Goal: Information Seeking & Learning: Understand process/instructions

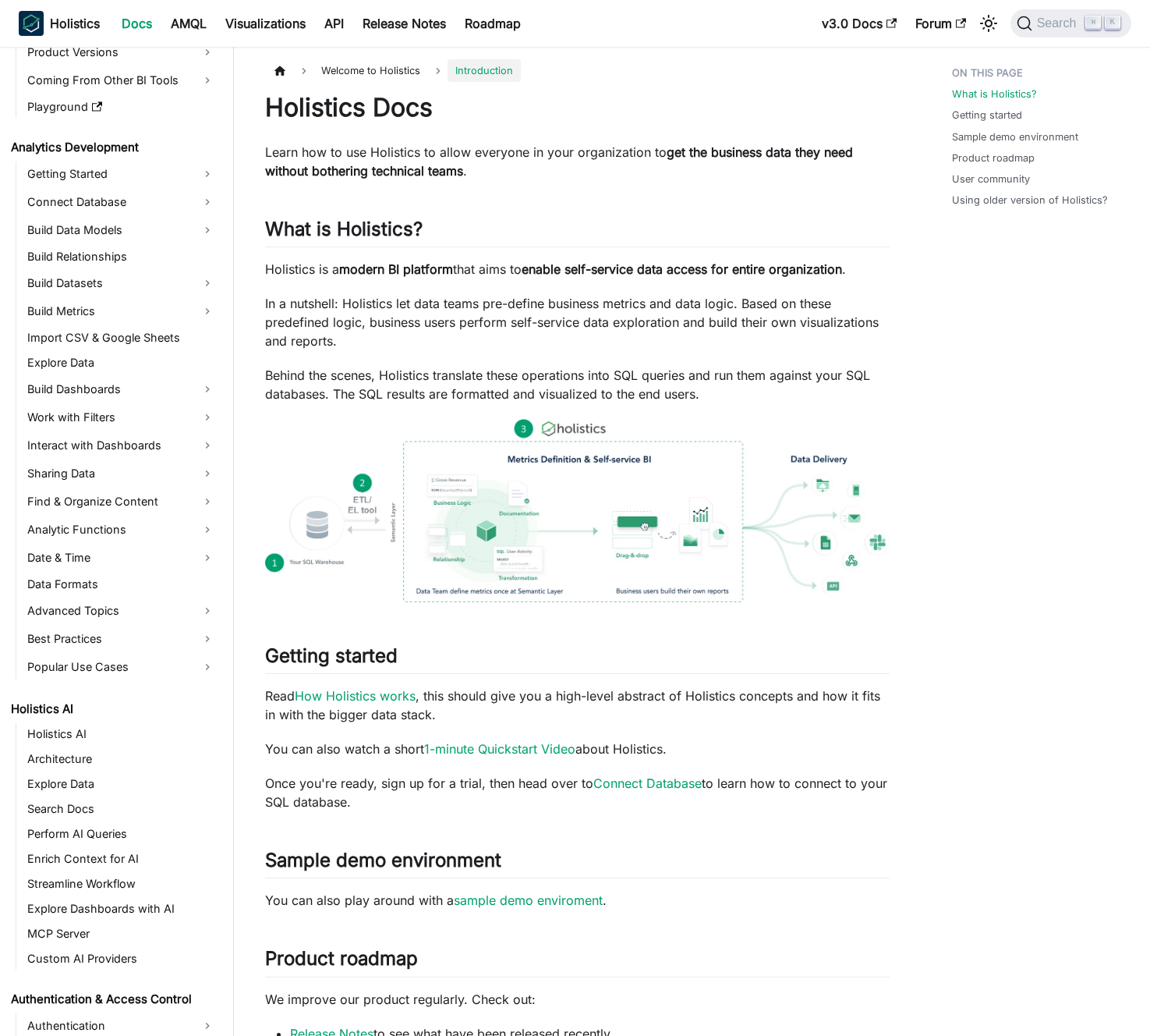
scroll to position [217, 0]
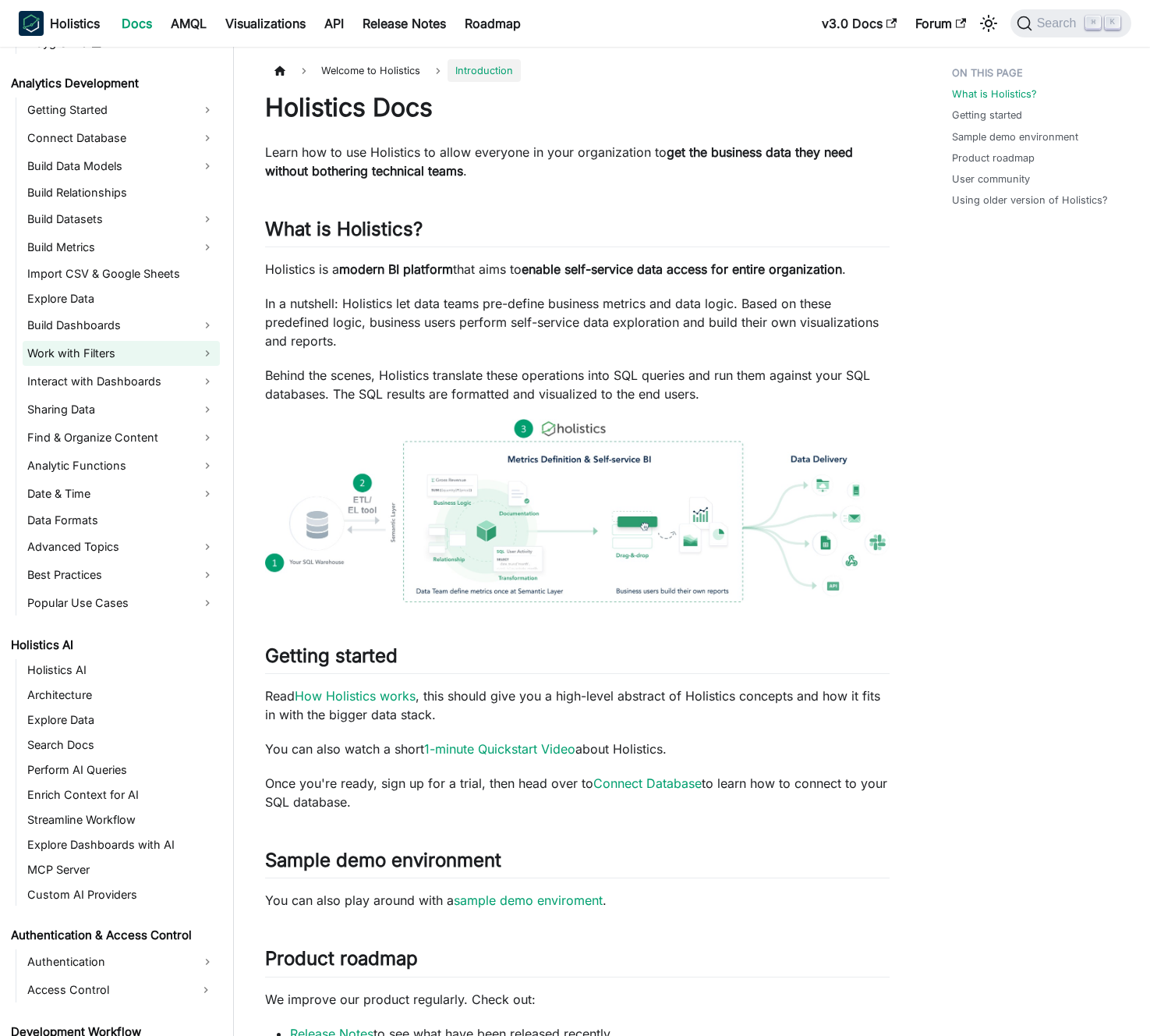
click at [133, 348] on link "Work with Filters" at bounding box center [120, 353] width 197 height 25
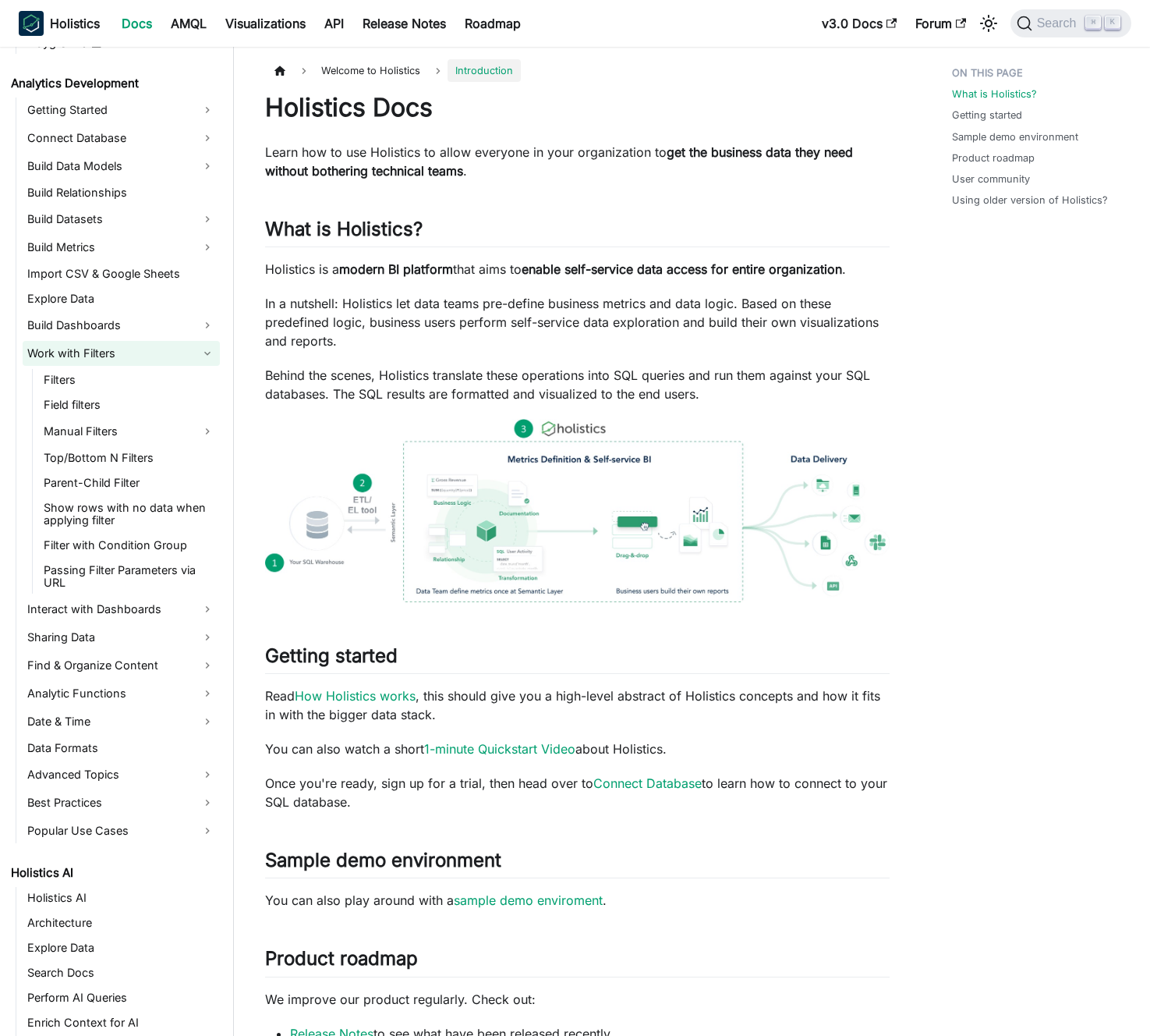
click at [133, 348] on link "Work with Filters" at bounding box center [120, 353] width 197 height 25
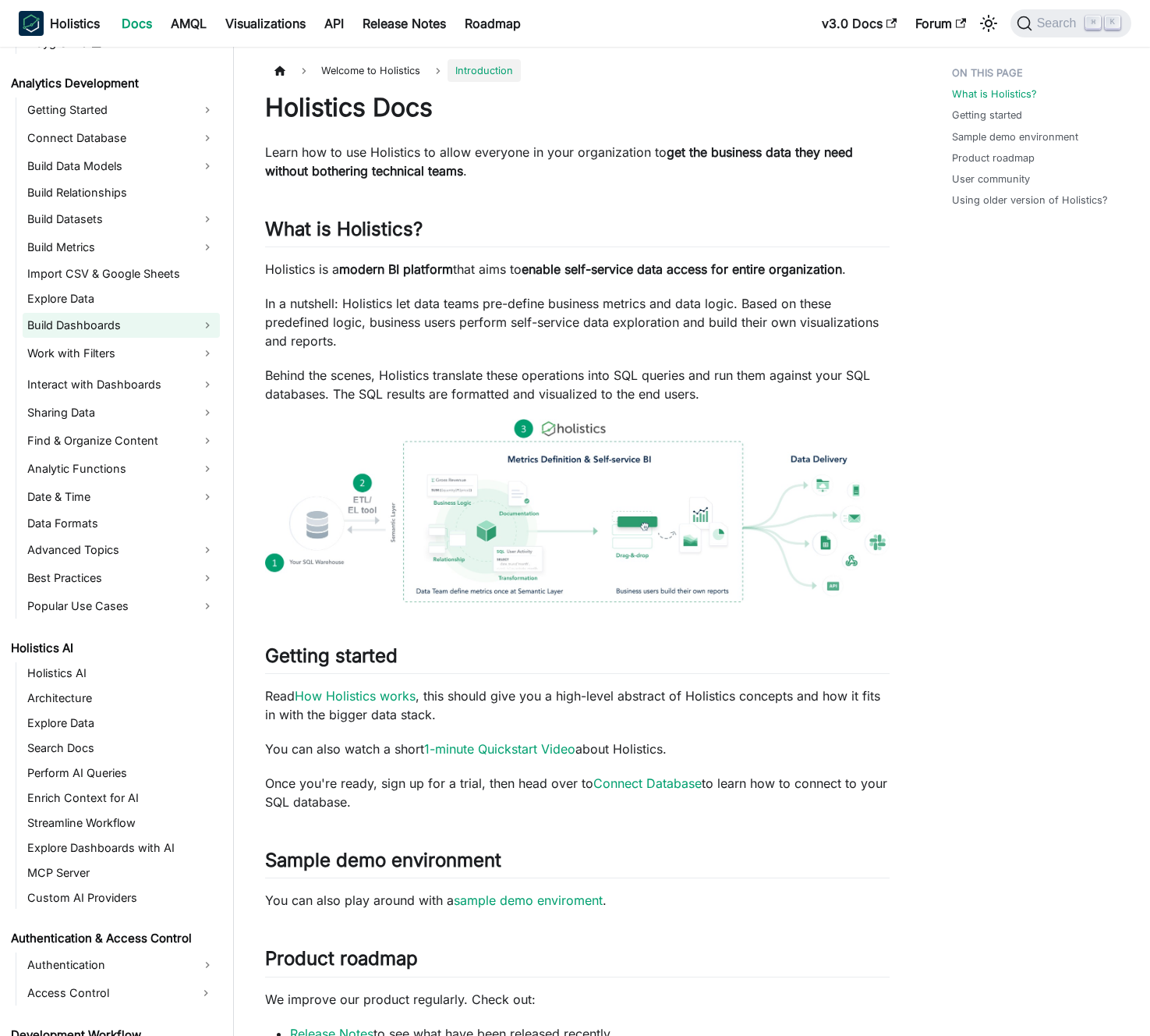
click at [136, 327] on link "Build Dashboards" at bounding box center [120, 325] width 197 height 25
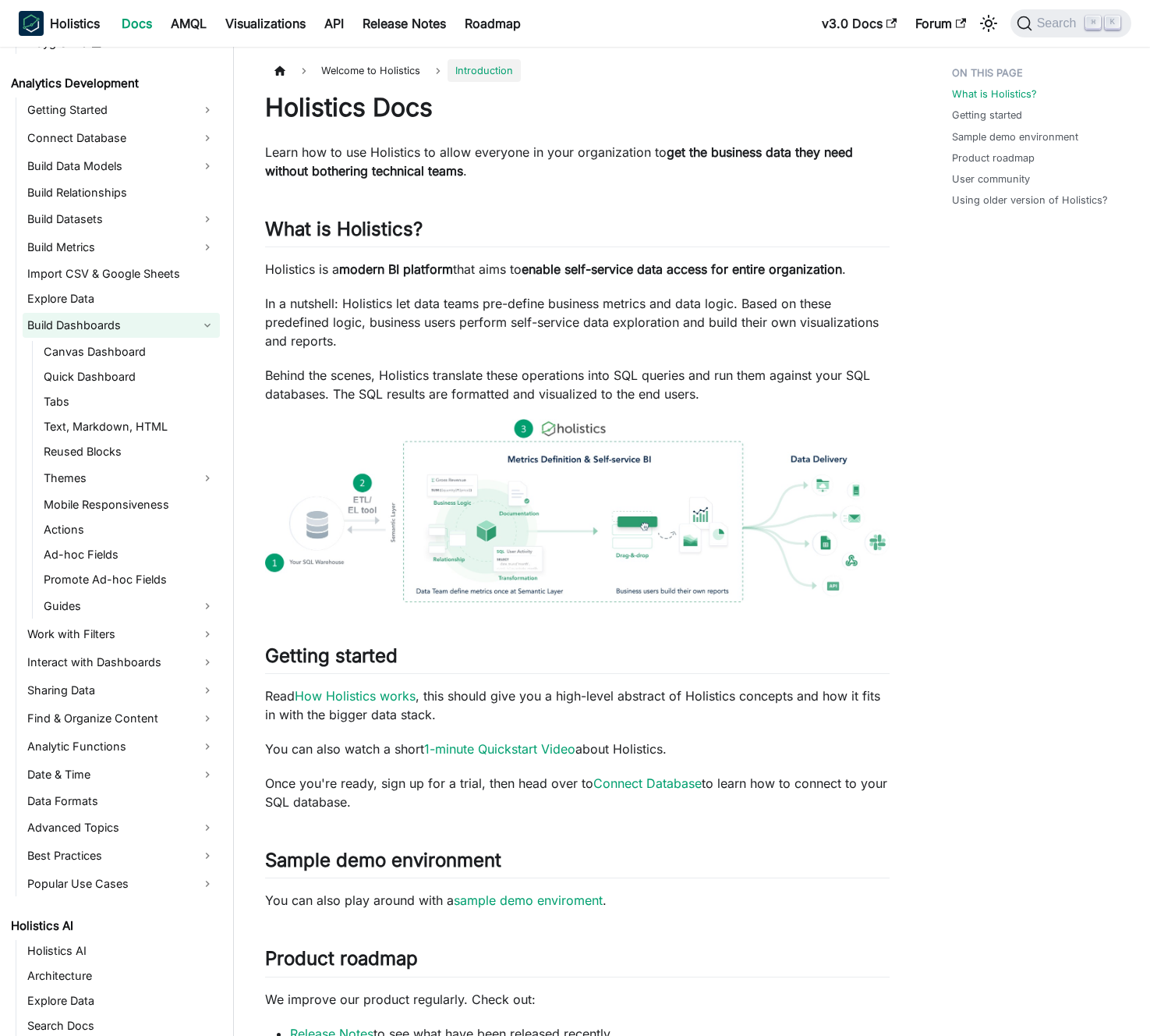
click at [137, 326] on link "Build Dashboards" at bounding box center [120, 325] width 197 height 25
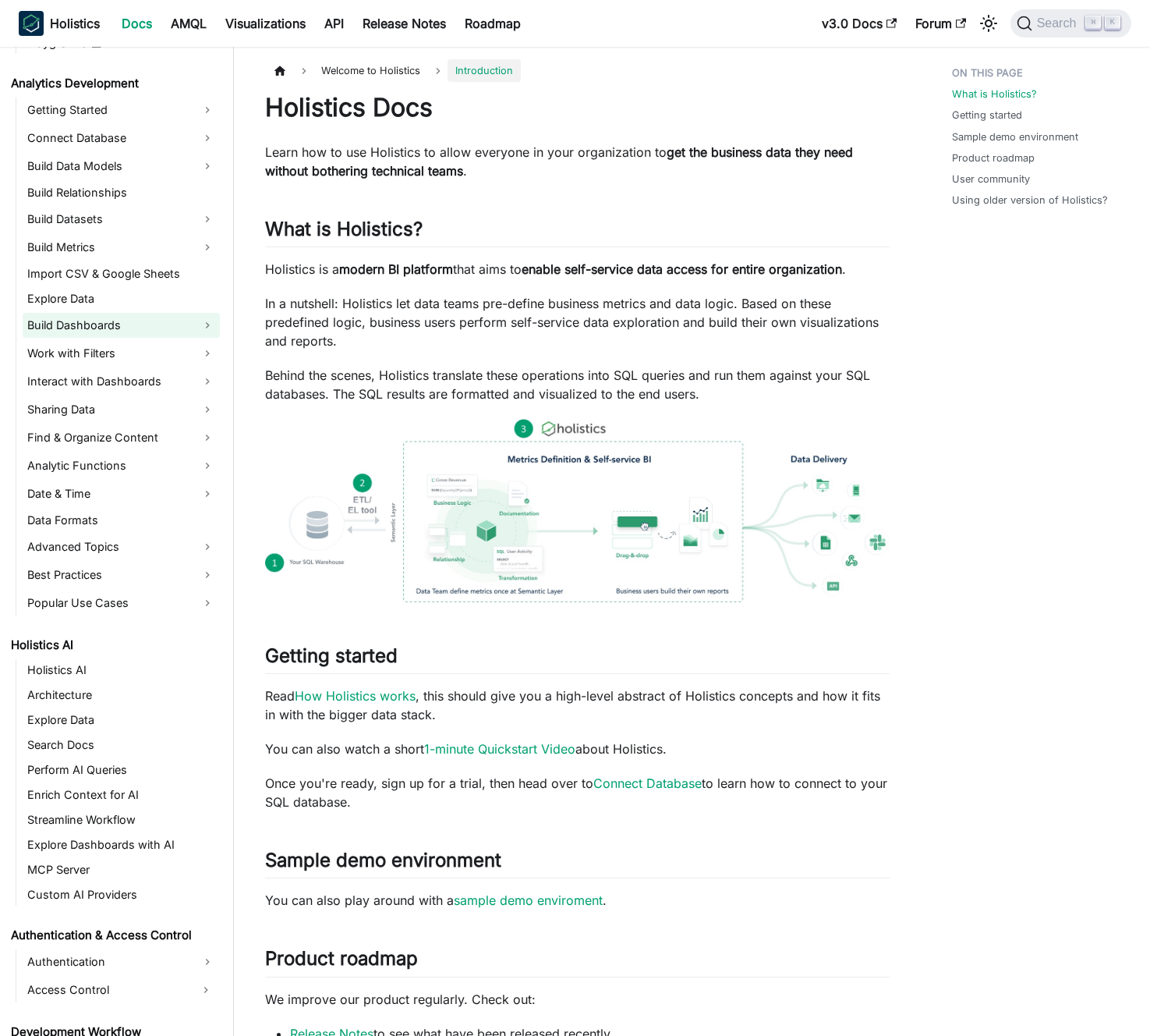
scroll to position [169, 0]
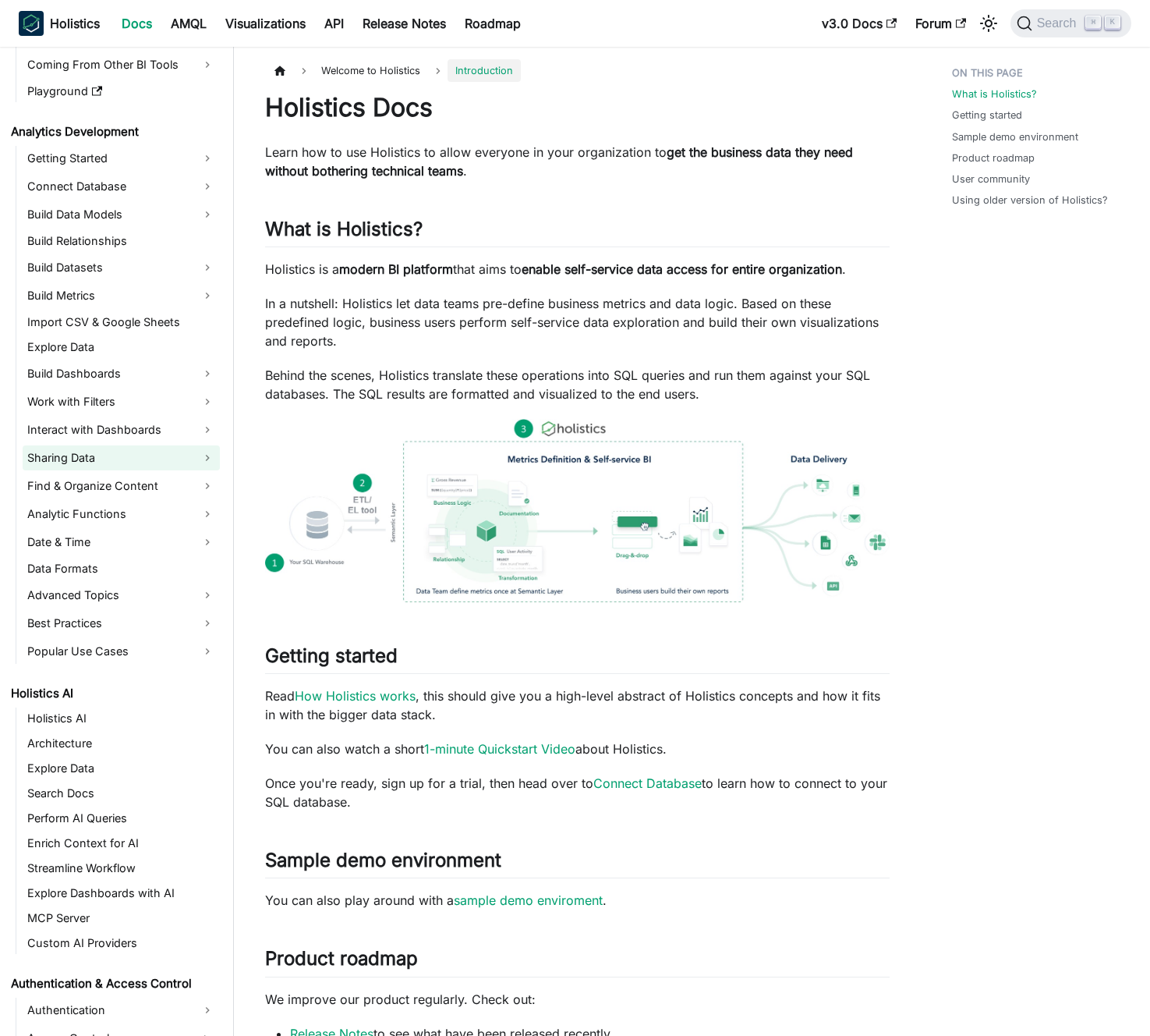
click at [116, 455] on link "Sharing Data" at bounding box center [120, 457] width 197 height 25
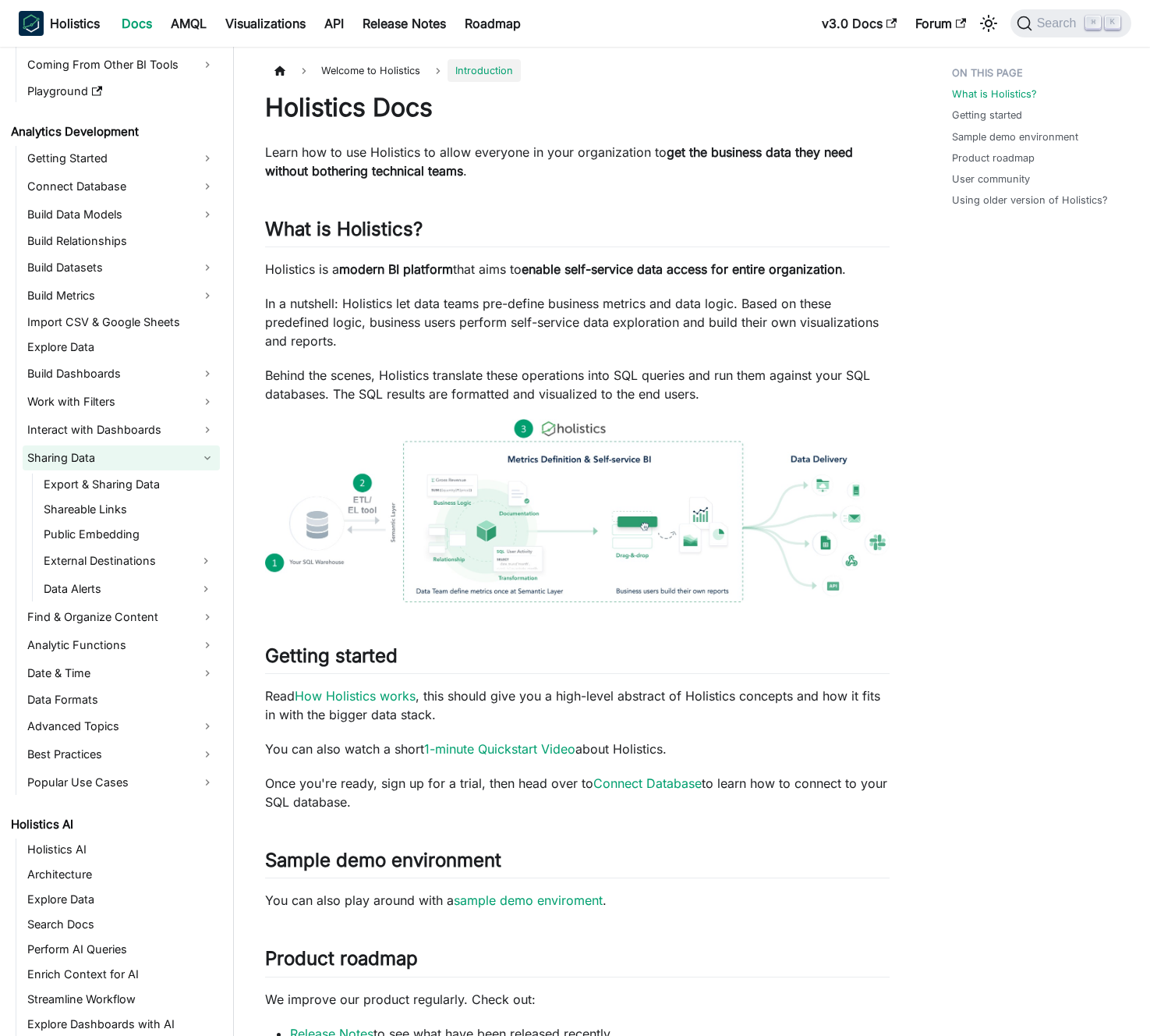
click at [116, 455] on link "Sharing Data" at bounding box center [120, 457] width 197 height 25
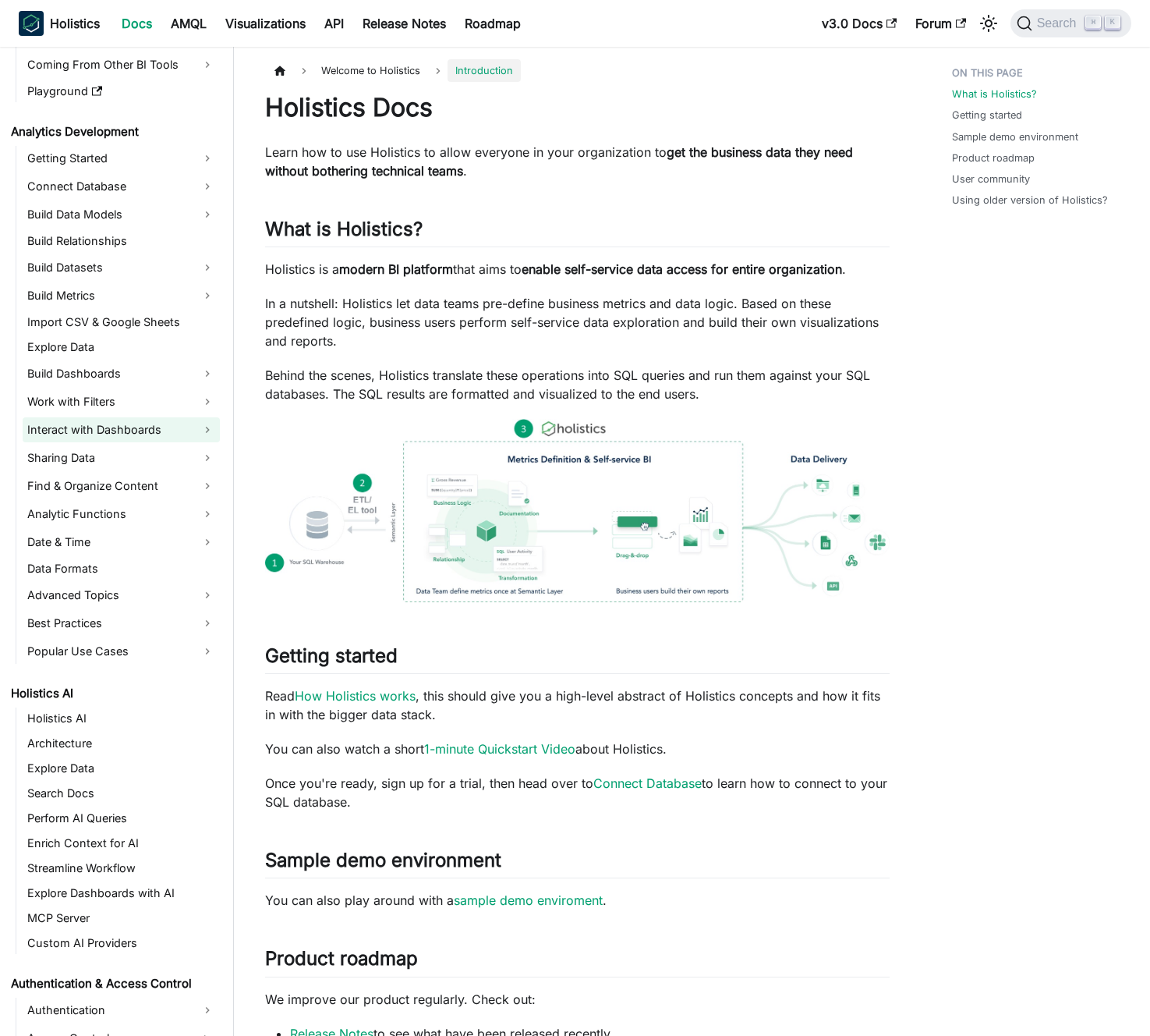
click at [118, 430] on link "Interact with Dashboards" at bounding box center [120, 429] width 197 height 25
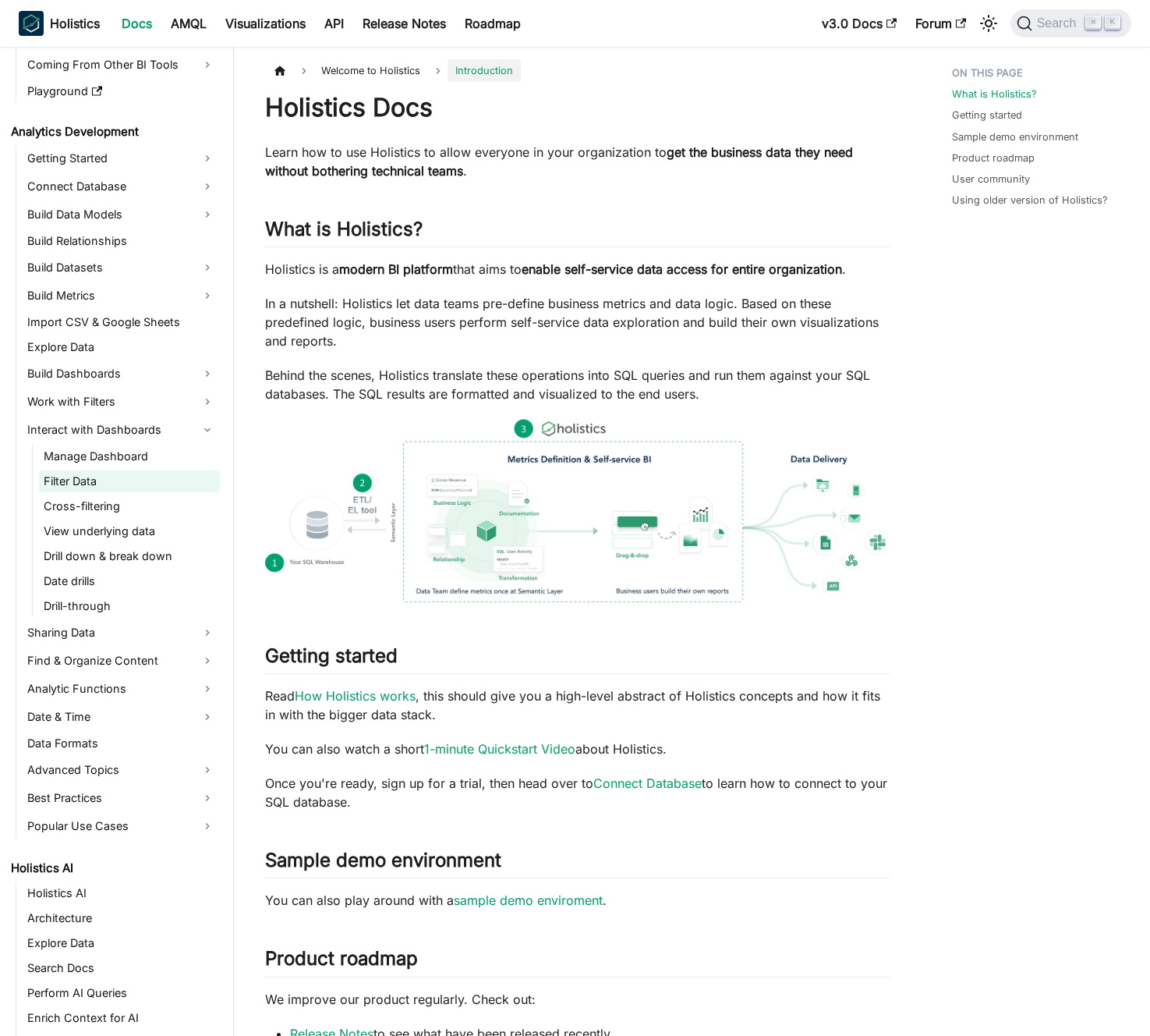
click at [113, 475] on link "Filter Data" at bounding box center [130, 481] width 181 height 21
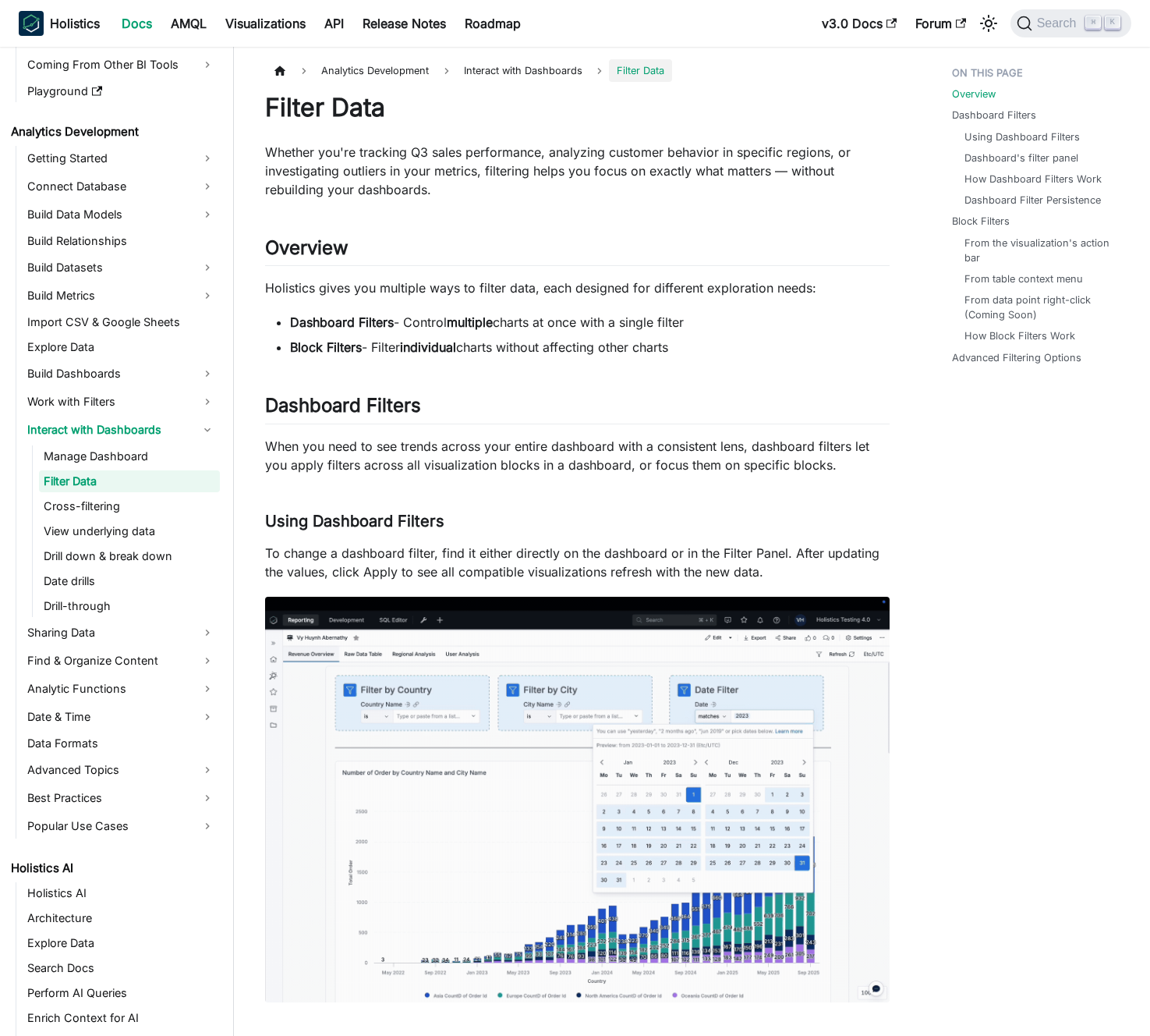
click at [491, 172] on p "Whether you're tracking Q3 sales performance, analyzing customer behavior in sp…" at bounding box center [577, 171] width 624 height 56
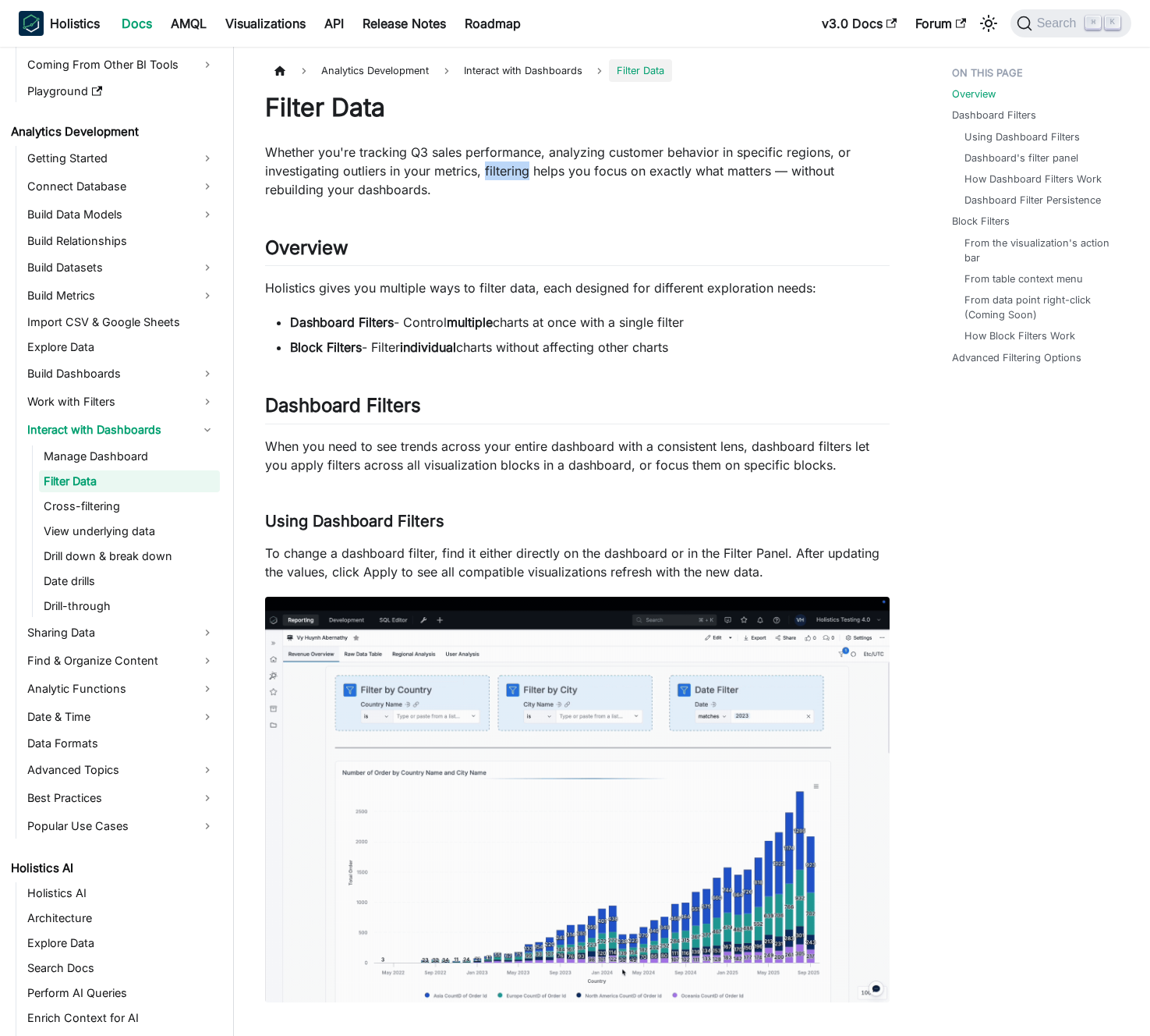
click at [491, 172] on p "Whether you're tracking Q3 sales performance, analyzing customer behavior in sp…" at bounding box center [577, 171] width 624 height 56
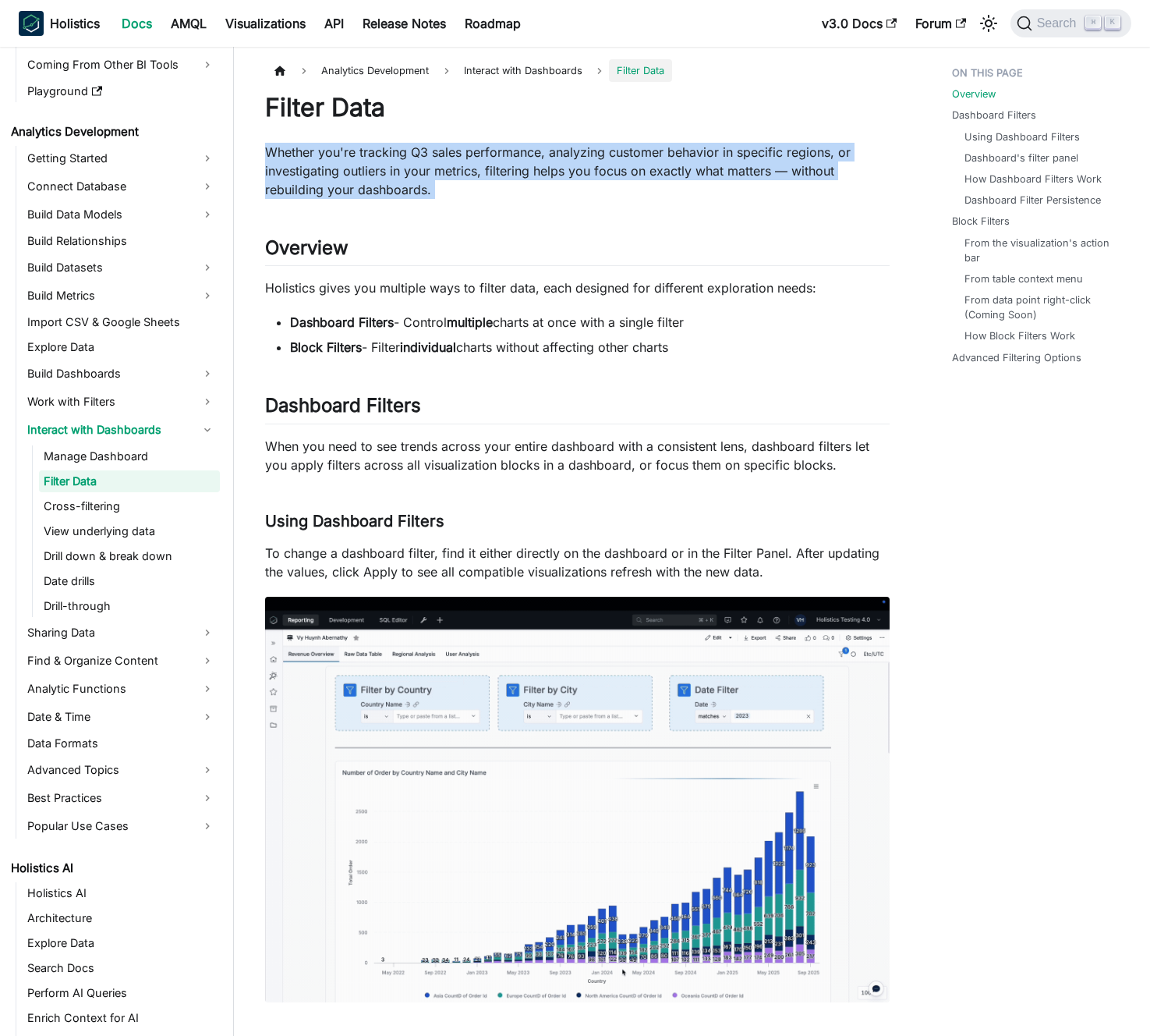
click at [491, 172] on p "Whether you're tracking Q3 sales performance, analyzing customer behavior in sp…" at bounding box center [577, 171] width 624 height 56
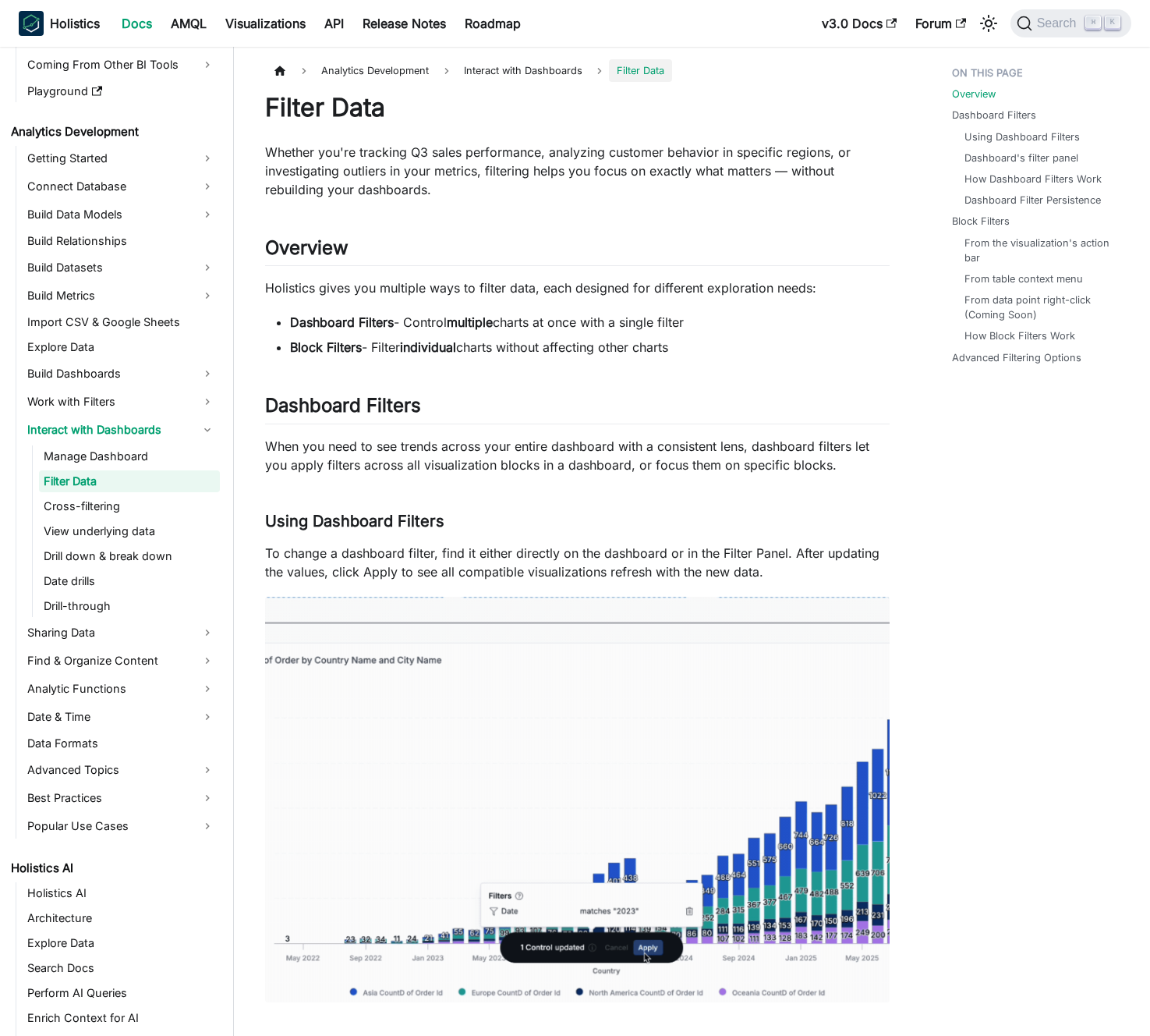
click at [505, 167] on p "Whether you're tracking Q3 sales performance, analyzing customer behavior in sp…" at bounding box center [577, 171] width 624 height 56
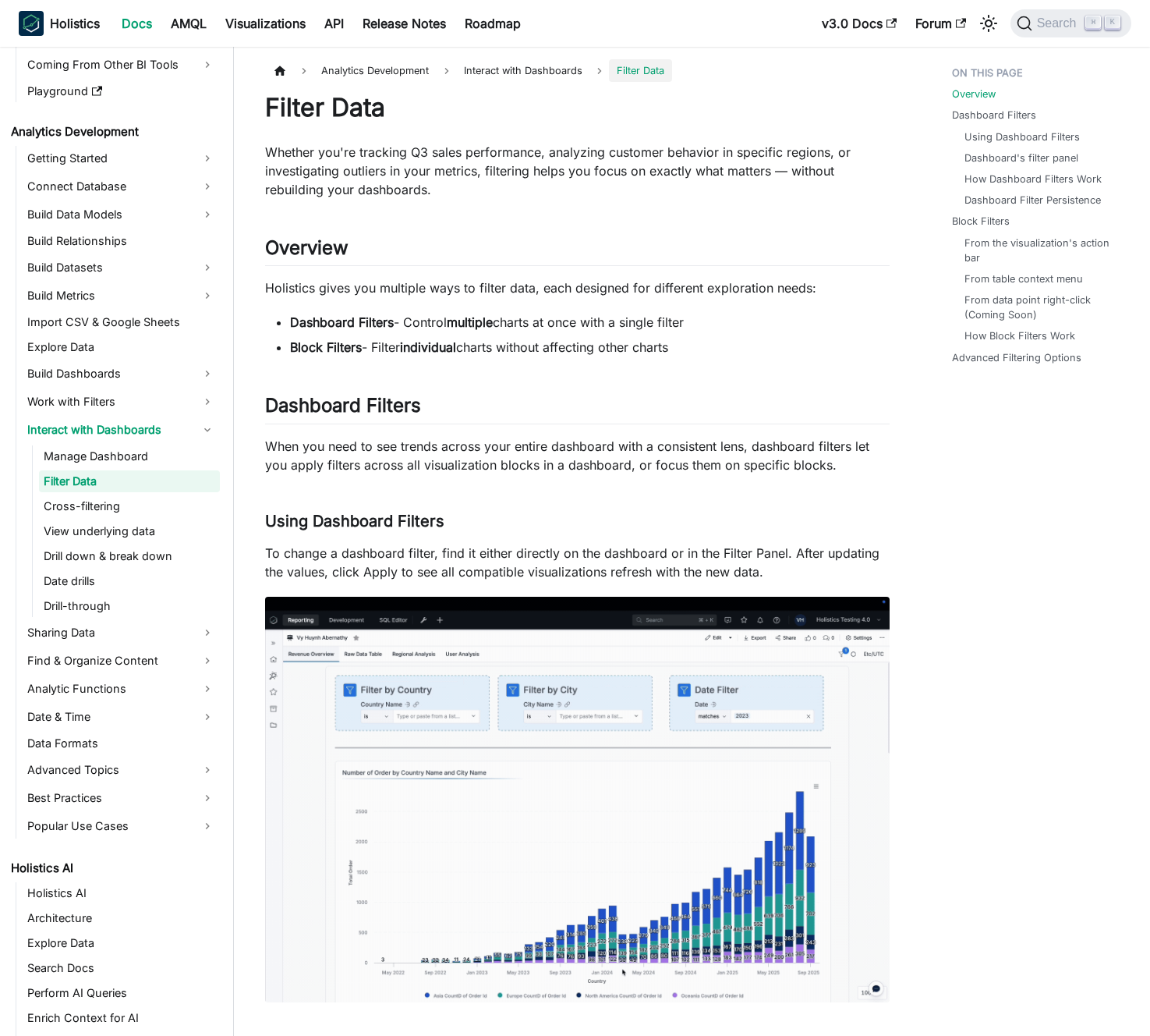
click at [511, 293] on p "Holistics gives you multiple ways to filter data, each designed for different e…" at bounding box center [577, 287] width 624 height 19
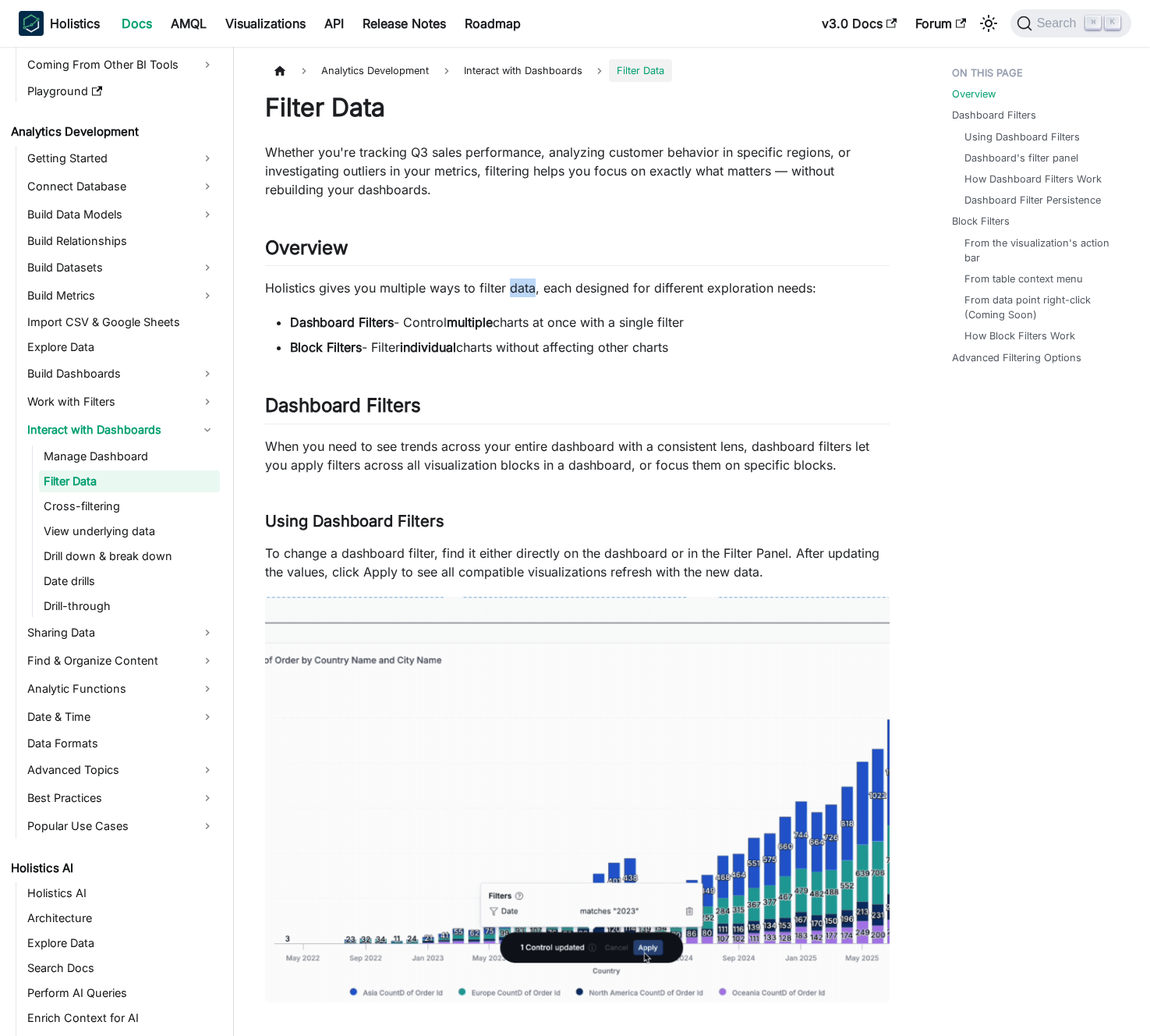
click at [511, 293] on p "Holistics gives you multiple ways to filter data, each designed for different e…" at bounding box center [577, 287] width 624 height 19
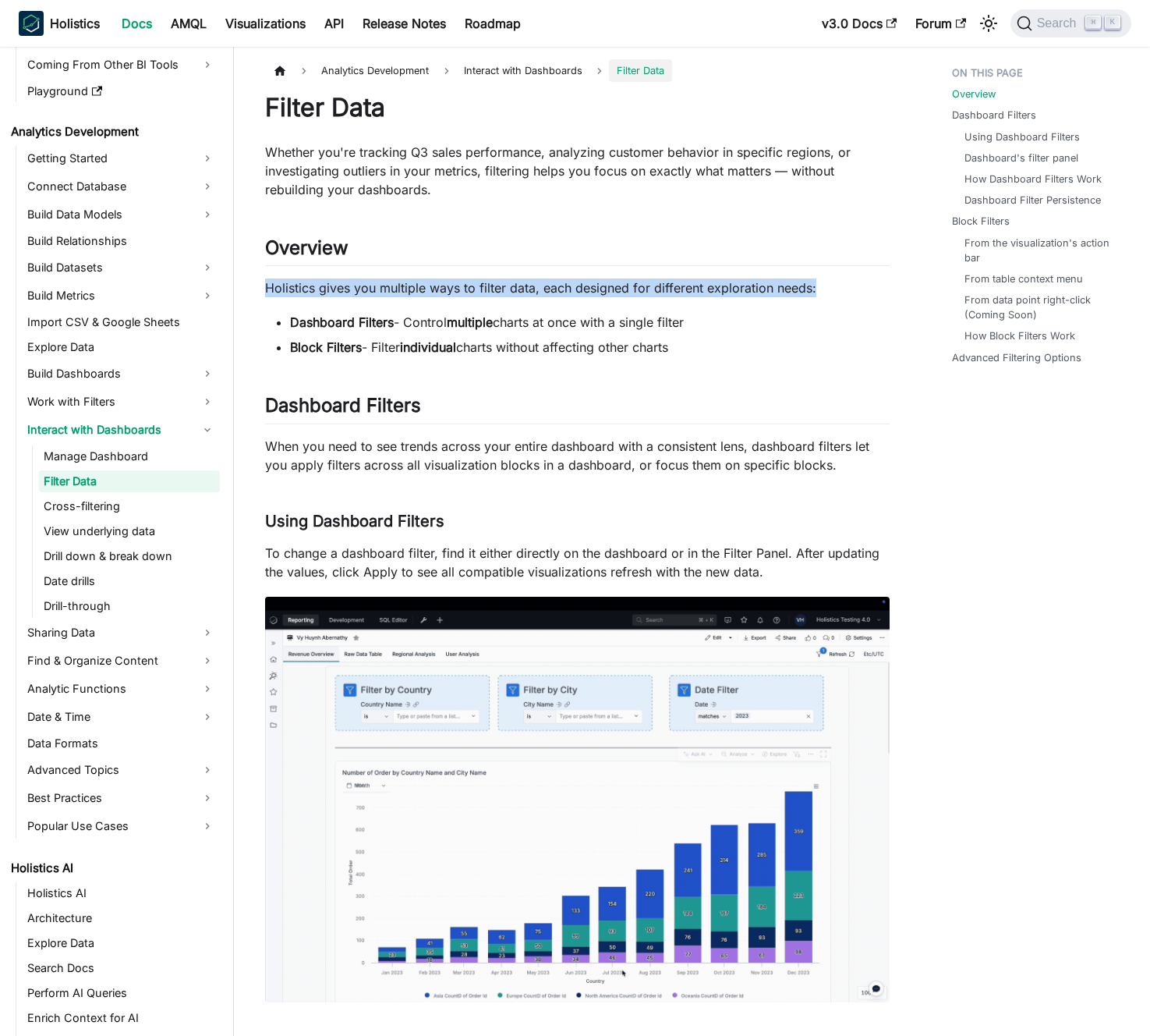
click at [511, 293] on p "Holistics gives you multiple ways to filter data, each designed for different e…" at bounding box center [577, 287] width 624 height 19
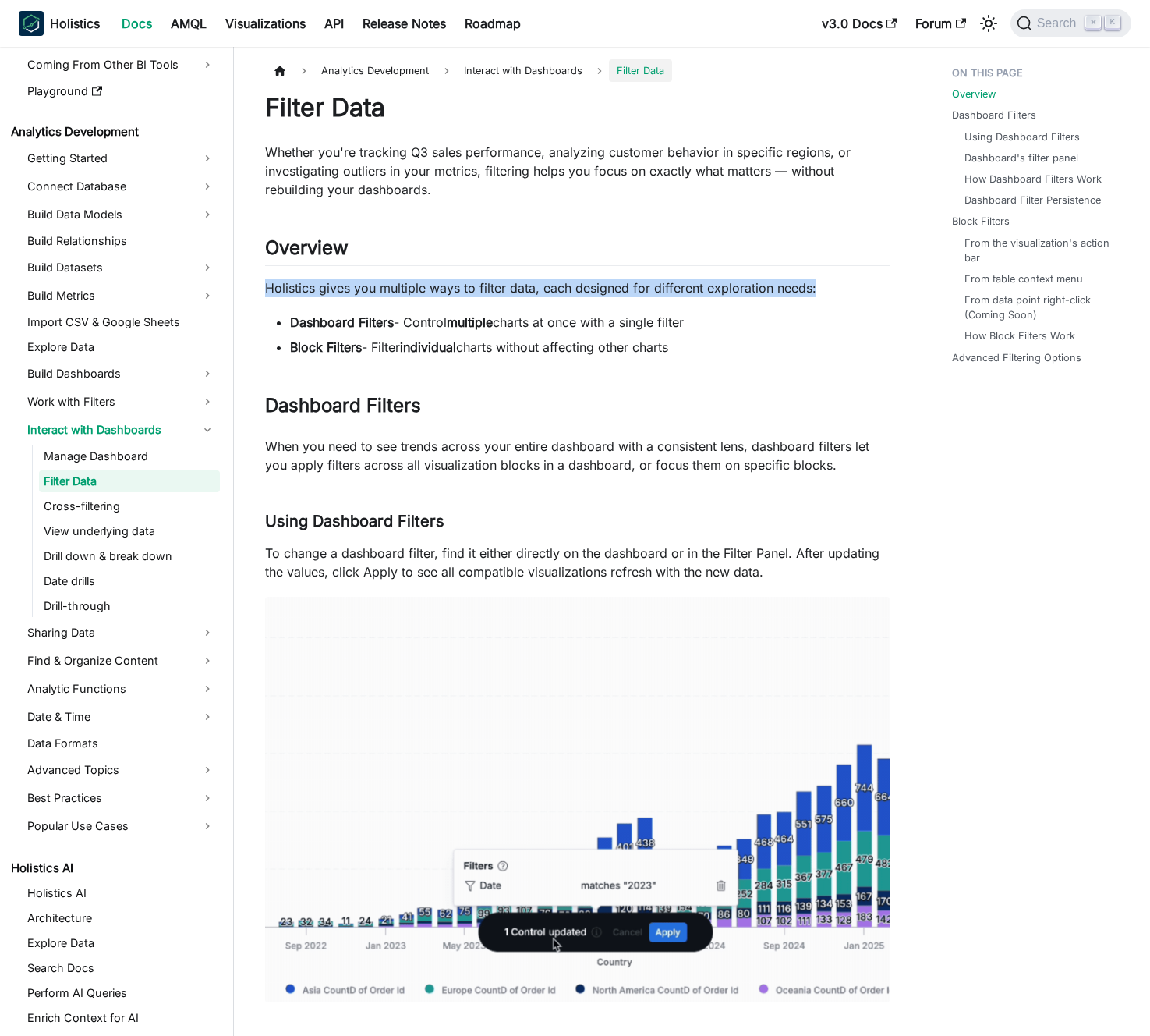
click at [500, 291] on p "Holistics gives you multiple ways to filter data, each designed for different e…" at bounding box center [577, 287] width 624 height 19
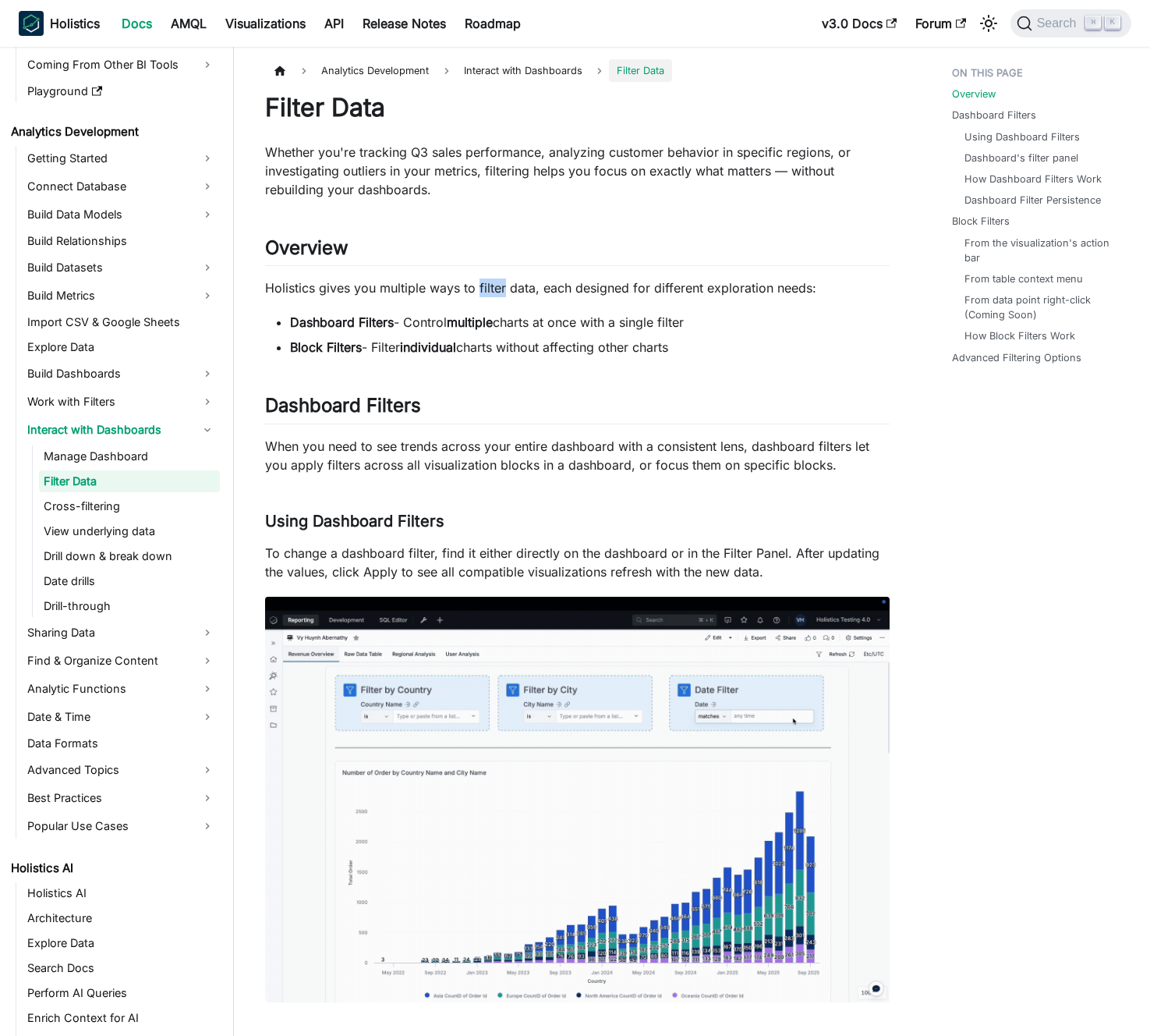
click at [500, 291] on p "Holistics gives you multiple ways to filter data, each designed for different e…" at bounding box center [577, 287] width 624 height 19
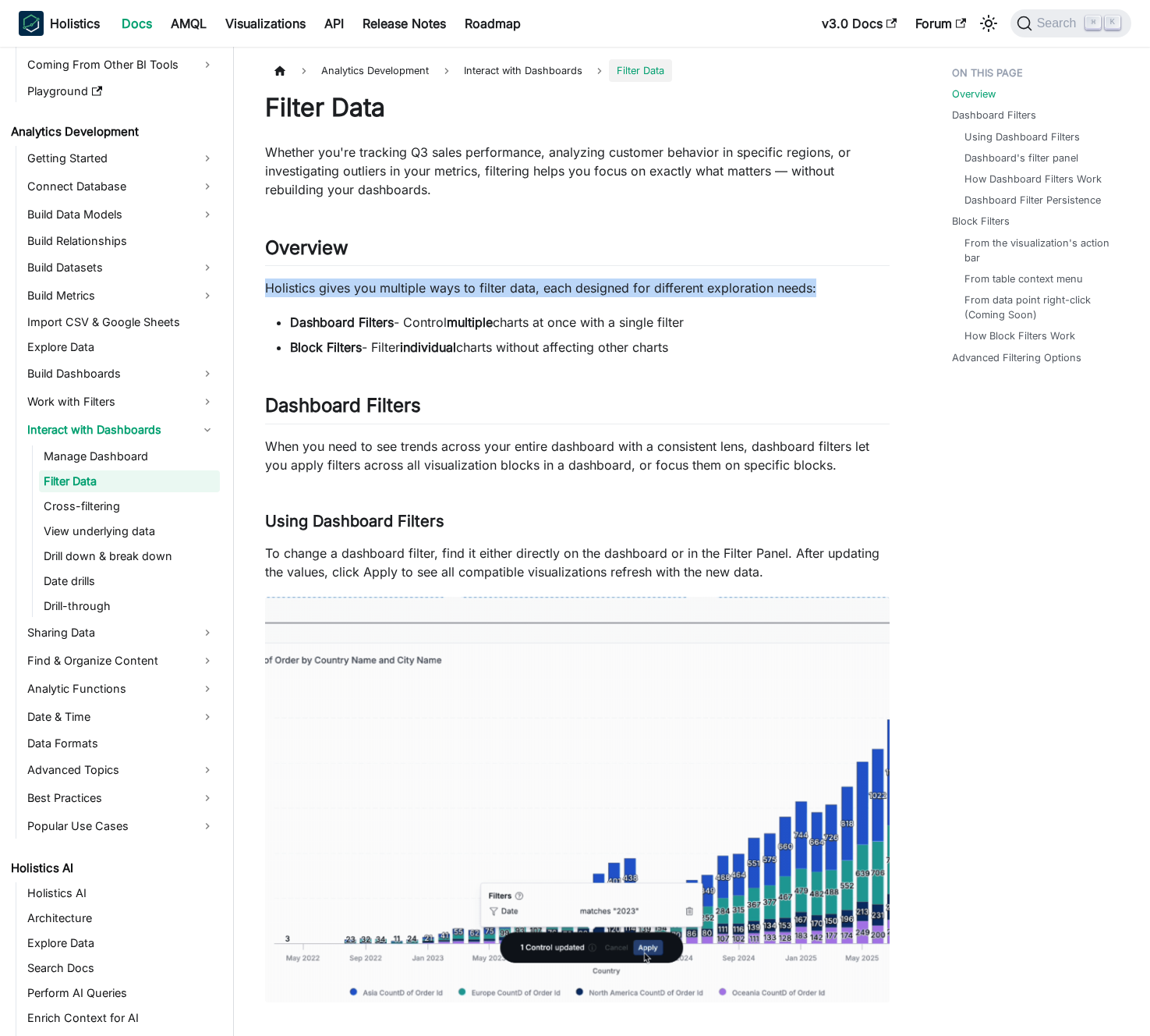
click at [500, 291] on p "Holistics gives you multiple ways to filter data, each designed for different e…" at bounding box center [577, 287] width 624 height 19
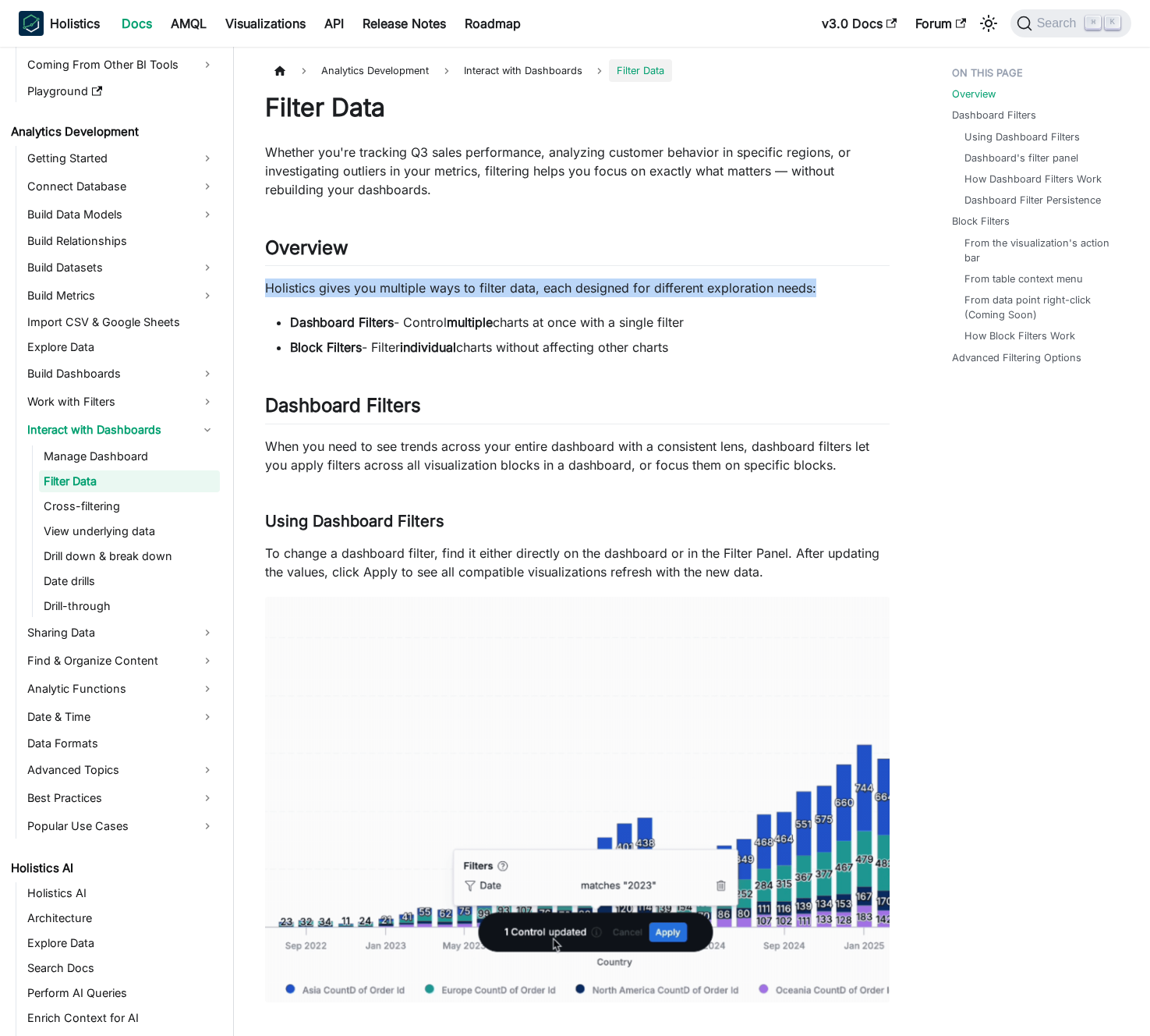
click at [489, 288] on p "Holistics gives you multiple ways to filter data, each designed for different e…" at bounding box center [577, 287] width 624 height 19
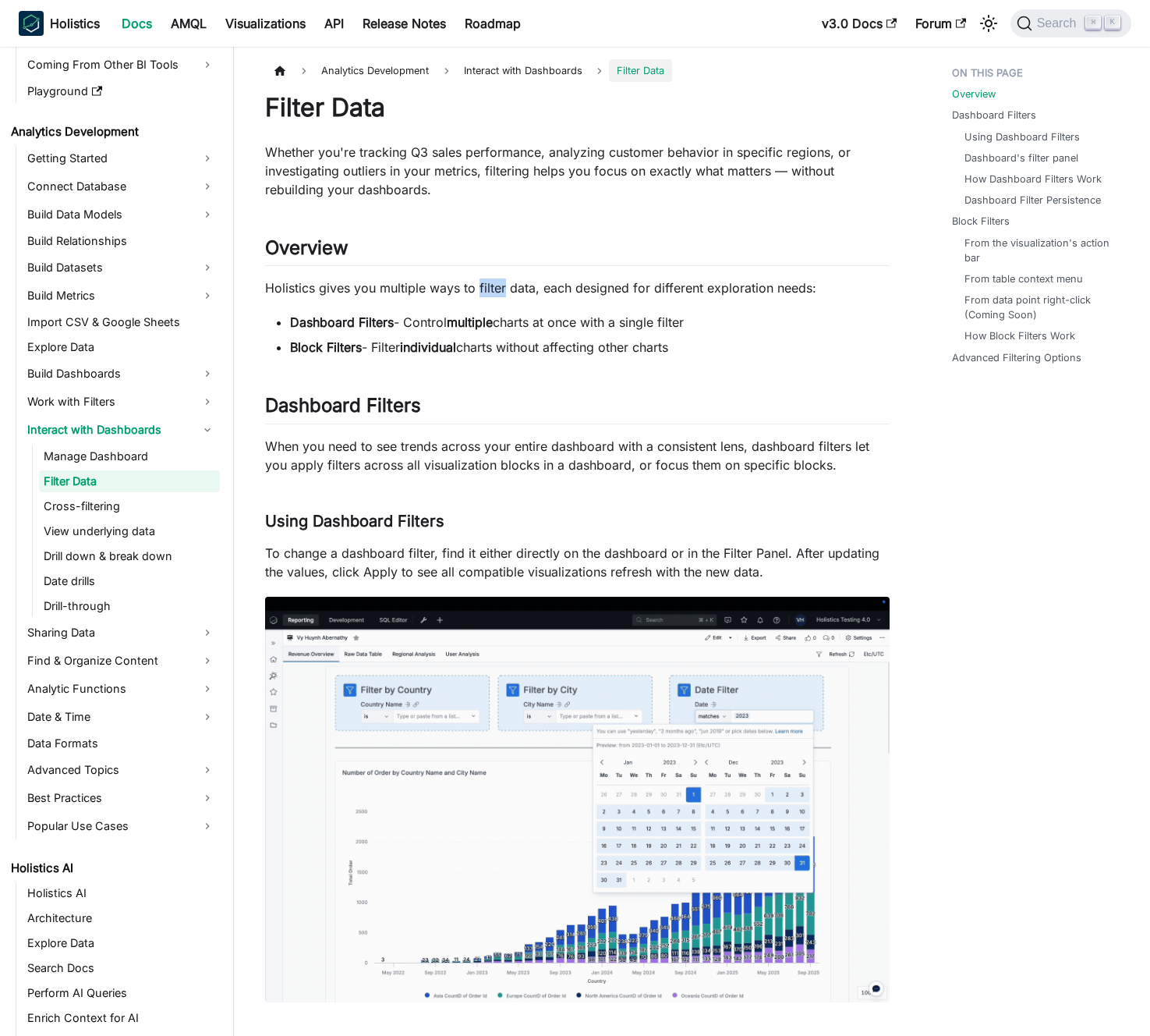
click at [489, 288] on p "Holistics gives you multiple ways to filter data, each designed for different e…" at bounding box center [577, 287] width 624 height 19
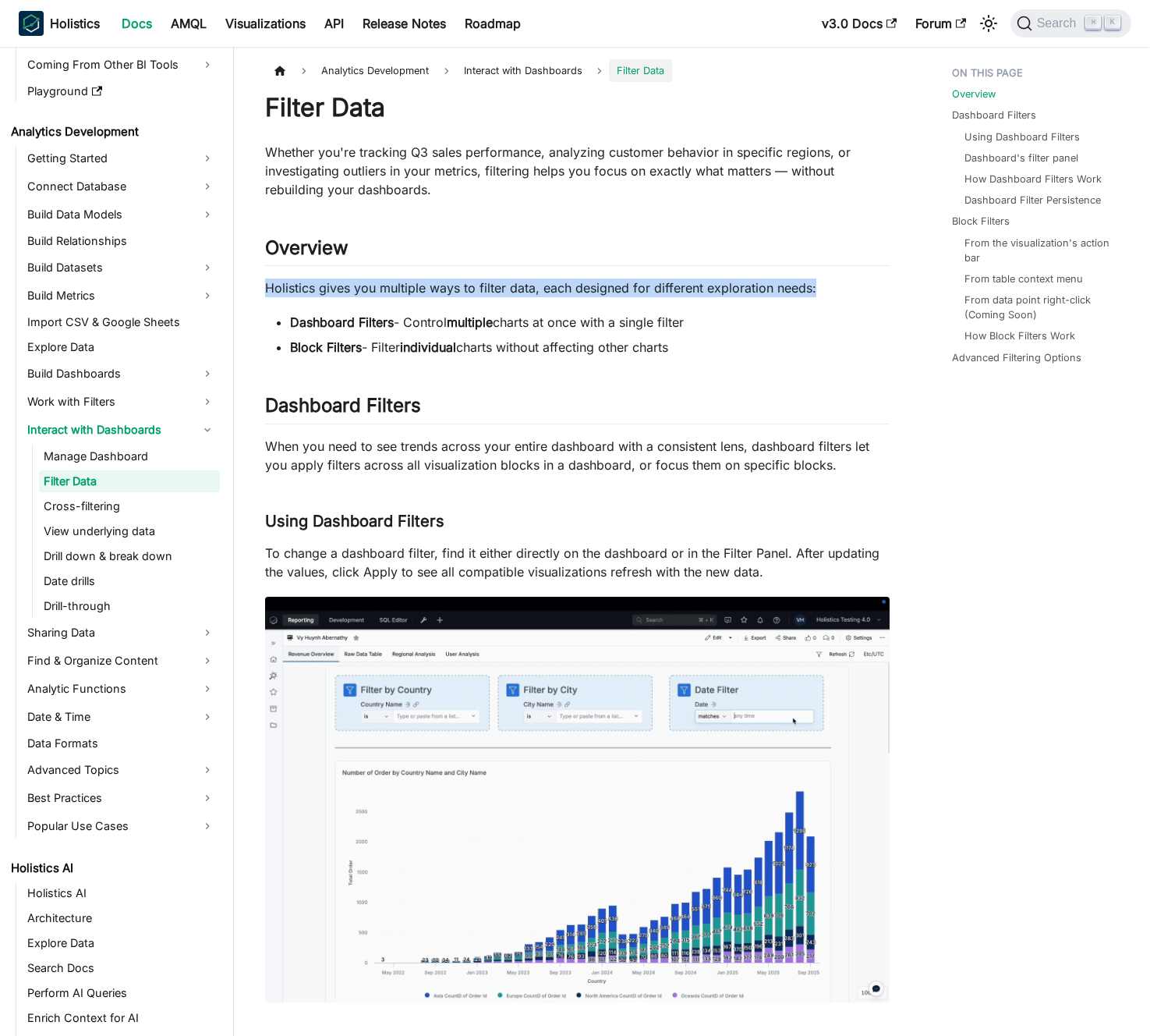
click at [489, 288] on p "Holistics gives you multiple ways to filter data, each designed for different e…" at bounding box center [577, 287] width 624 height 19
click at [475, 287] on p "Holistics gives you multiple ways to filter data, each designed for different e…" at bounding box center [577, 287] width 624 height 19
click at [484, 320] on strong "multiple" at bounding box center [470, 322] width 46 height 16
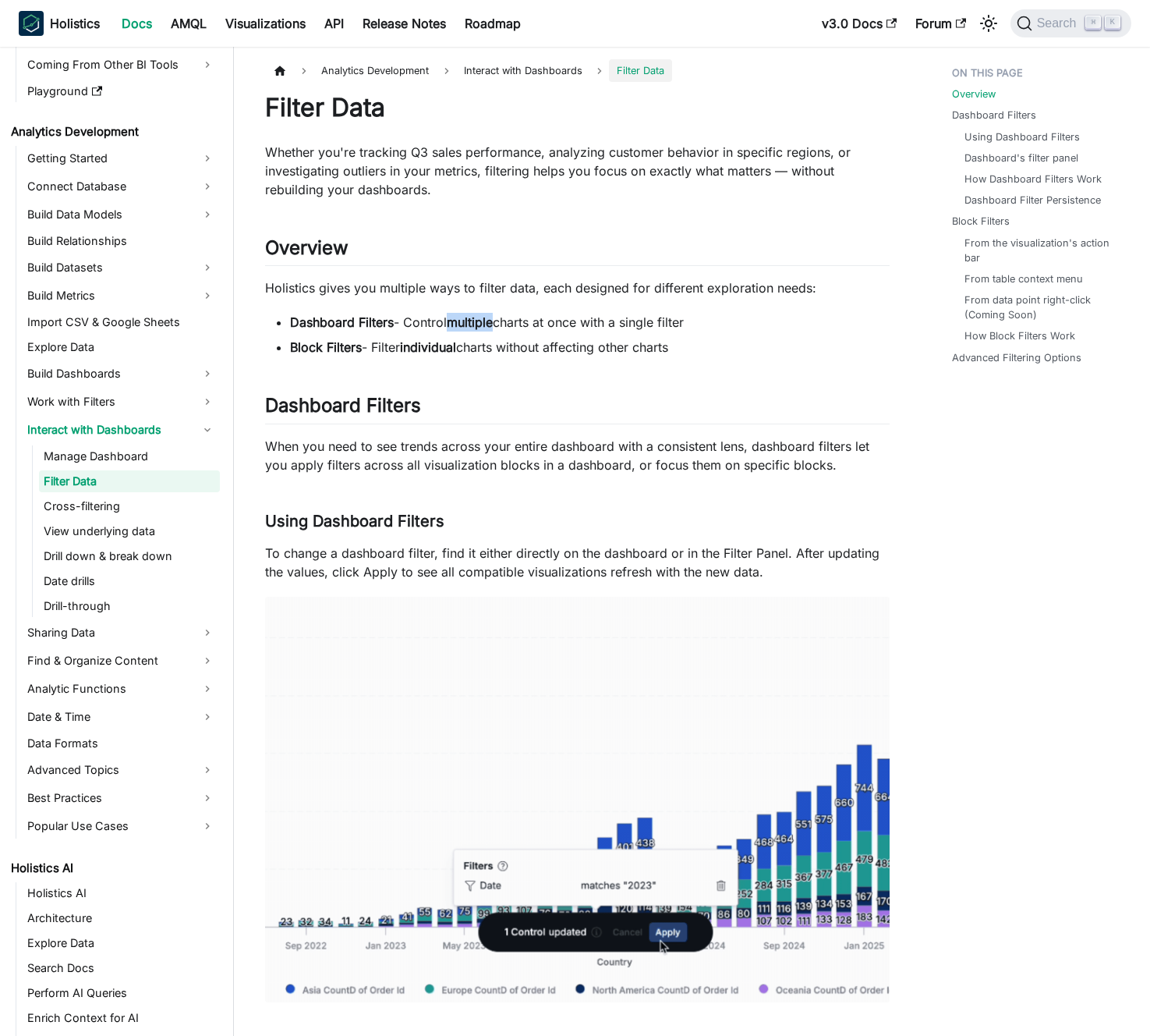
click at [484, 320] on strong "multiple" at bounding box center [470, 322] width 46 height 16
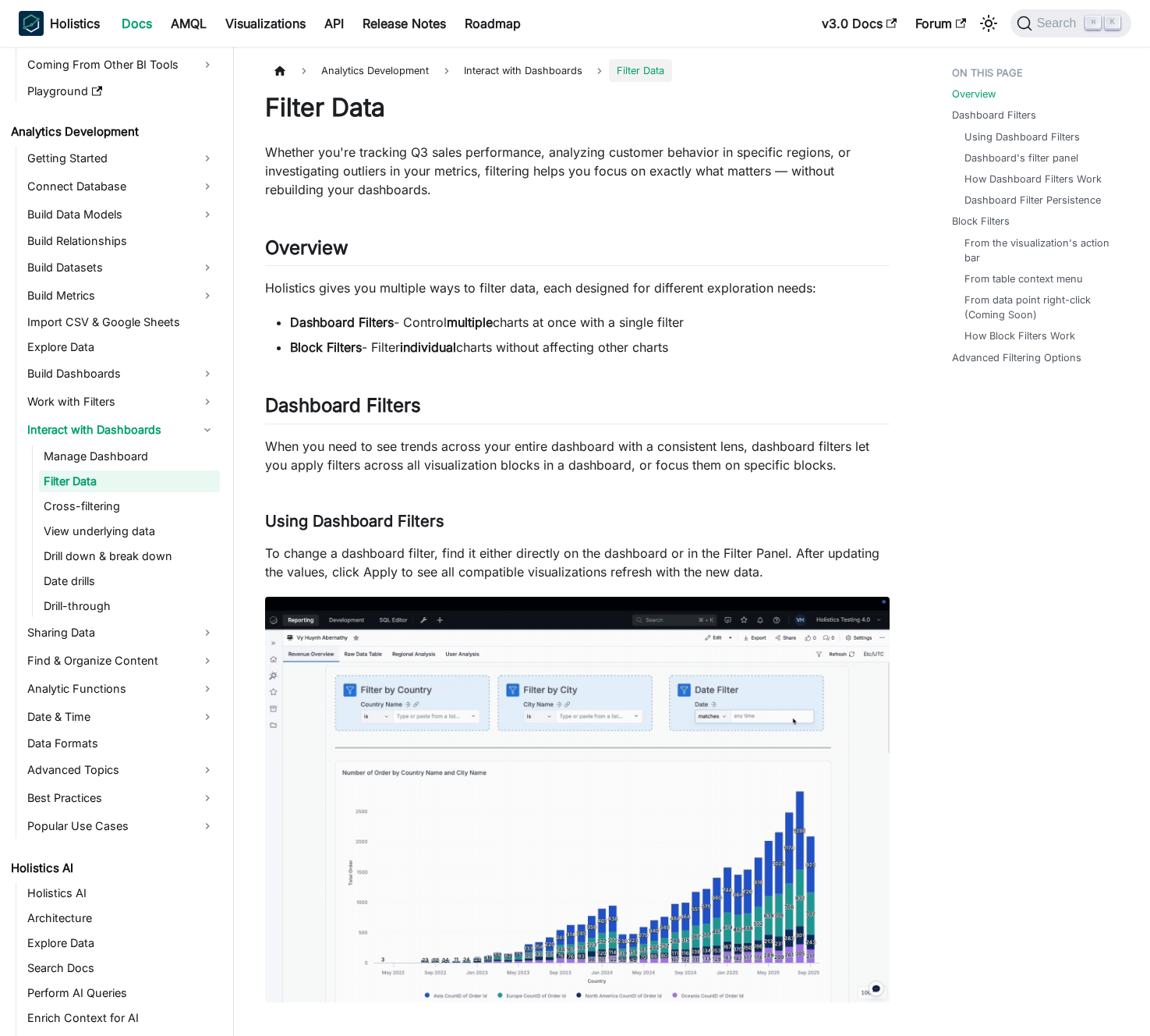
click at [475, 320] on strong "multiple" at bounding box center [470, 322] width 46 height 16
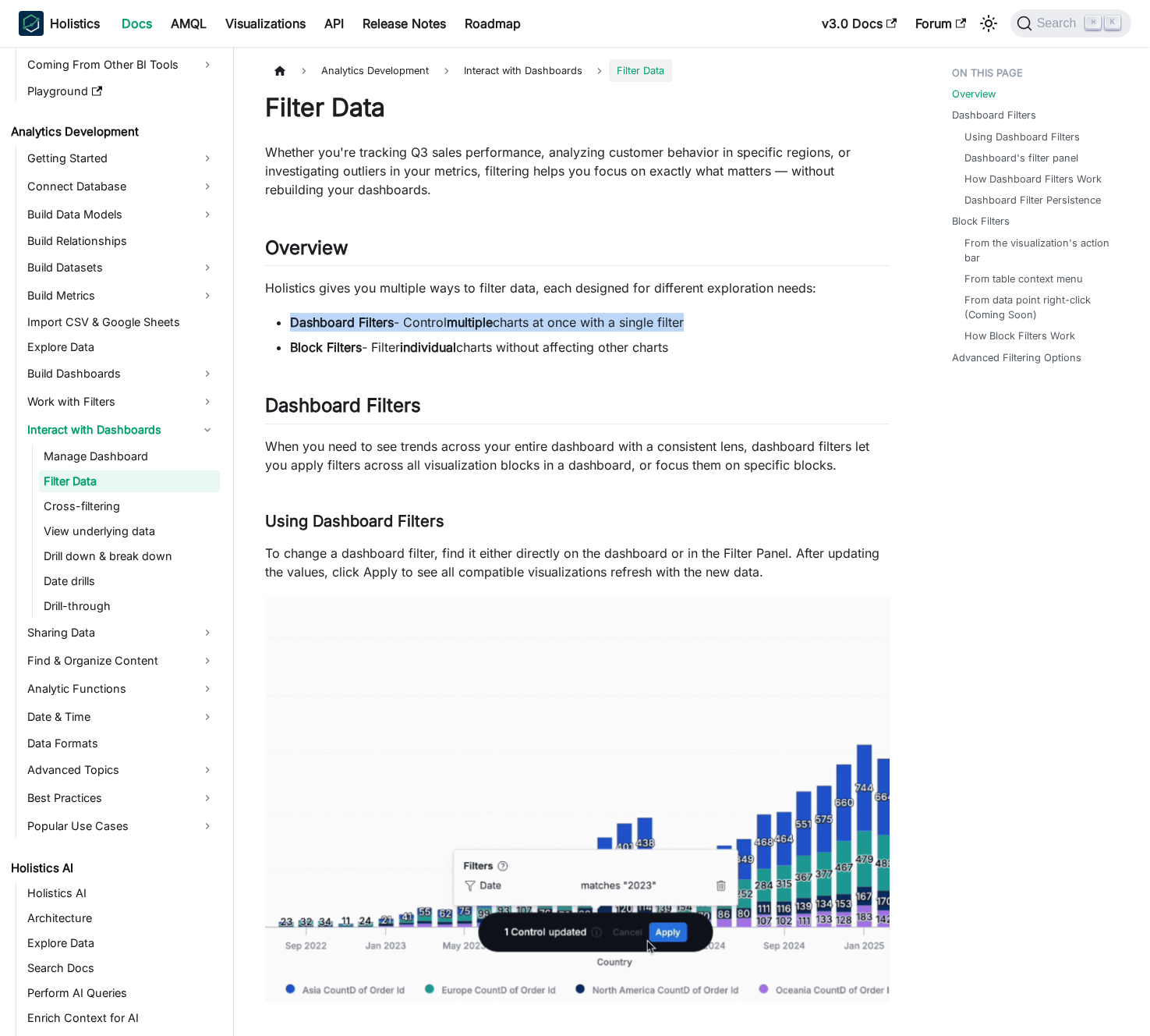
click at [475, 320] on strong "multiple" at bounding box center [470, 322] width 46 height 16
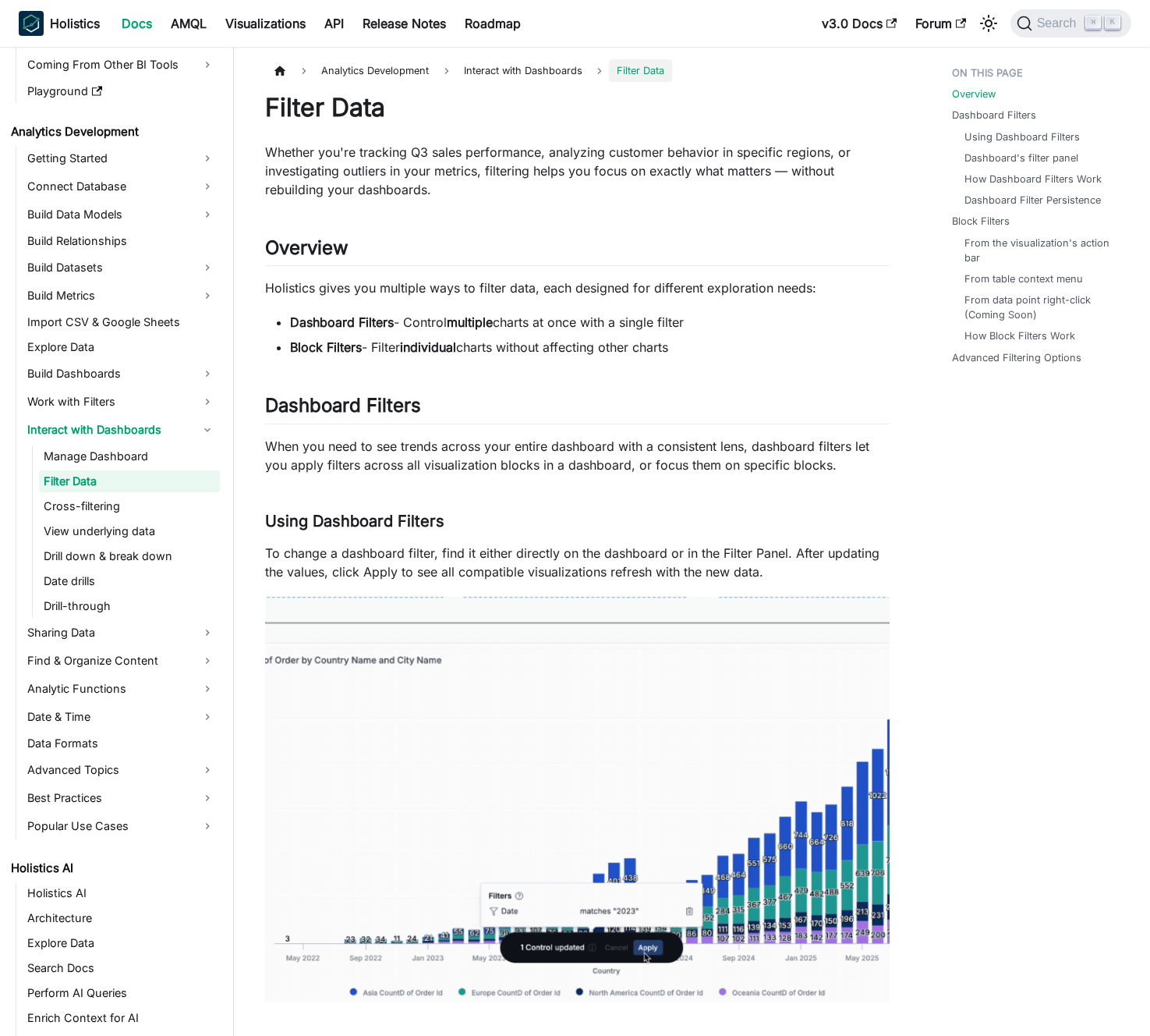
click at [466, 319] on strong "multiple" at bounding box center [470, 322] width 46 height 16
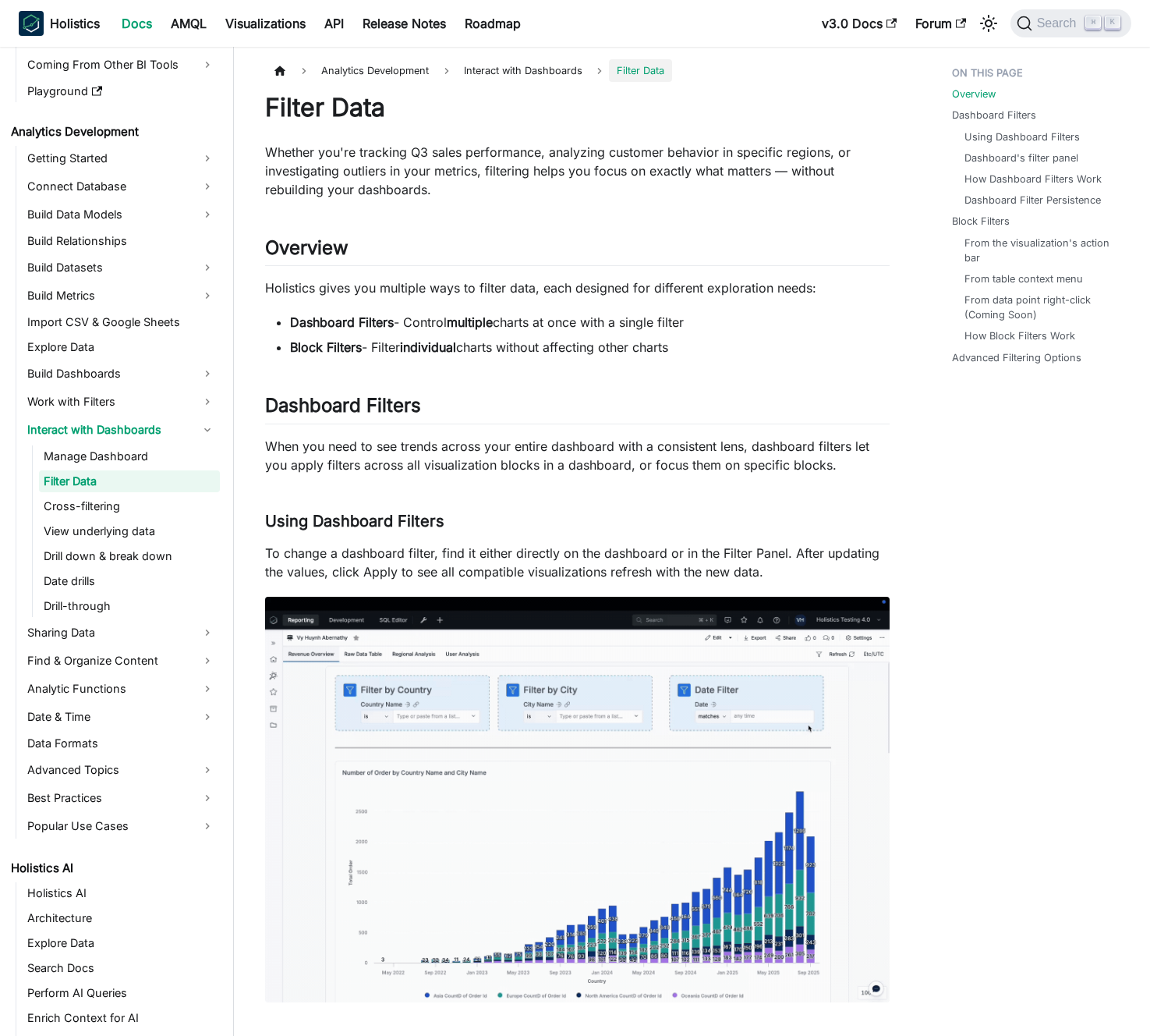
click at [704, 343] on li "Block Filters - Filter individual charts without affecting other charts" at bounding box center [590, 347] width 600 height 19
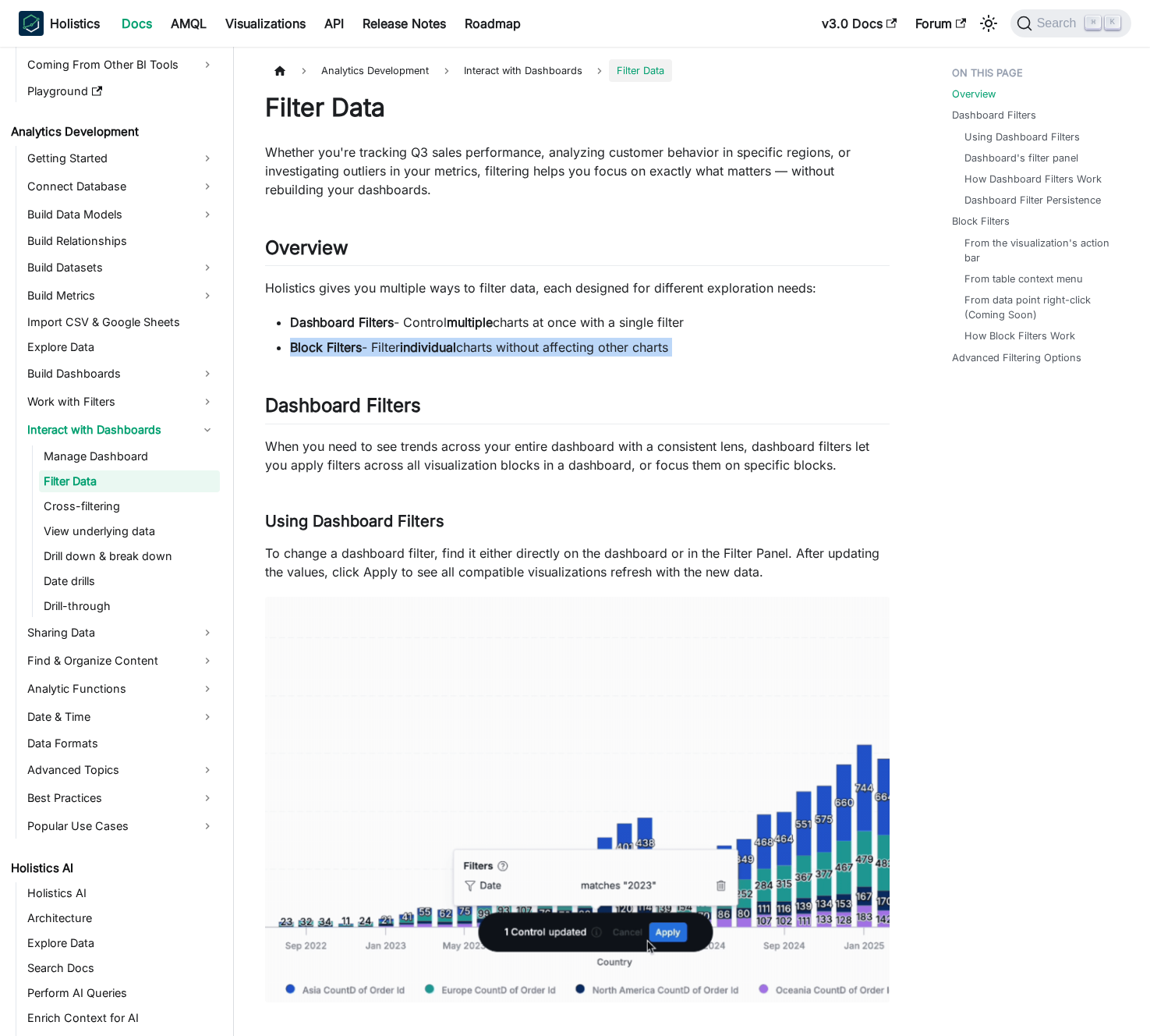
click at [704, 343] on li "Block Filters - Filter individual charts without affecting other charts" at bounding box center [590, 347] width 600 height 19
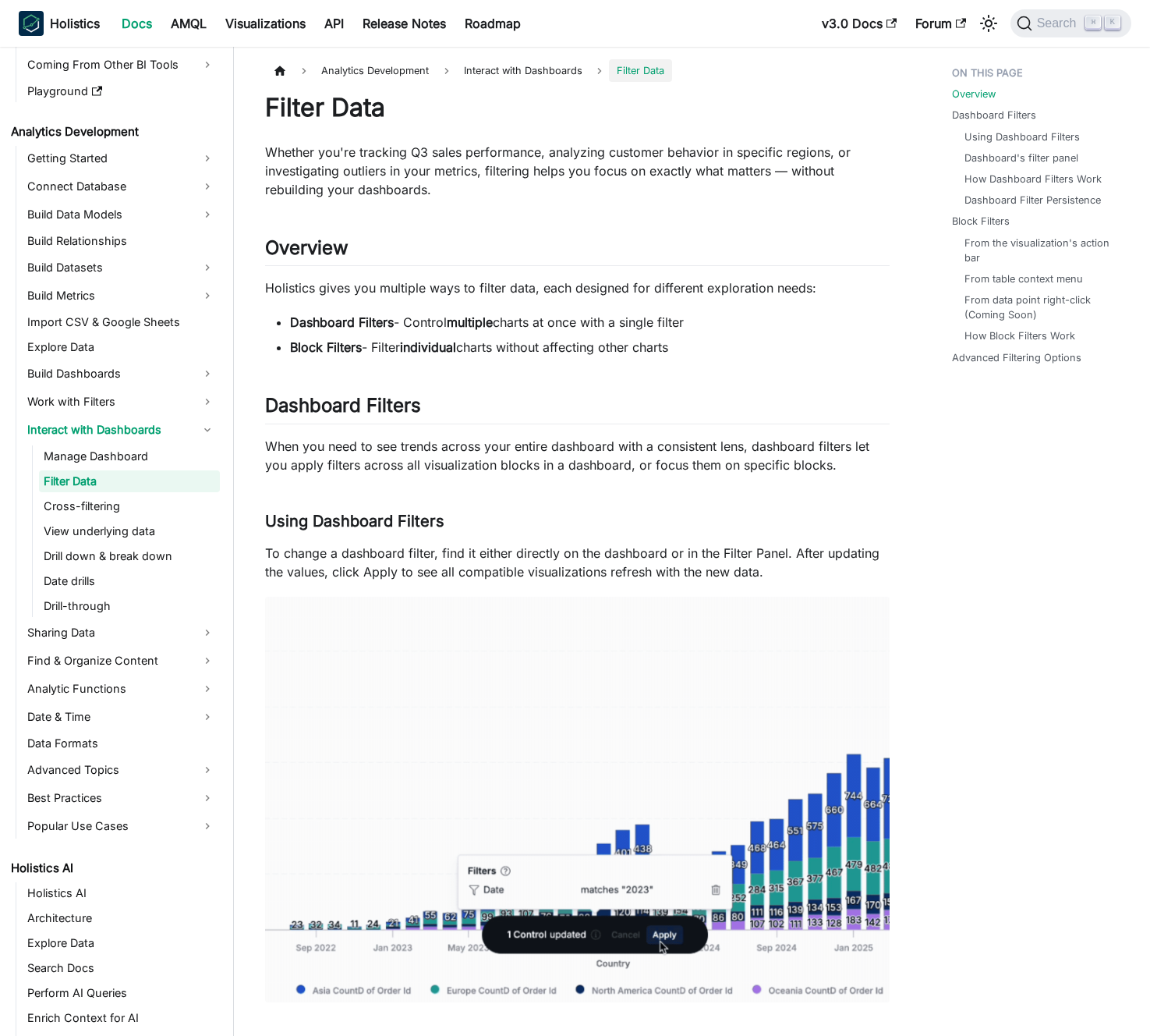
click at [714, 334] on ul "Dashboard Filters - Control multiple charts at once with a single filter Block …" at bounding box center [577, 334] width 624 height 44
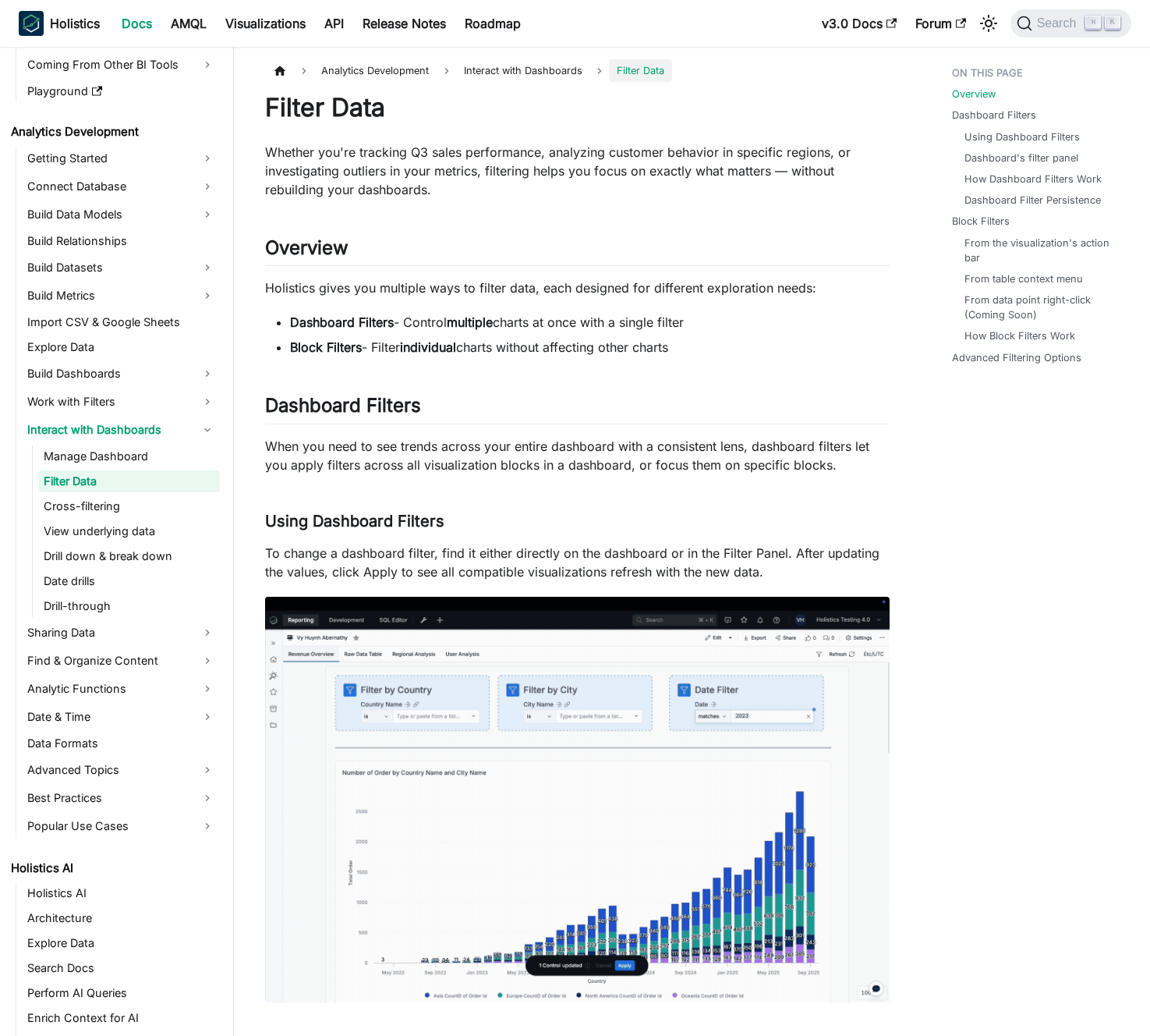
click at [714, 334] on ul "Dashboard Filters - Control multiple charts at once with a single filter Block …" at bounding box center [577, 334] width 624 height 44
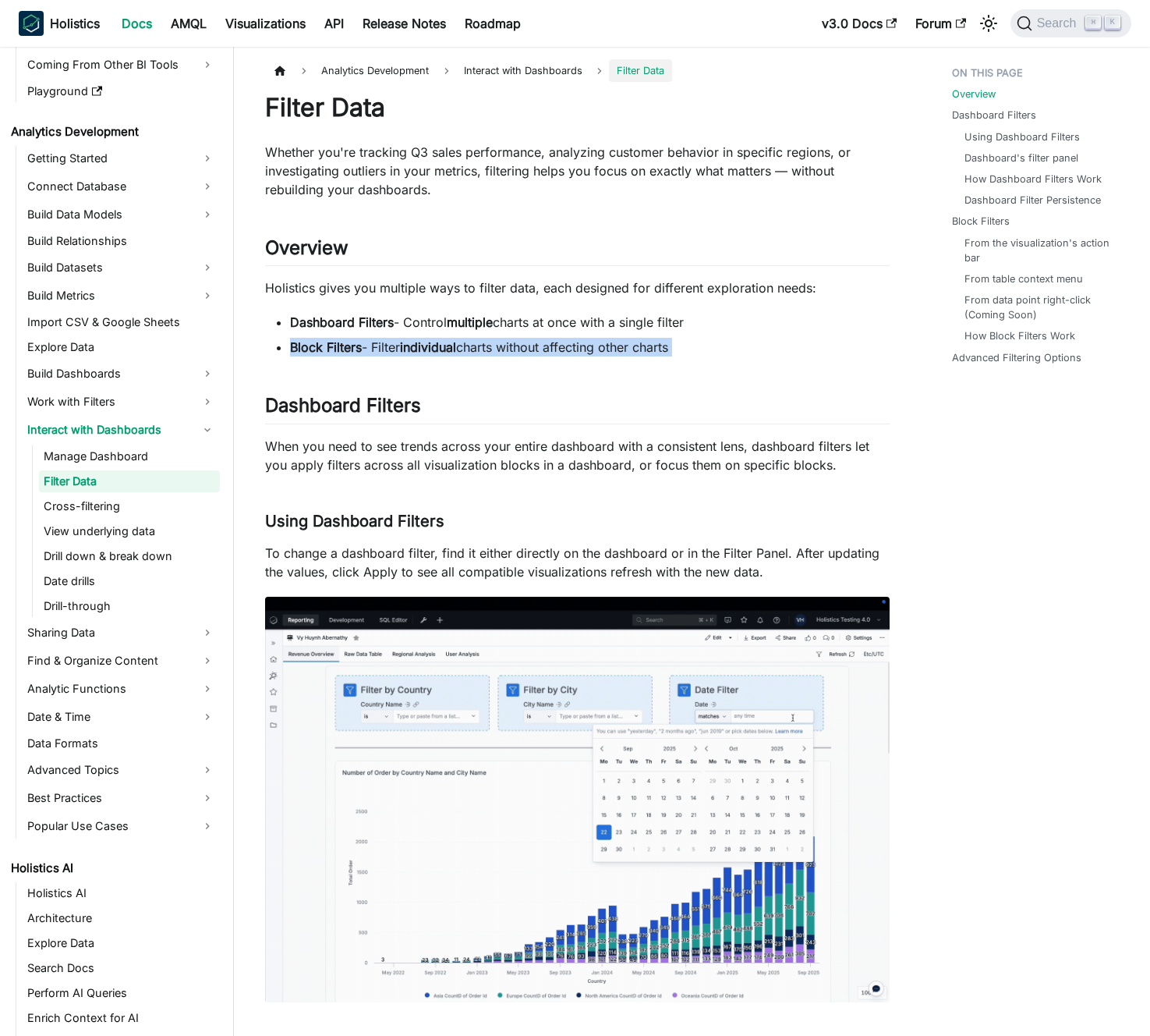
drag, startPoint x: 714, startPoint y: 334, endPoint x: 697, endPoint y: 334, distance: 17.0
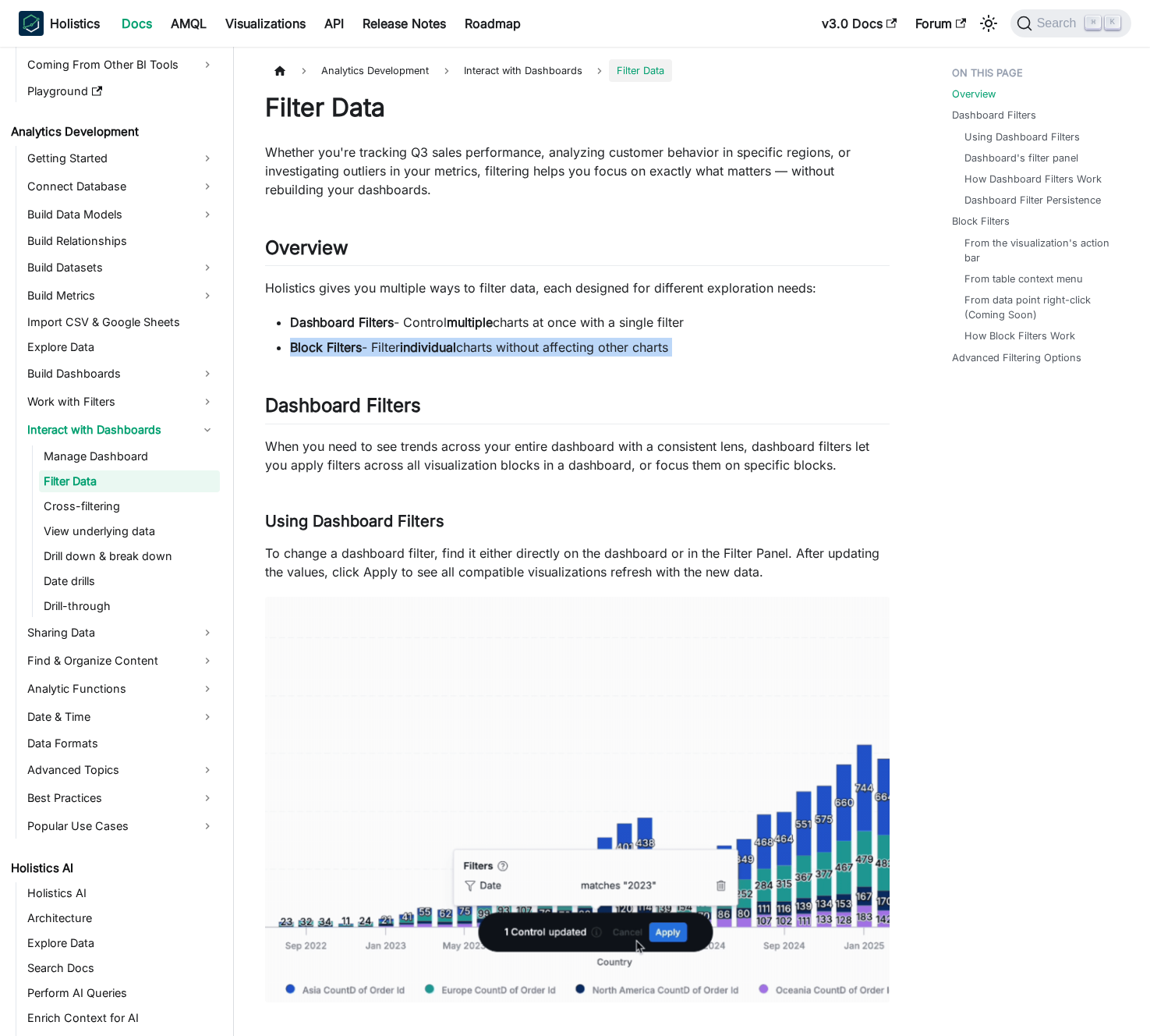
click at [714, 334] on ul "Dashboard Filters - Control multiple charts at once with a single filter Block …" at bounding box center [577, 334] width 624 height 44
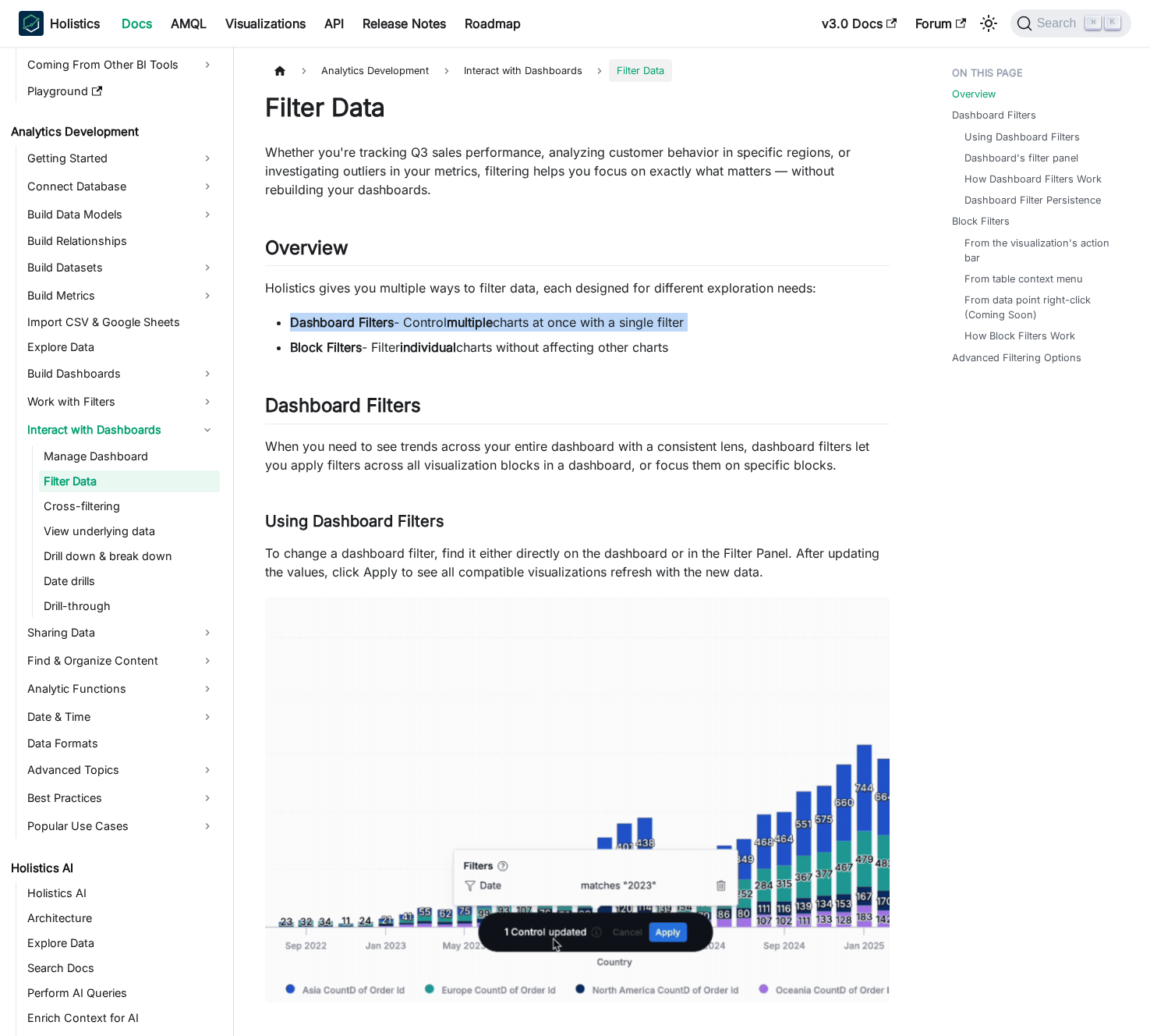
click at [697, 334] on ul "Dashboard Filters - Control multiple charts at once with a single filter Block …" at bounding box center [577, 334] width 624 height 44
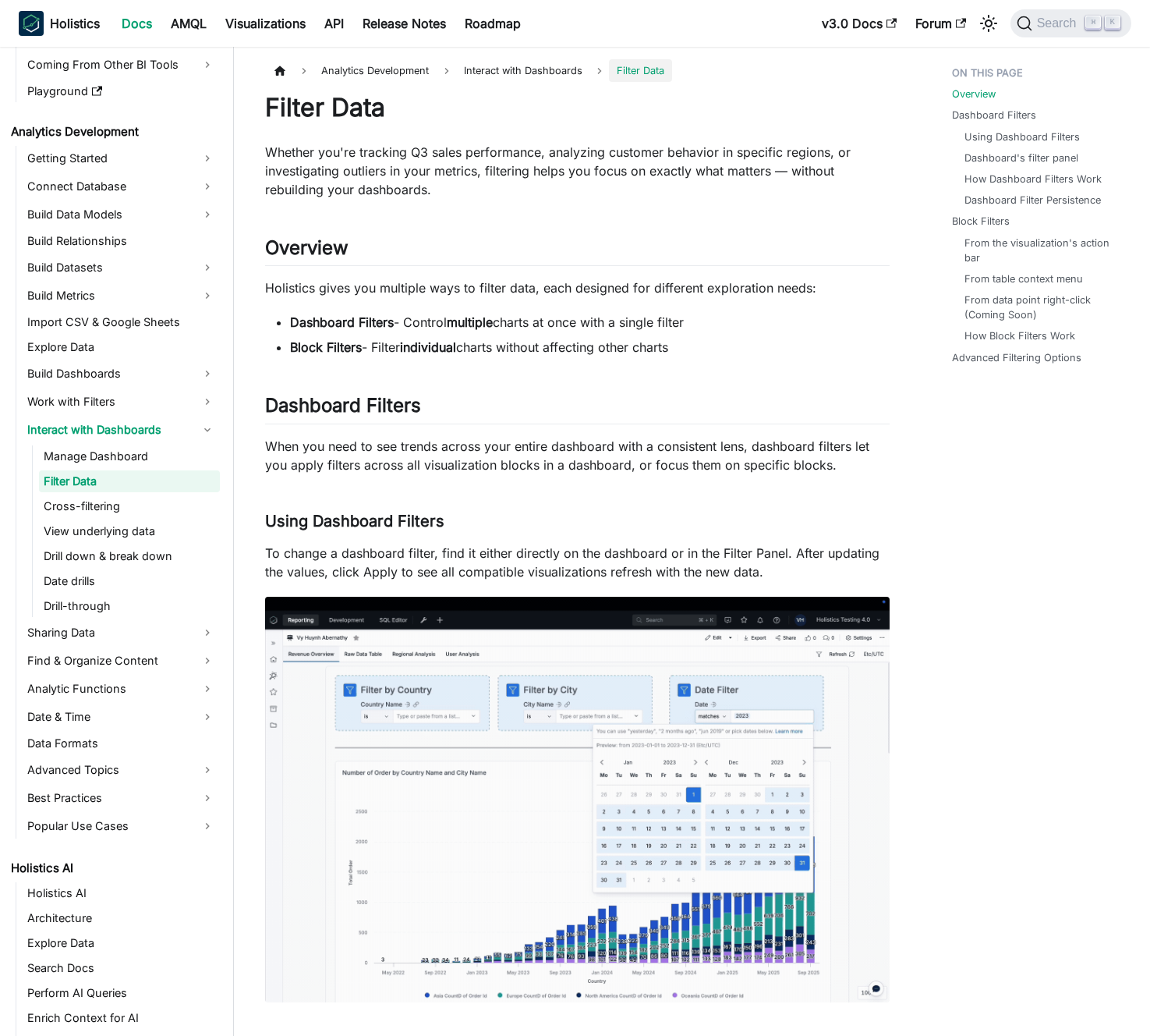
click at [536, 462] on p "When you need to see trends across your entire dashboard with a consistent lens…" at bounding box center [577, 455] width 624 height 37
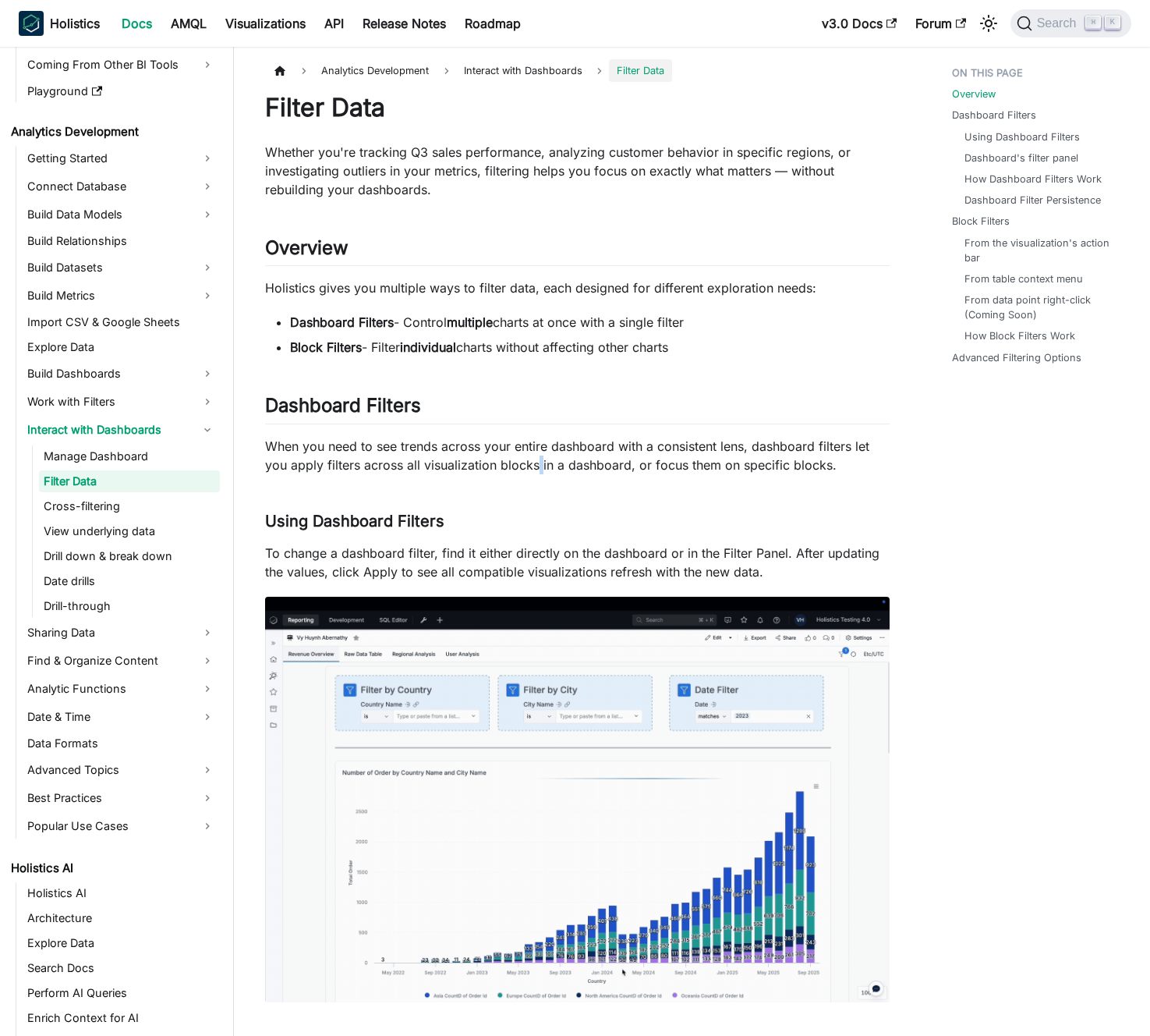
click at [536, 462] on p "When you need to see trends across your entire dashboard with a consistent lens…" at bounding box center [577, 455] width 624 height 37
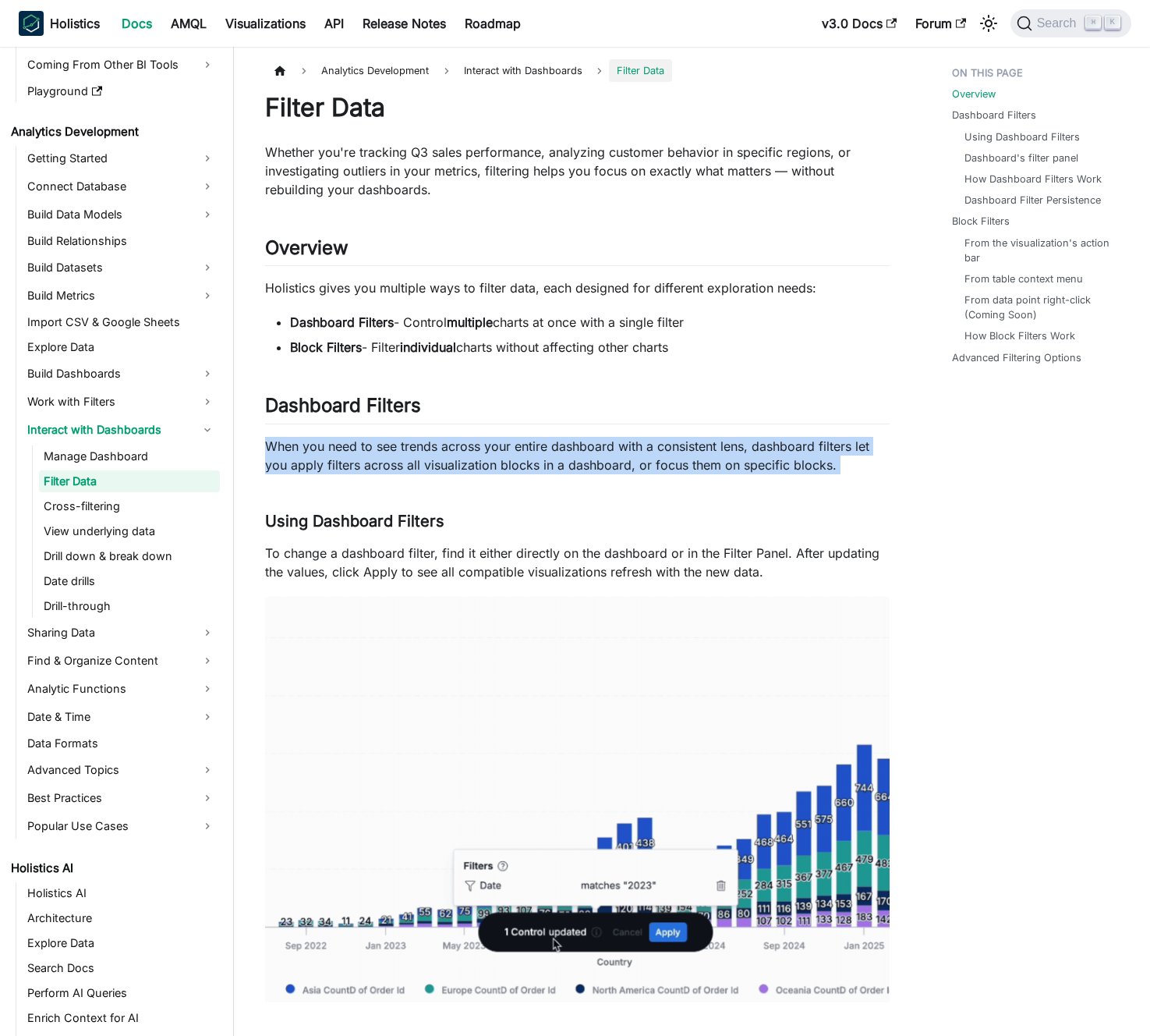
click at [536, 462] on p "When you need to see trends across your entire dashboard with a consistent lens…" at bounding box center [577, 455] width 624 height 37
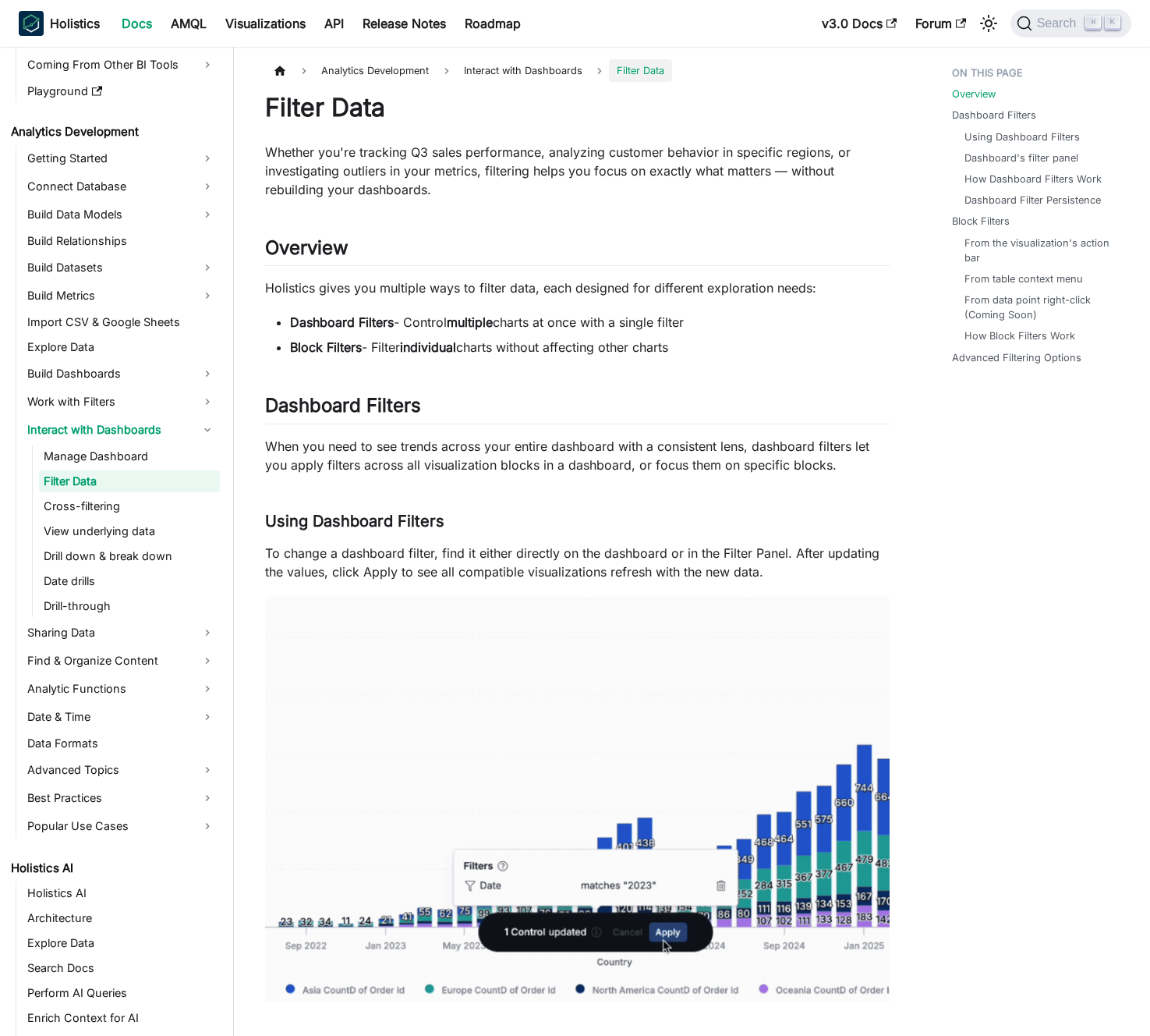
click at [528, 461] on p "When you need to see trends across your entire dashboard with a consistent lens…" at bounding box center [577, 455] width 624 height 37
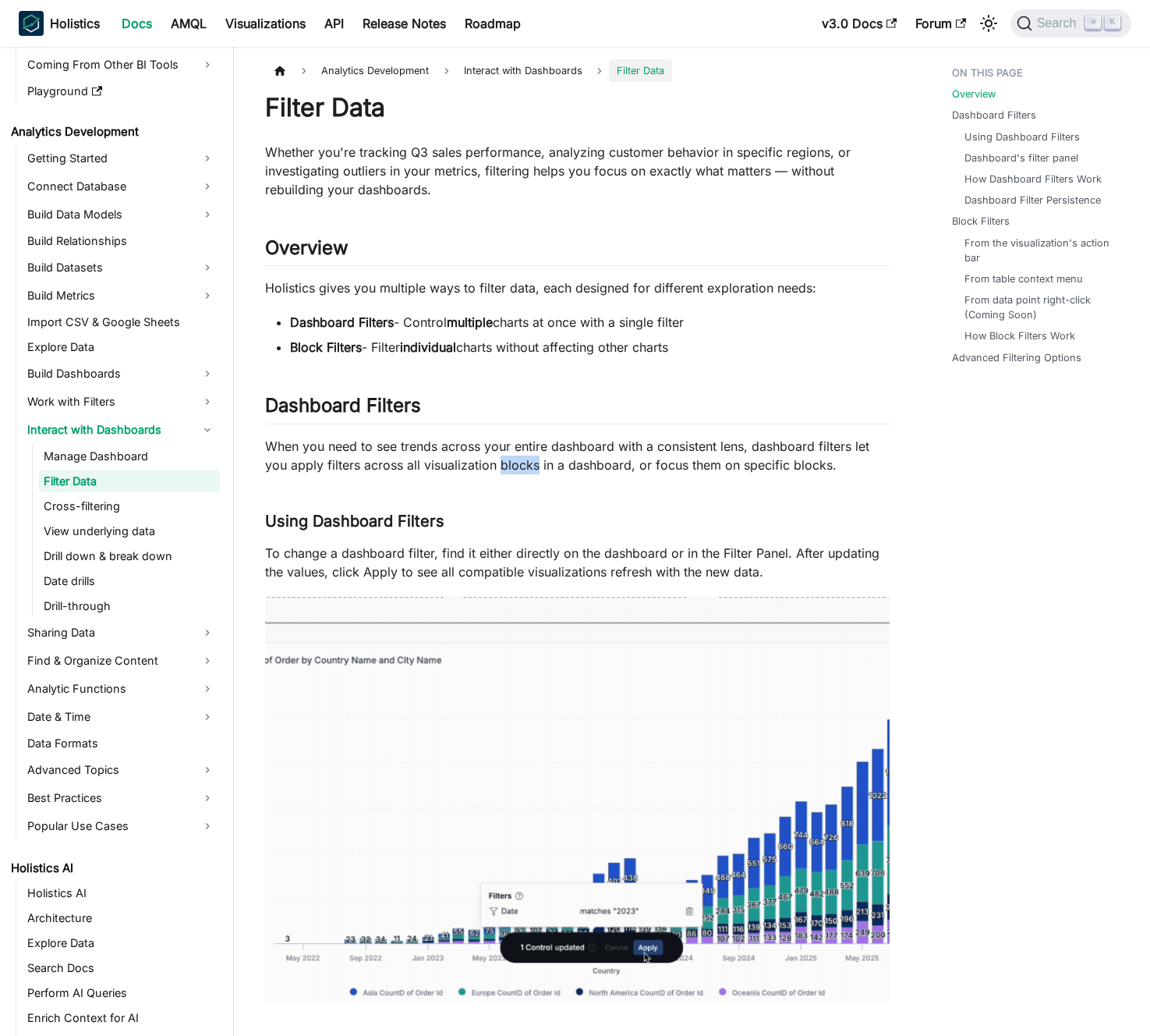
click at [528, 461] on p "When you need to see trends across your entire dashboard with a consistent lens…" at bounding box center [577, 455] width 624 height 37
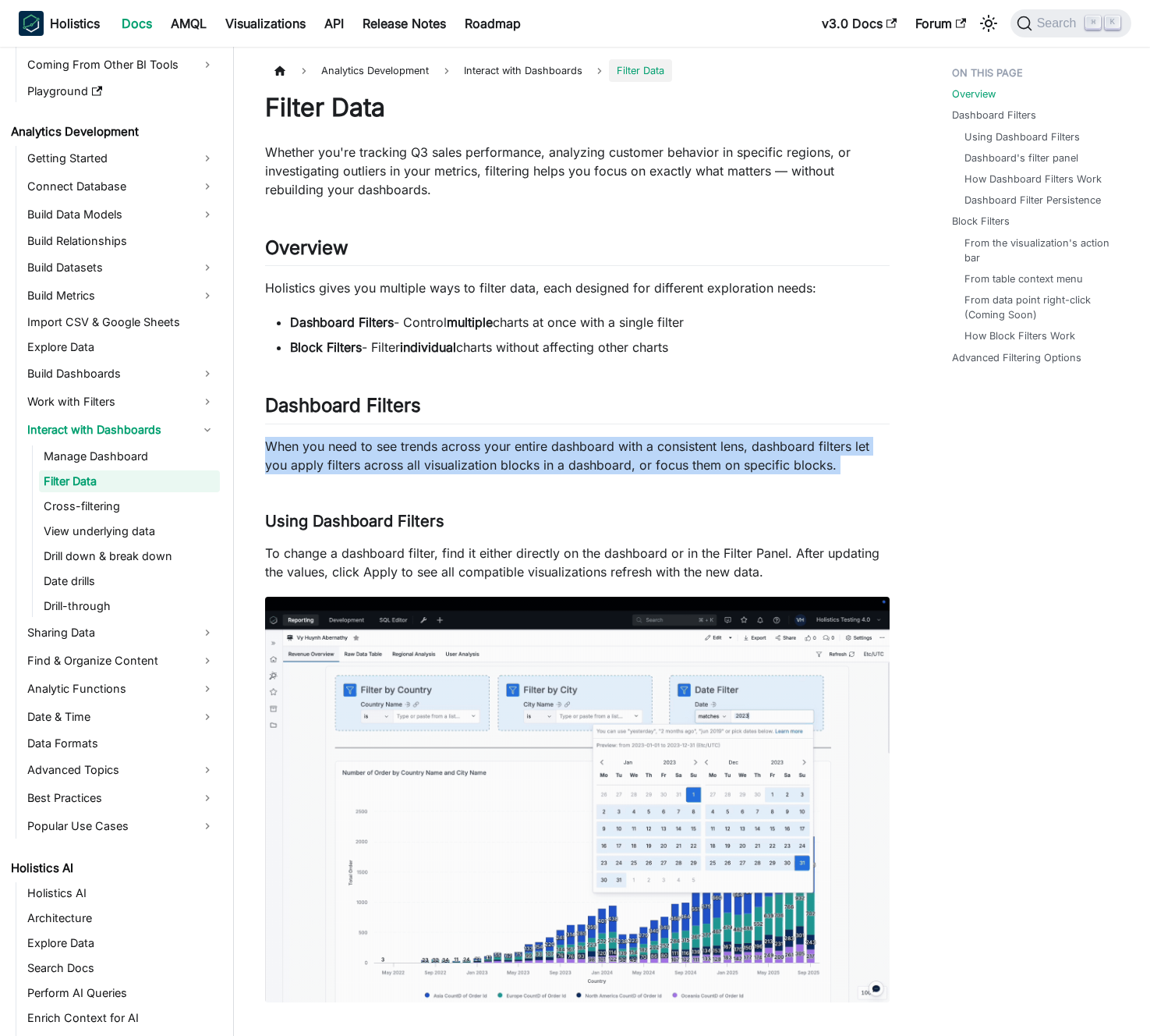
click at [528, 461] on p "When you need to see trends across your entire dashboard with a consistent lens…" at bounding box center [577, 455] width 624 height 37
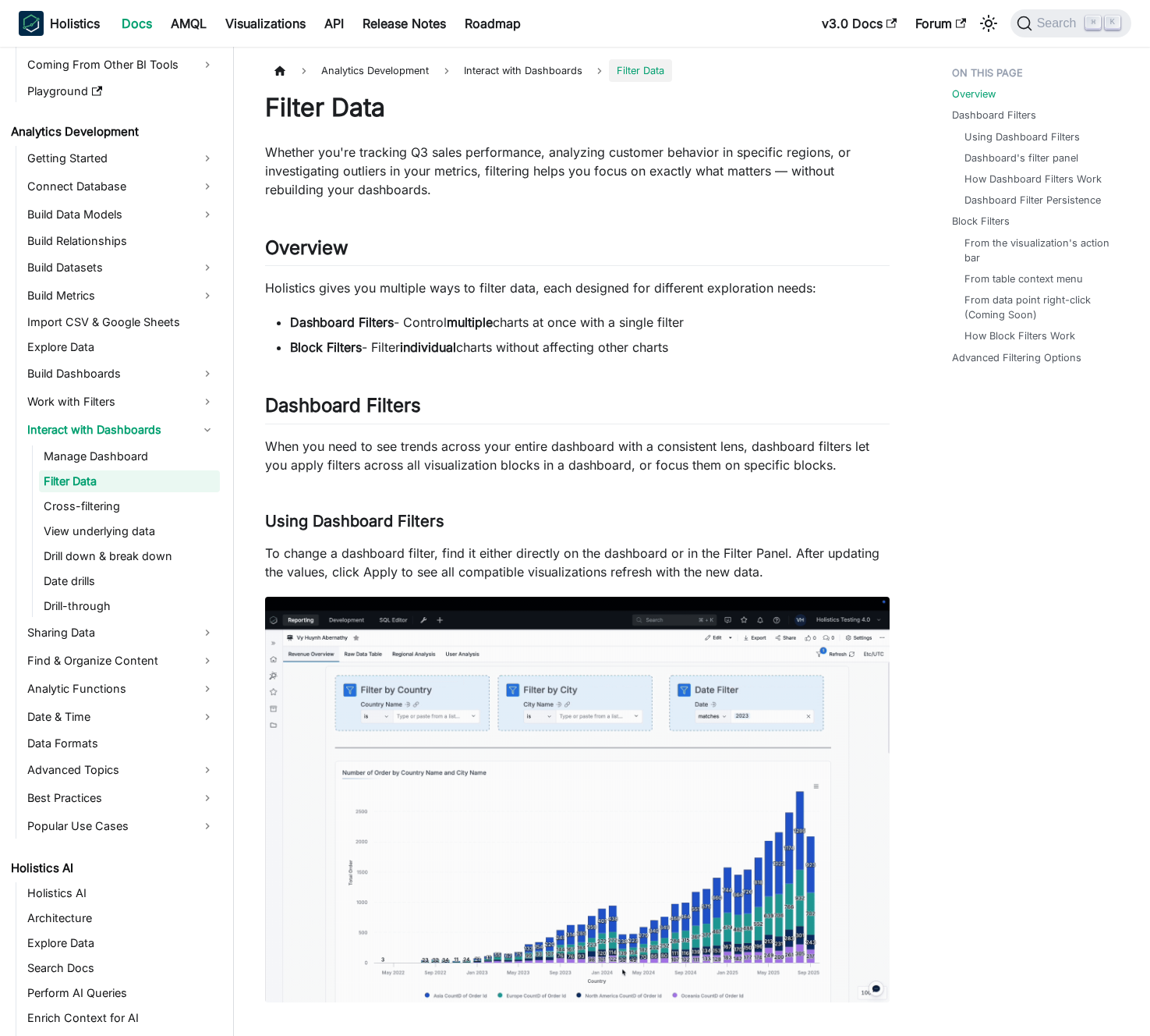
click at [514, 458] on p "When you need to see trends across your entire dashboard with a consistent lens…" at bounding box center [577, 455] width 624 height 37
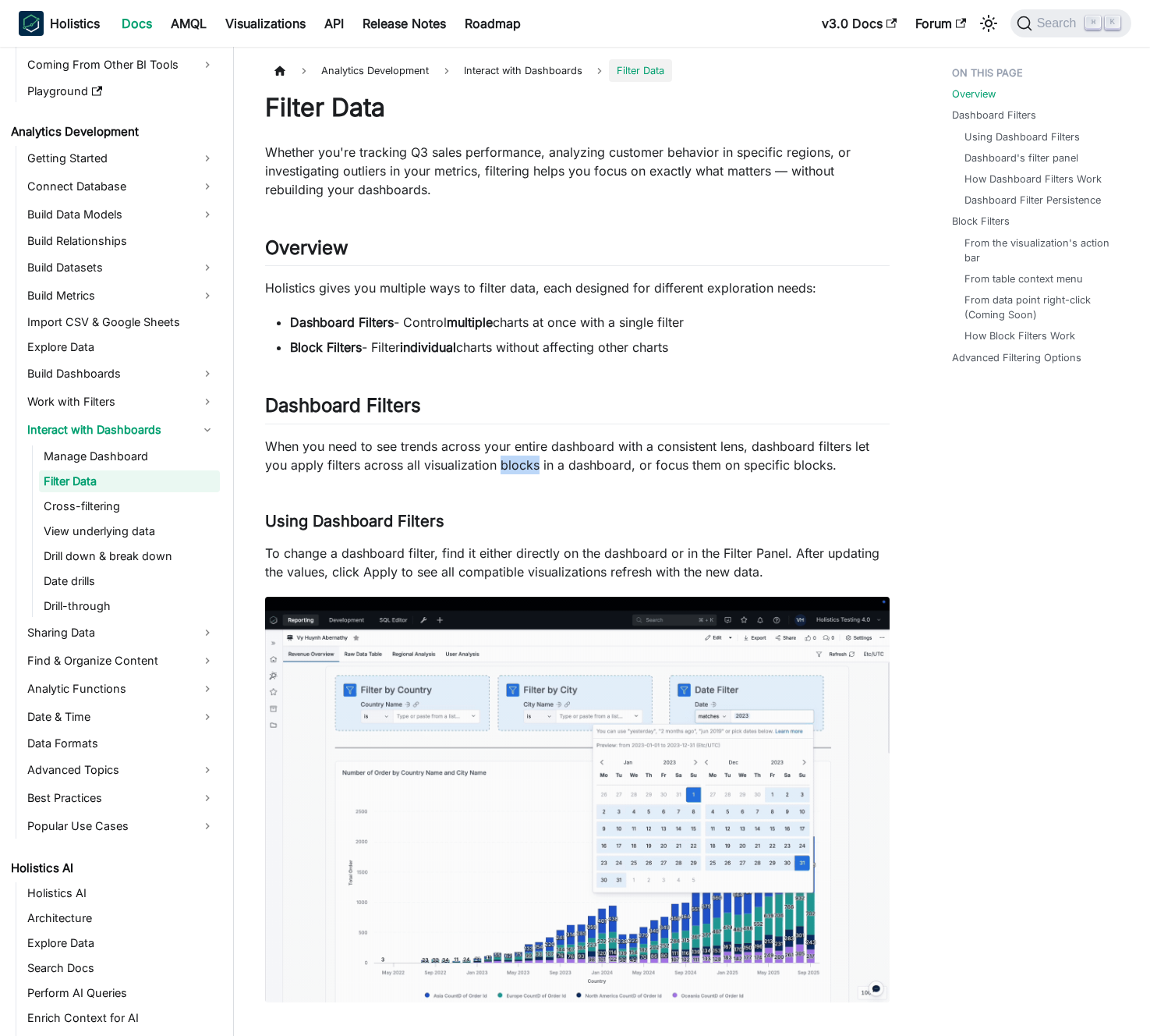
click at [514, 458] on p "When you need to see trends across your entire dashboard with a consistent lens…" at bounding box center [577, 455] width 624 height 37
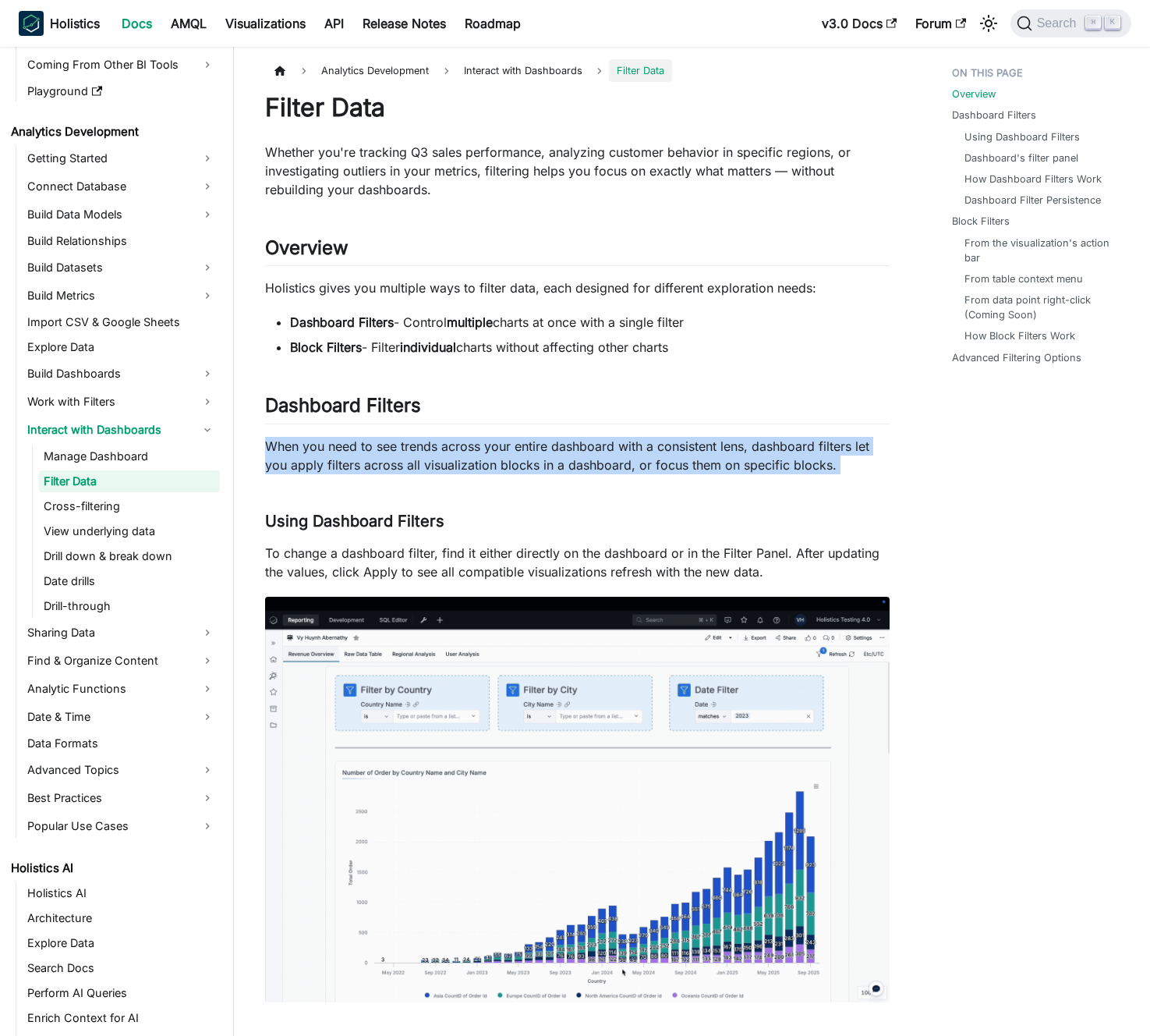
click at [514, 458] on p "When you need to see trends across your entire dashboard with a consistent lens…" at bounding box center [577, 455] width 624 height 37
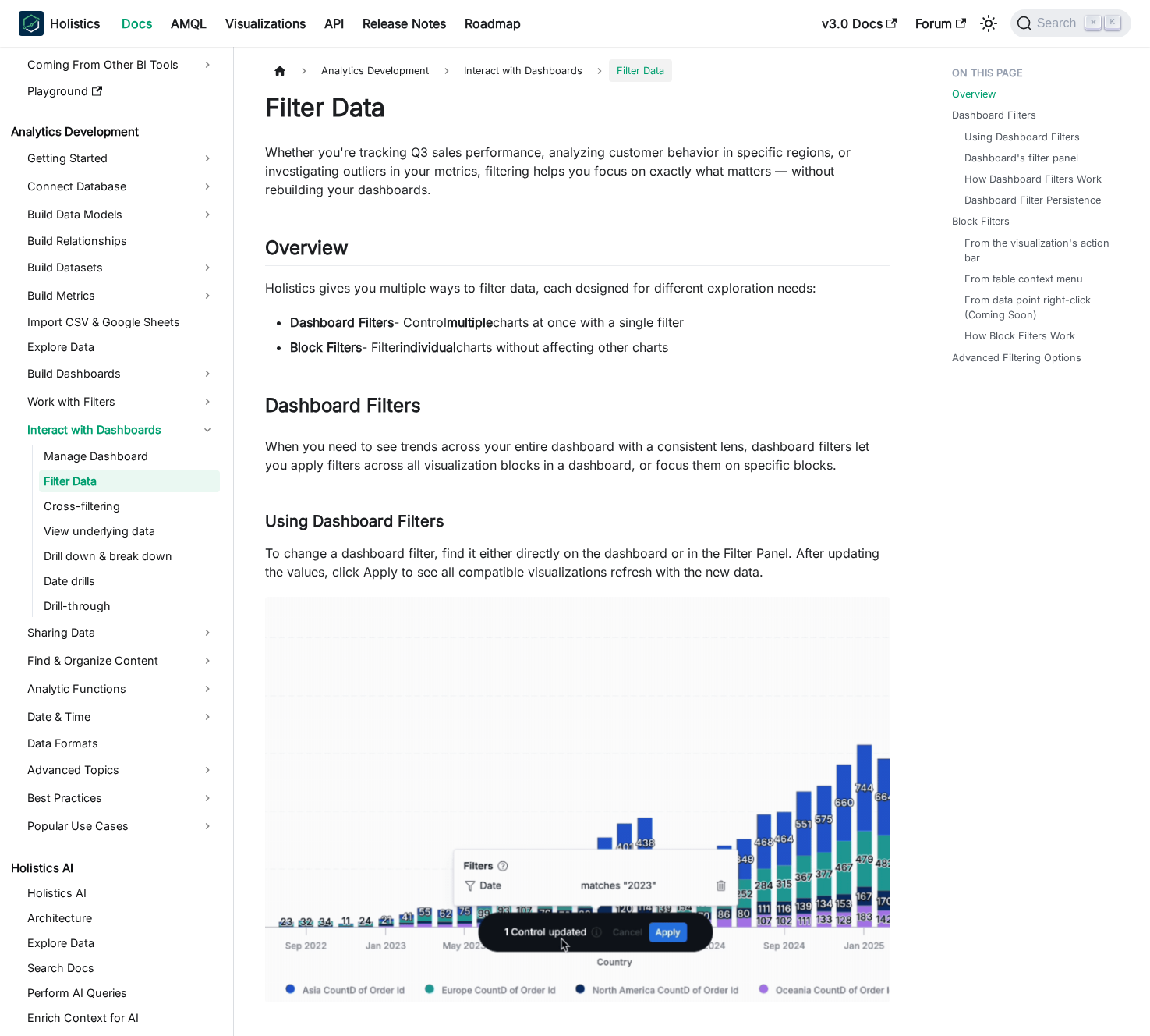
click at [510, 457] on p "When you need to see trends across your entire dashboard with a consistent lens…" at bounding box center [577, 455] width 624 height 37
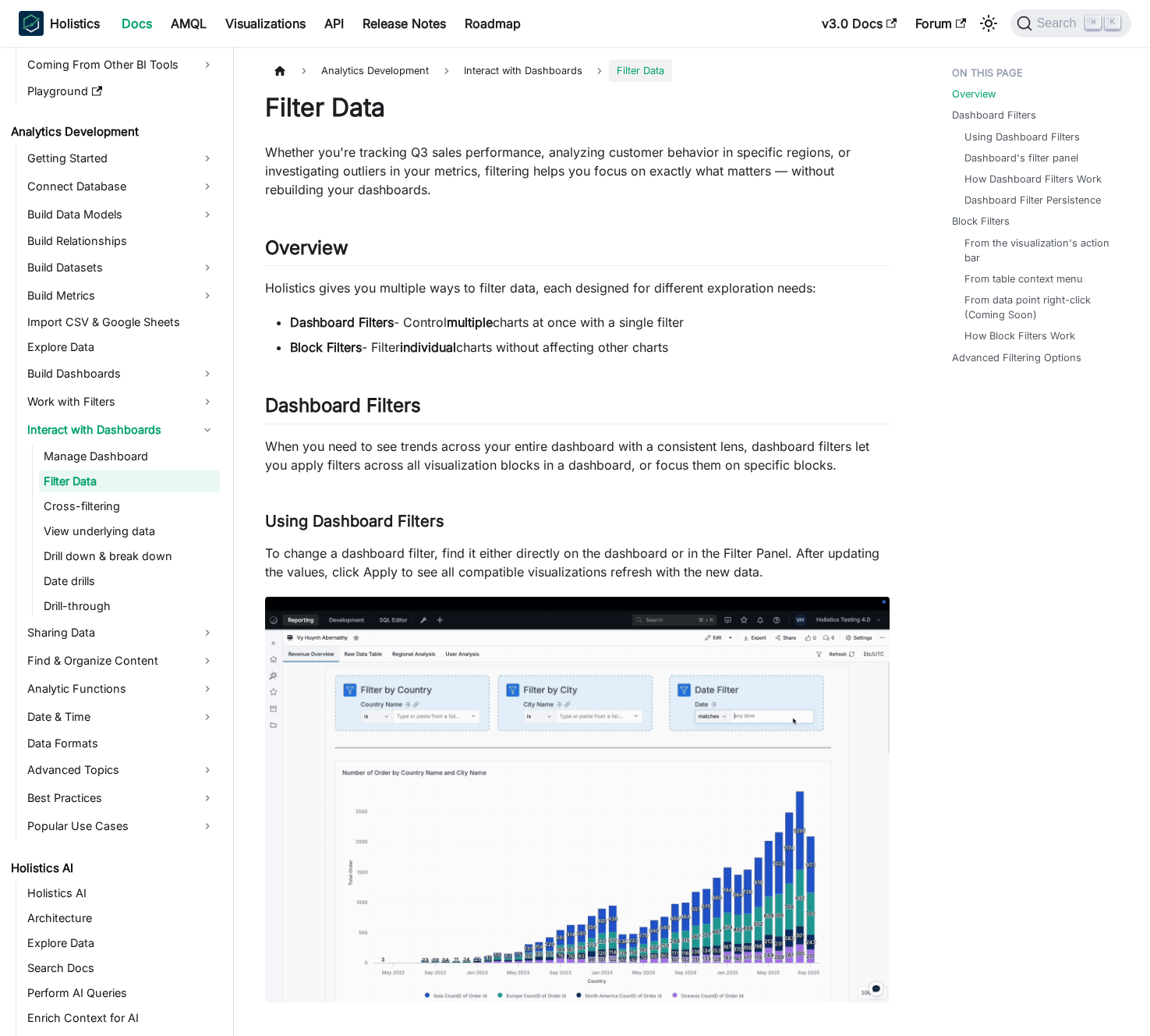
click at [510, 457] on p "When you need to see trends across your entire dashboard with a consistent lens…" at bounding box center [577, 455] width 624 height 37
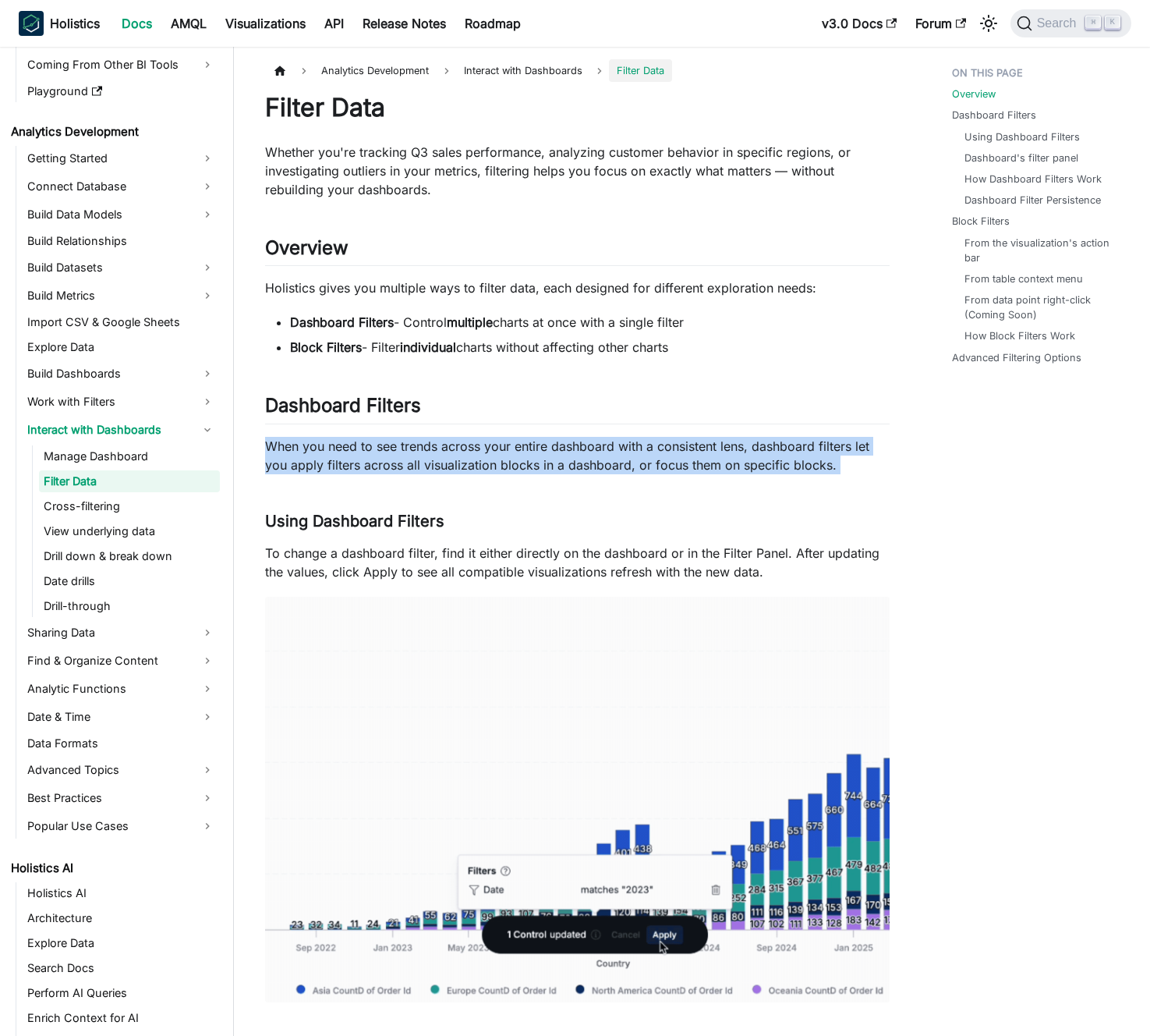
click at [510, 457] on p "When you need to see trends across your entire dashboard with a consistent lens…" at bounding box center [577, 455] width 624 height 37
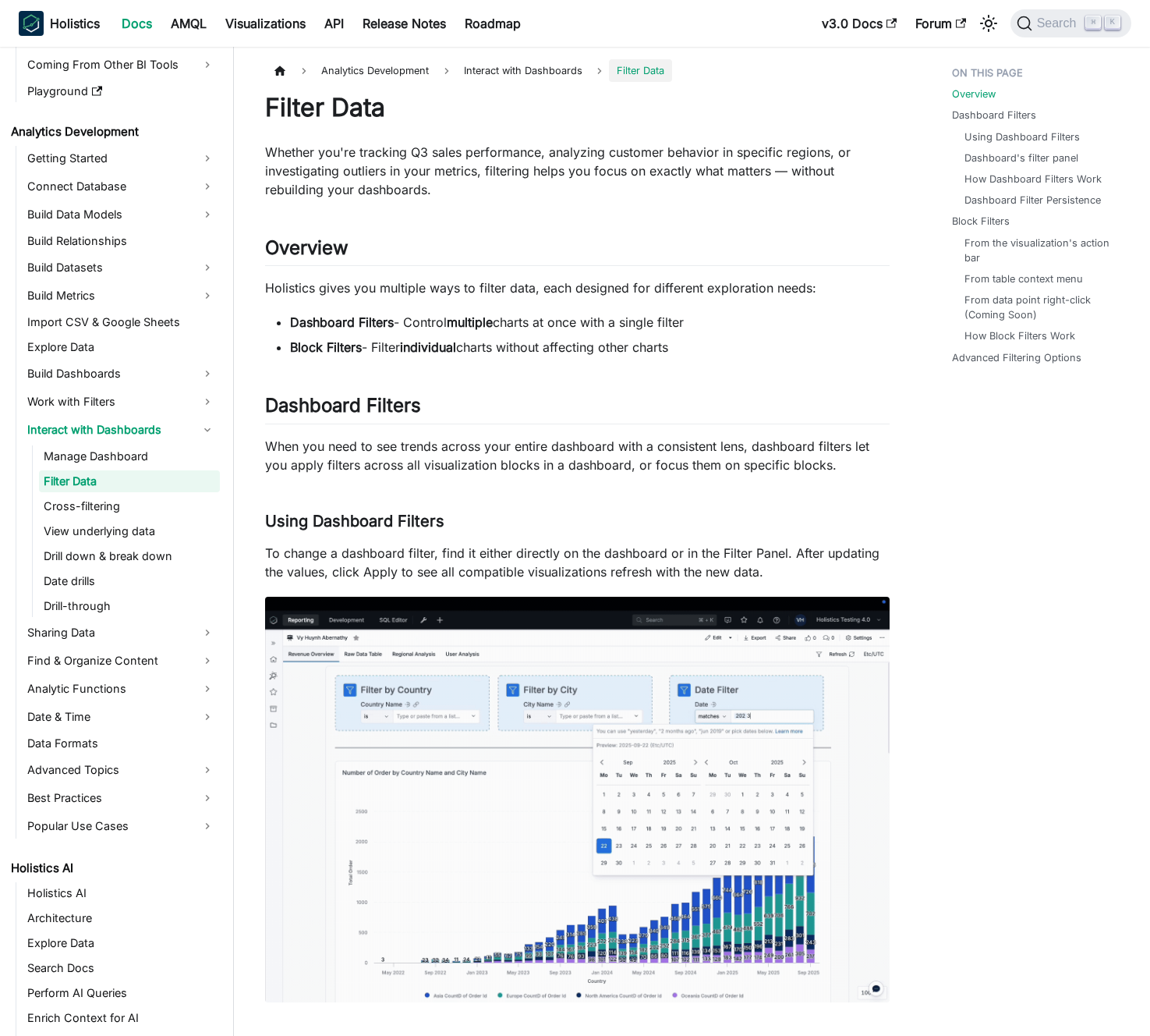
click at [500, 457] on p "When you need to see trends across your entire dashboard with a consistent lens…" at bounding box center [577, 455] width 624 height 37
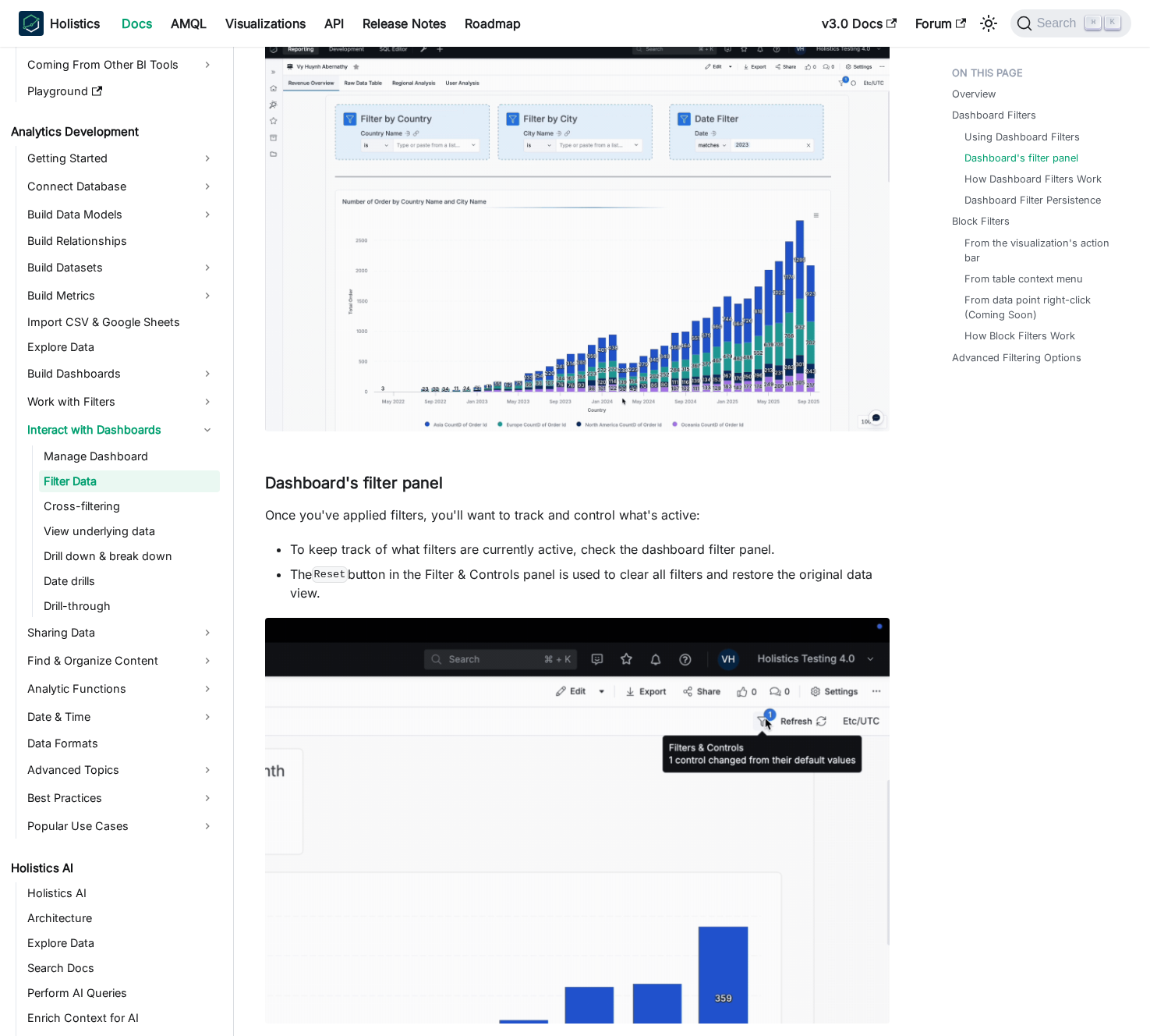
scroll to position [599, 0]
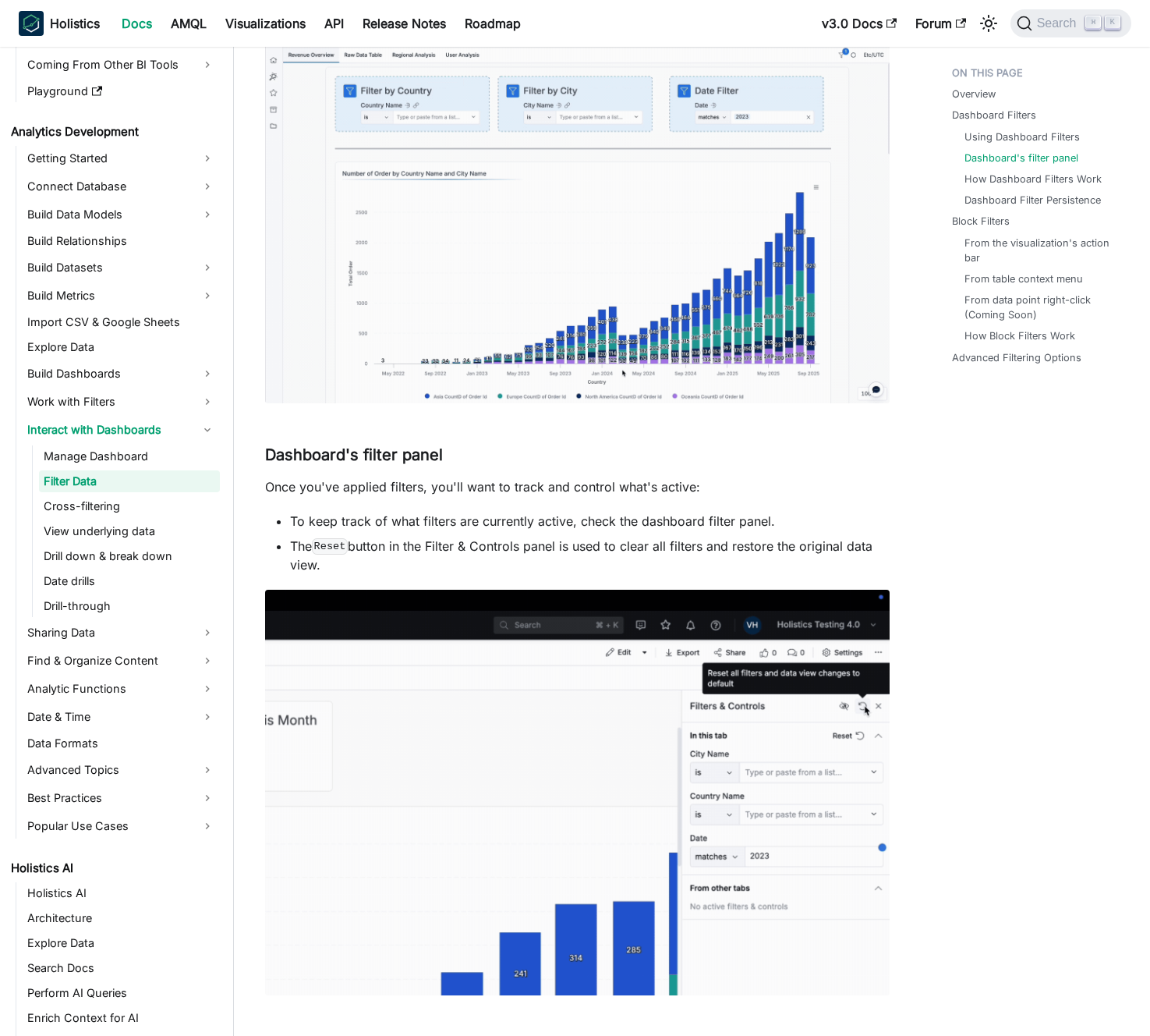
click at [492, 477] on p "Once you've applied filters, you'll want to track and control what's active:" at bounding box center [577, 486] width 624 height 19
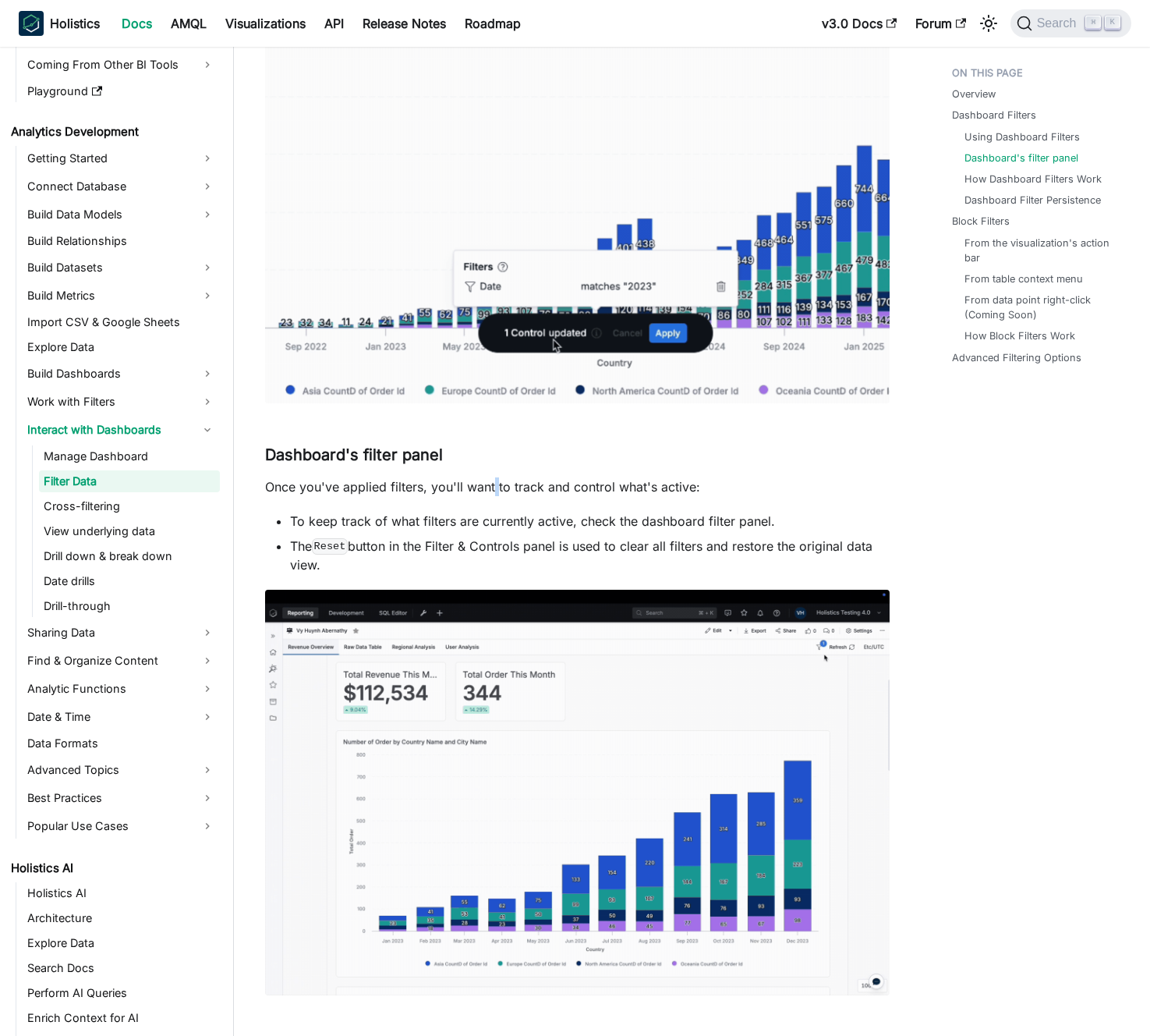
click at [492, 477] on p "Once you've applied filters, you'll want to track and control what's active:" at bounding box center [577, 486] width 624 height 19
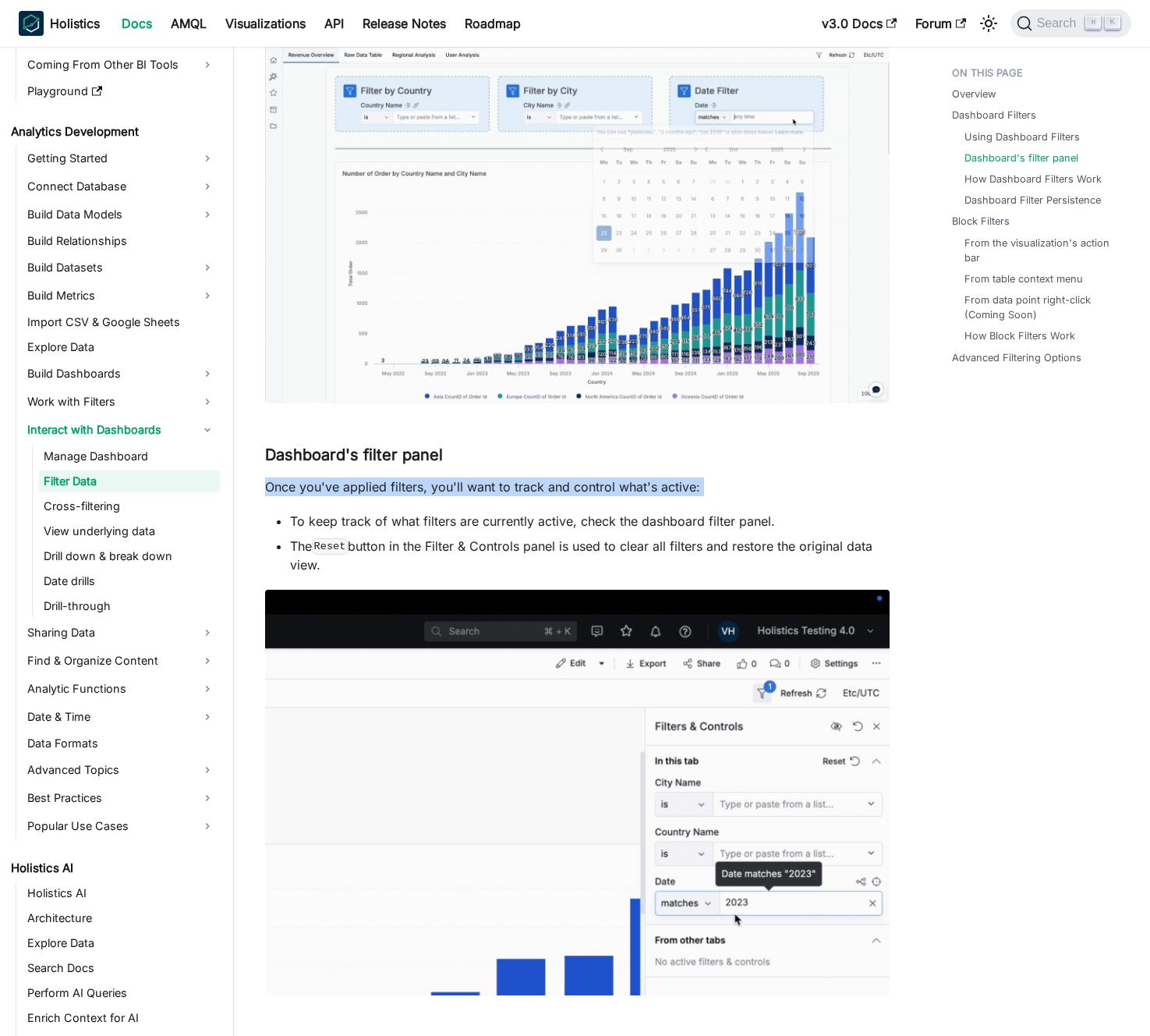
click at [492, 477] on p "Once you've applied filters, you'll want to track and control what's active:" at bounding box center [577, 486] width 624 height 19
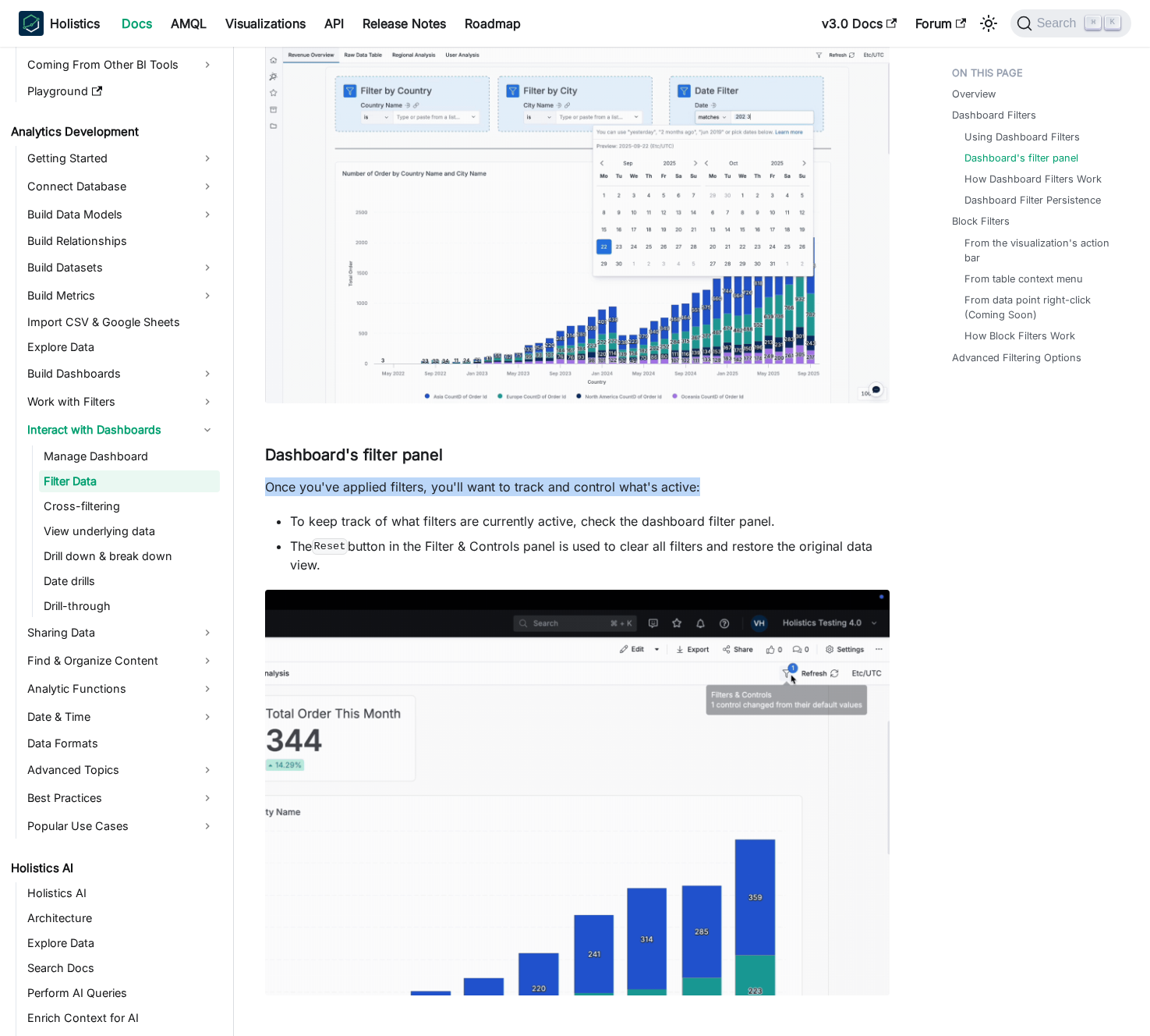
click at [477, 482] on p "Once you've applied filters, you'll want to track and control what's active:" at bounding box center [577, 486] width 624 height 19
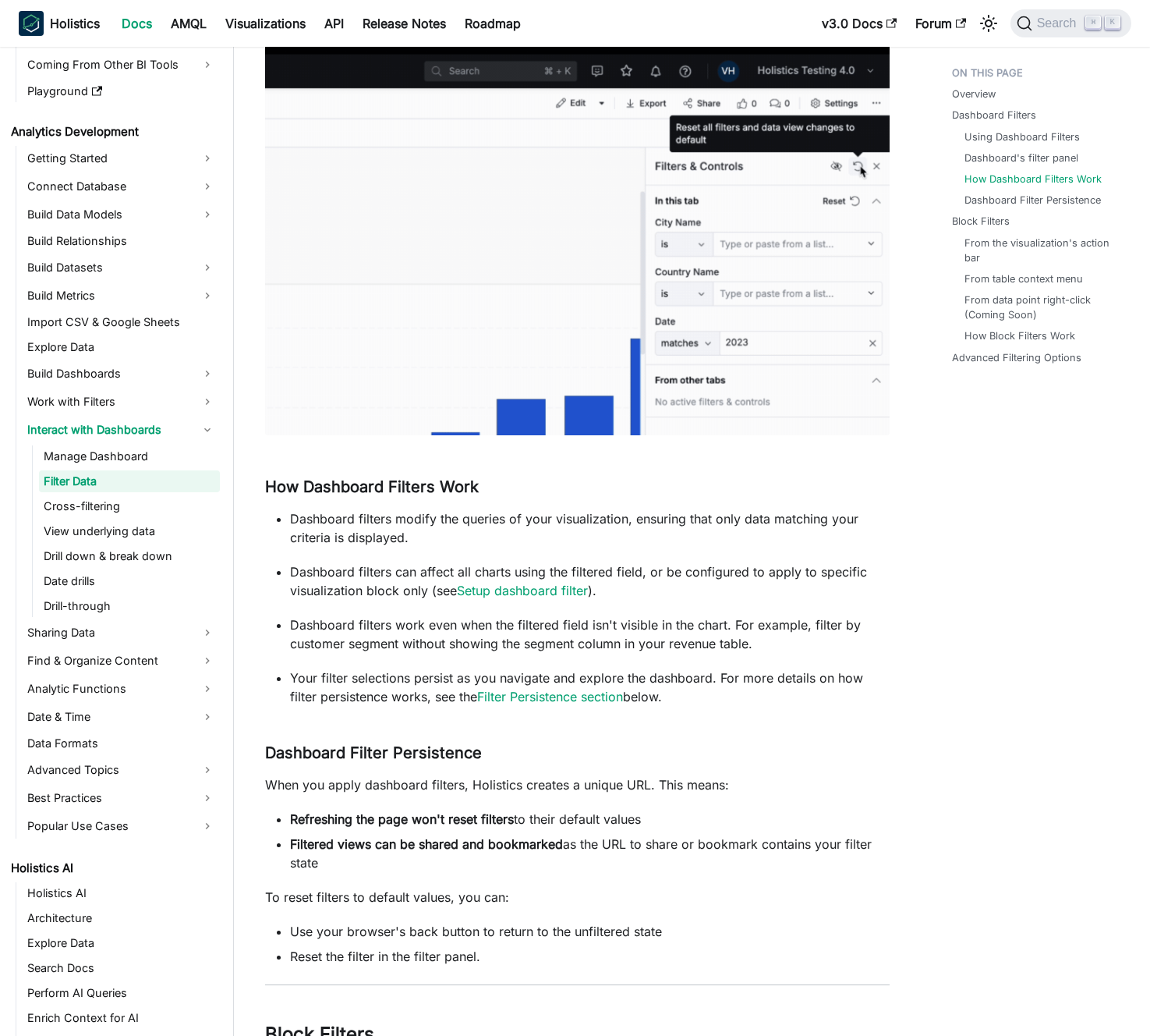
scroll to position [1169, 0]
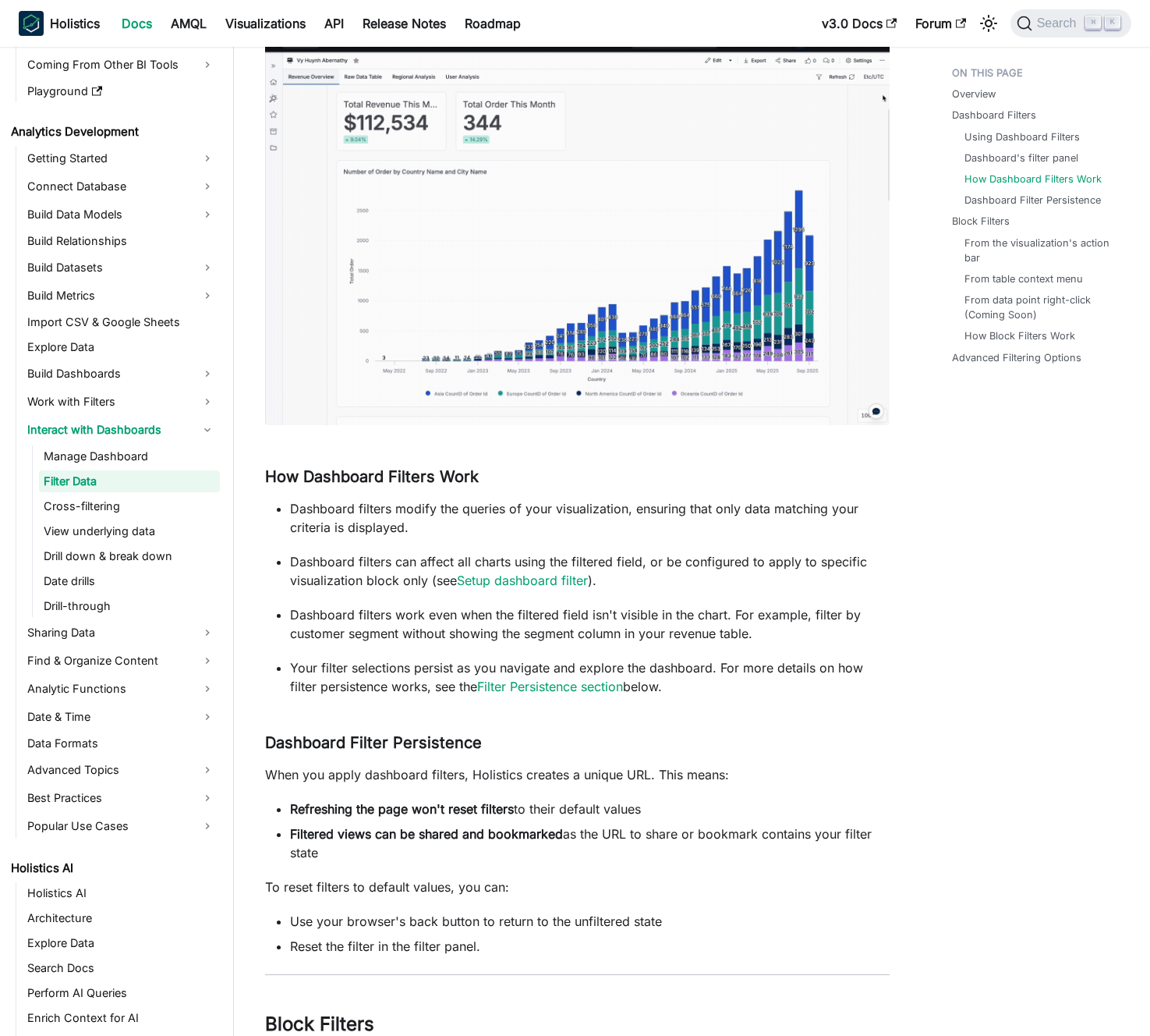
click at [434, 501] on p "Dashboard filters modify the queries of your visualization, ensuring that only …" at bounding box center [590, 518] width 600 height 37
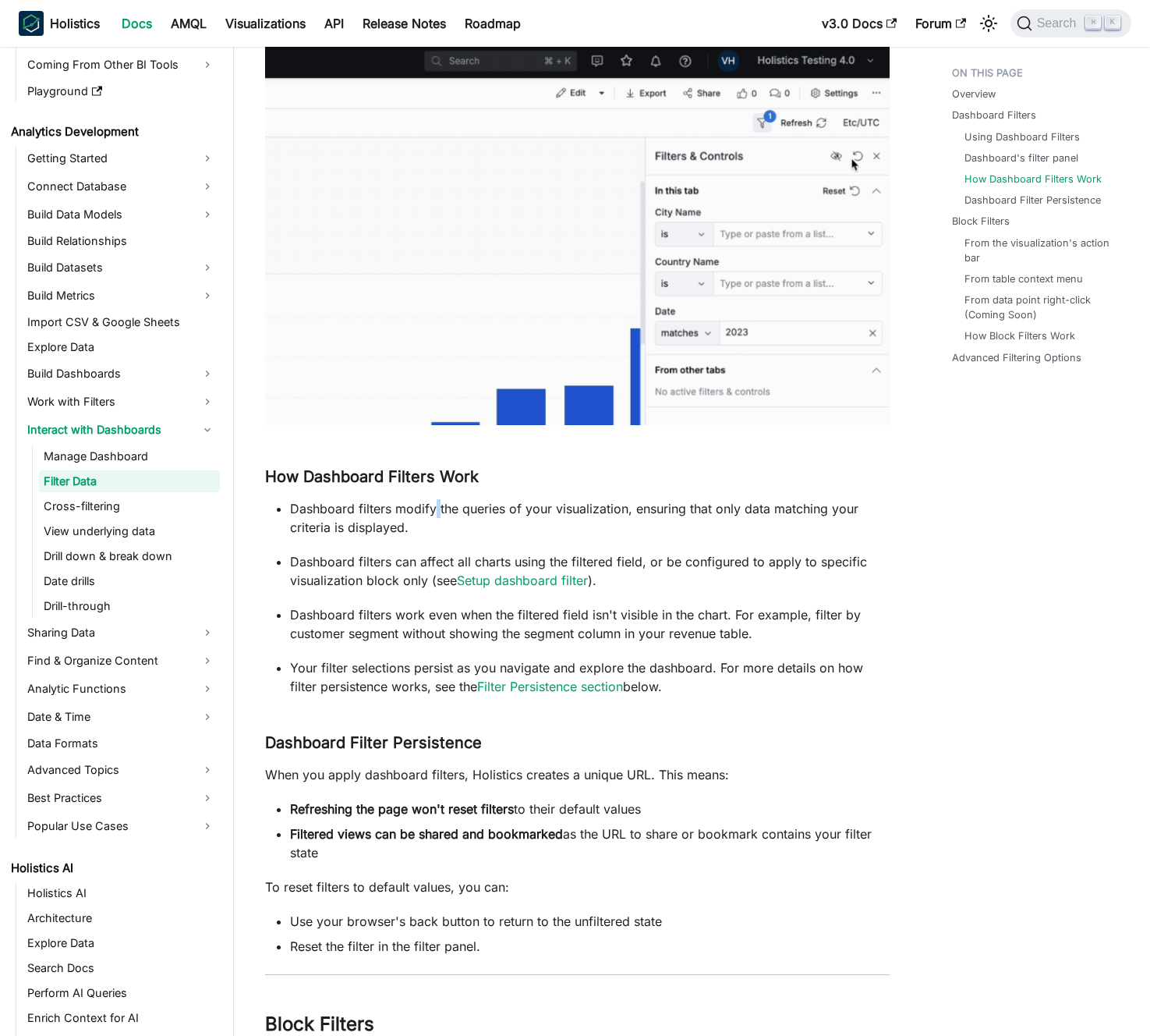
click at [434, 501] on p "Dashboard filters modify the queries of your visualization, ensuring that only …" at bounding box center [590, 518] width 600 height 37
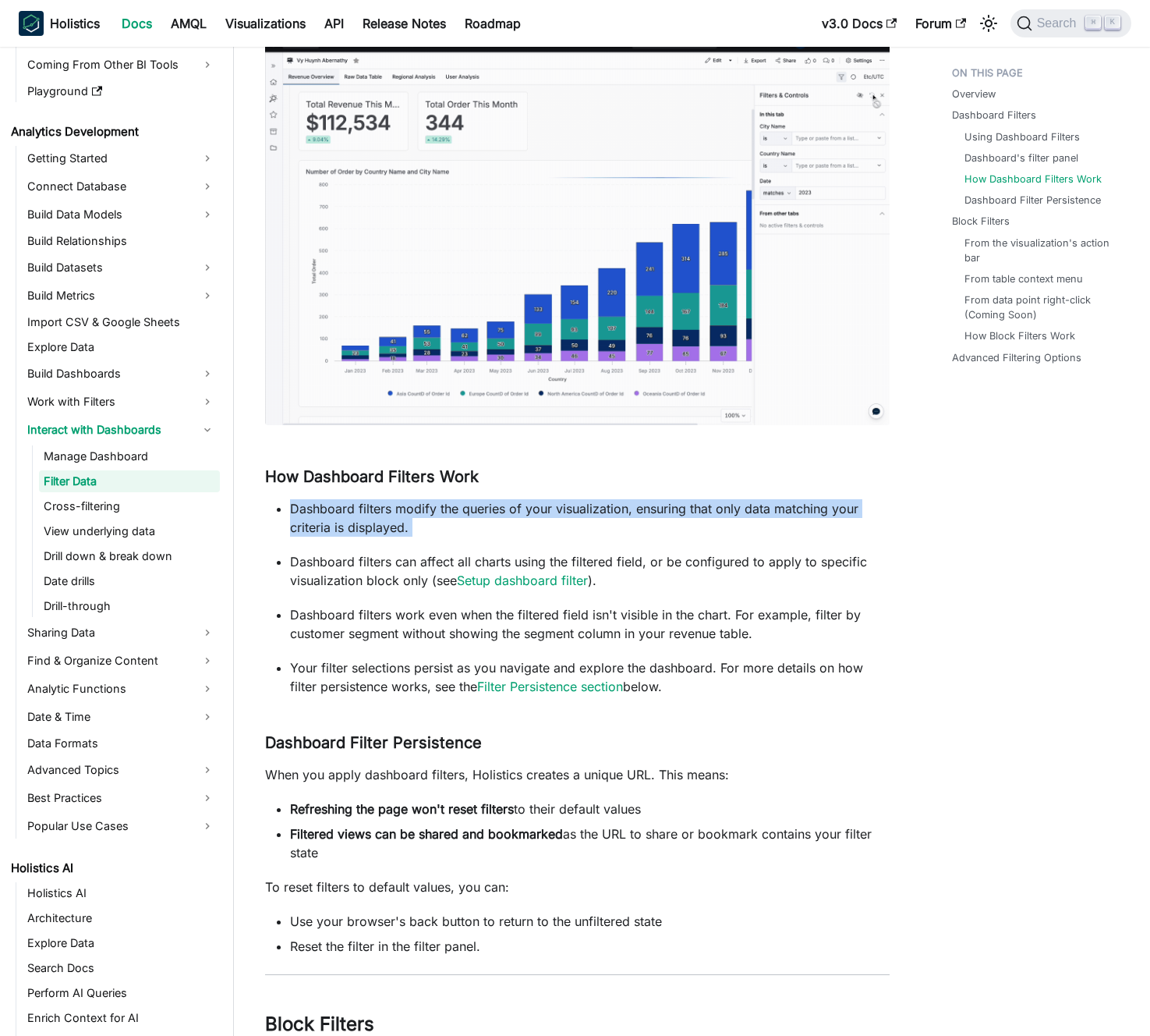
click at [434, 501] on p "Dashboard filters modify the queries of your visualization, ensuring that only …" at bounding box center [590, 518] width 600 height 37
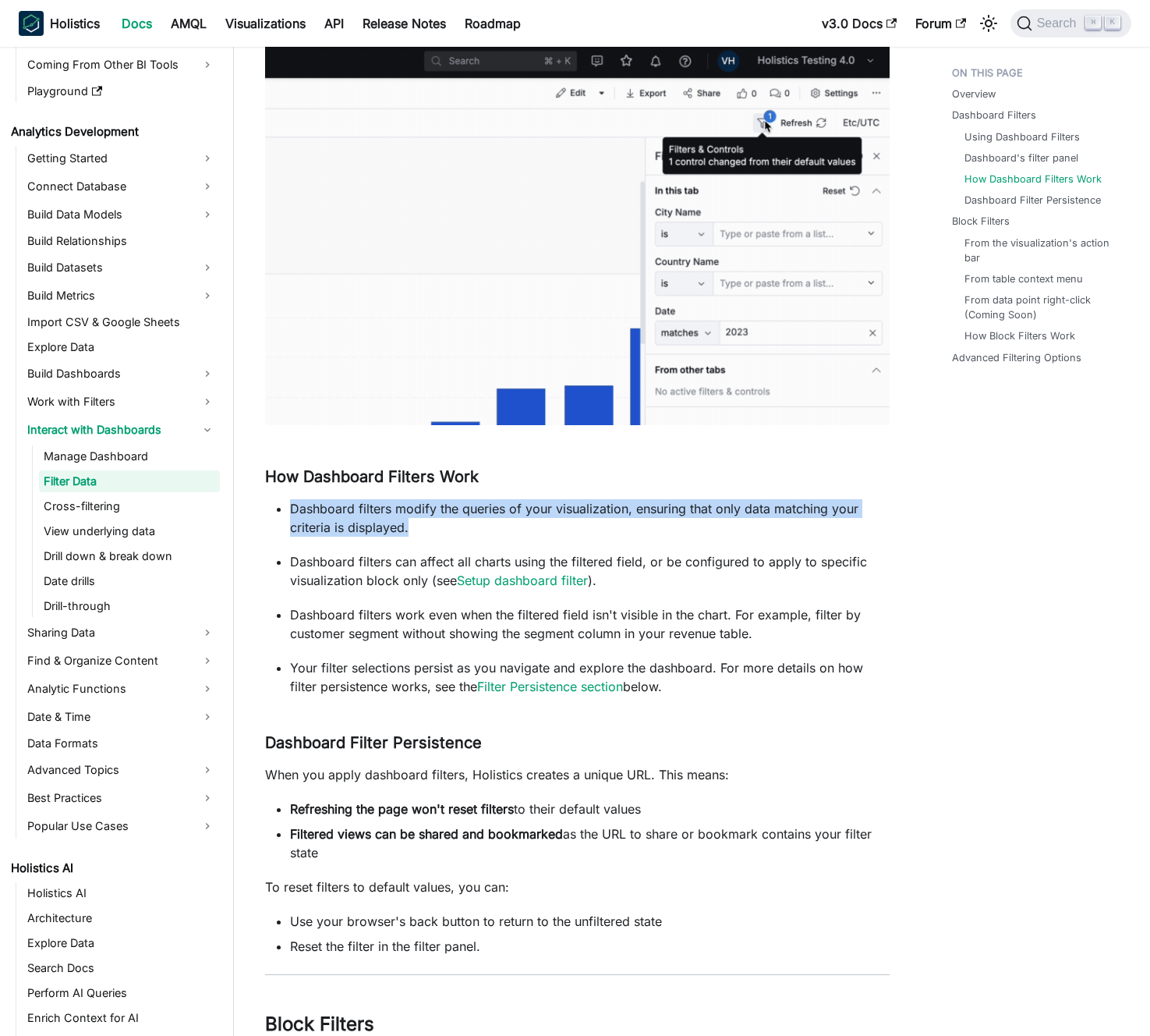
click at [423, 503] on p "Dashboard filters modify the queries of your visualization, ensuring that only …" at bounding box center [590, 518] width 600 height 37
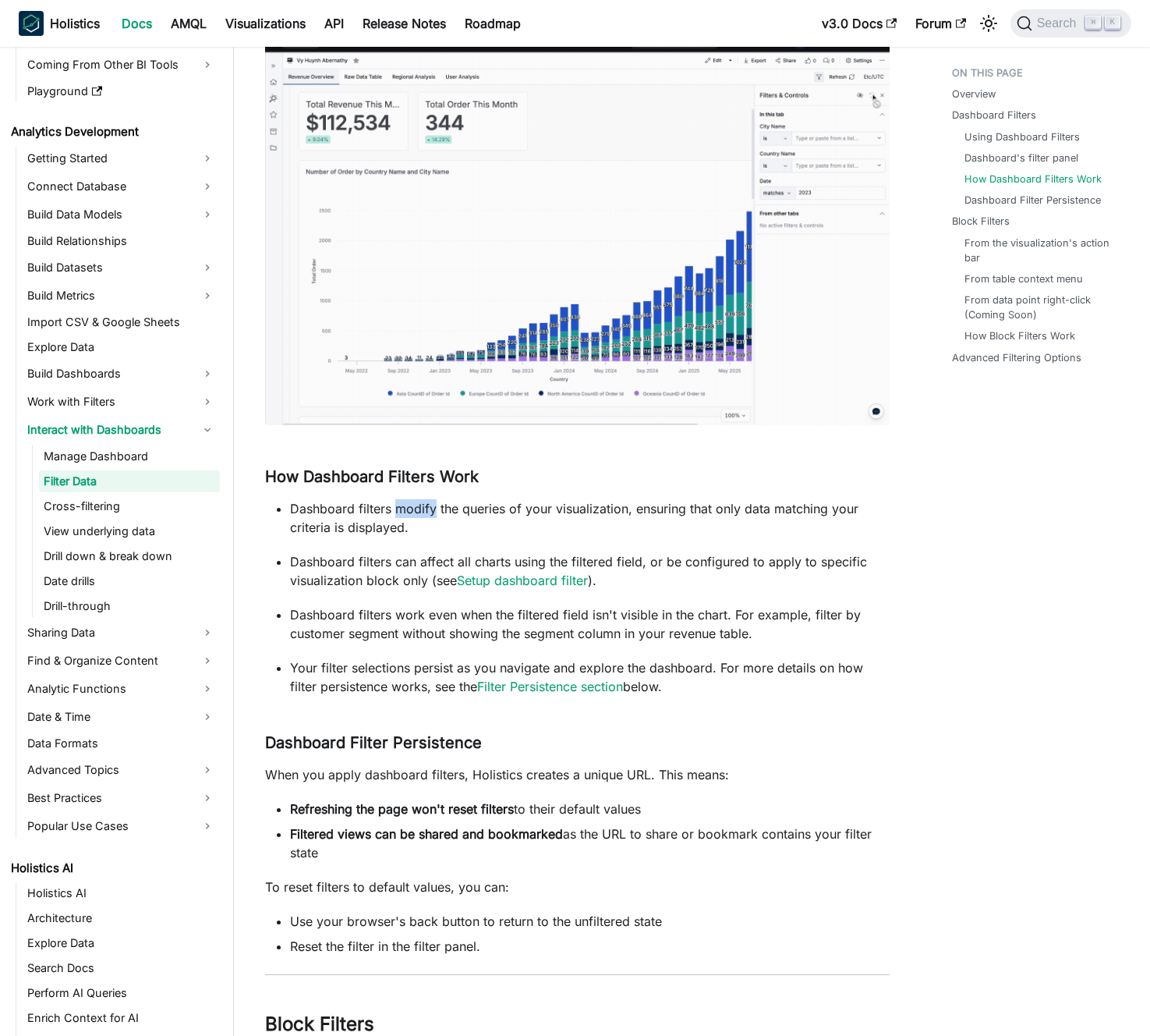
click at [423, 503] on p "Dashboard filters modify the queries of your visualization, ensuring that only …" at bounding box center [590, 518] width 600 height 37
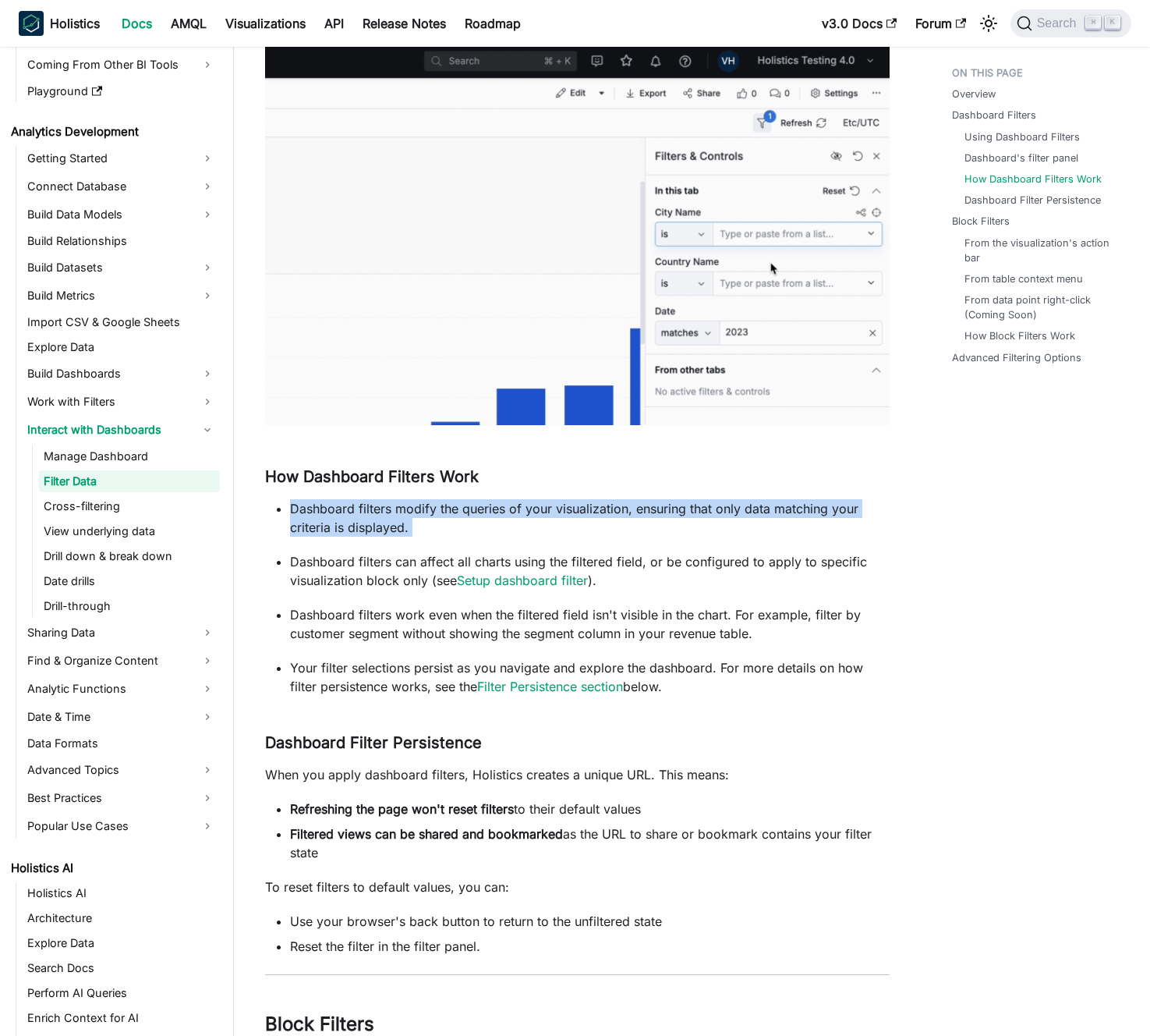
click at [423, 503] on p "Dashboard filters modify the queries of your visualization, ensuring that only …" at bounding box center [590, 518] width 600 height 37
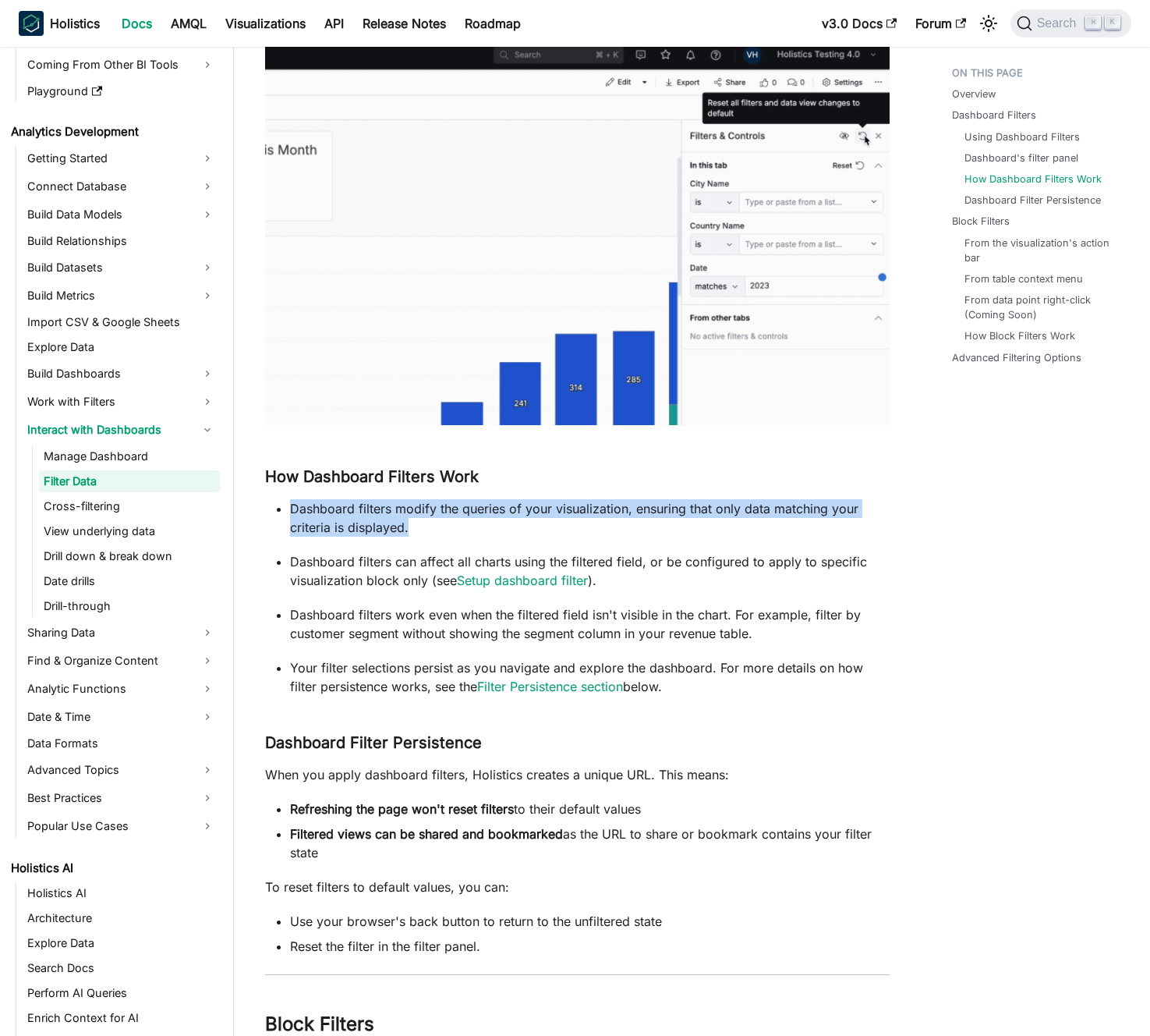
click at [416, 503] on p "Dashboard filters modify the queries of your visualization, ensuring that only …" at bounding box center [590, 518] width 600 height 37
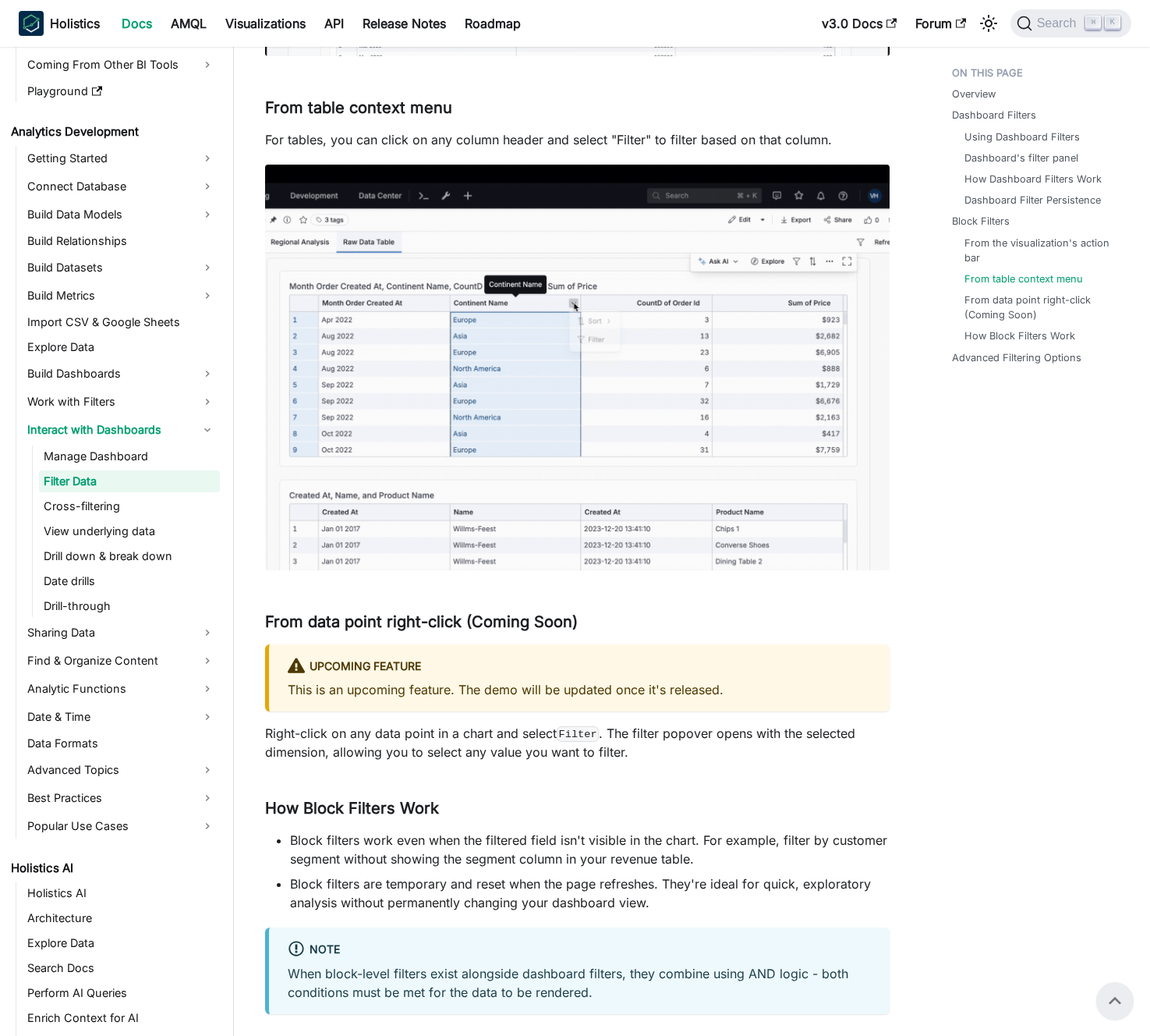
scroll to position [2776, 0]
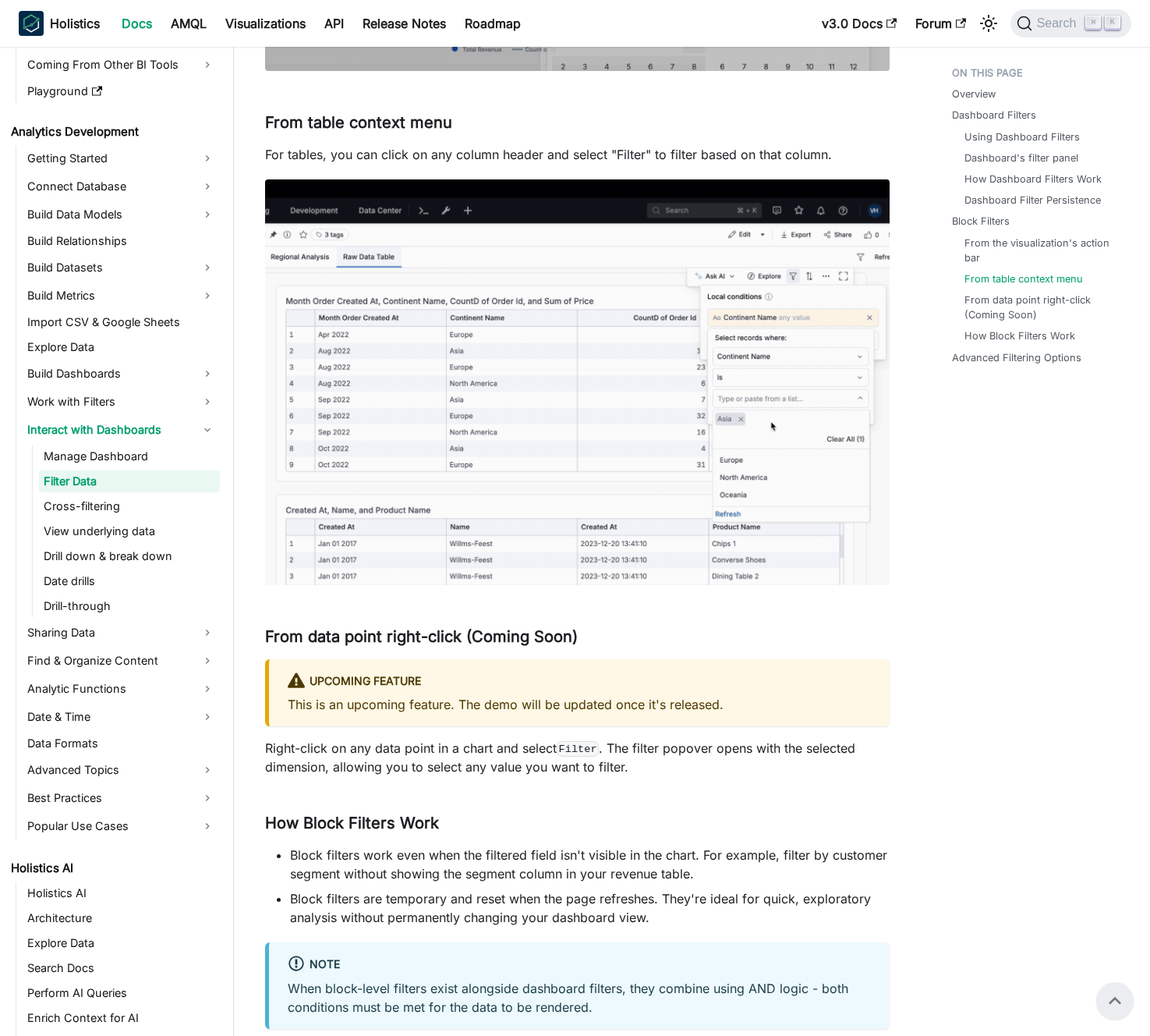
click at [425, 145] on p "For tables, you can click on any column header and select "Filter" to filter ba…" at bounding box center [577, 154] width 624 height 19
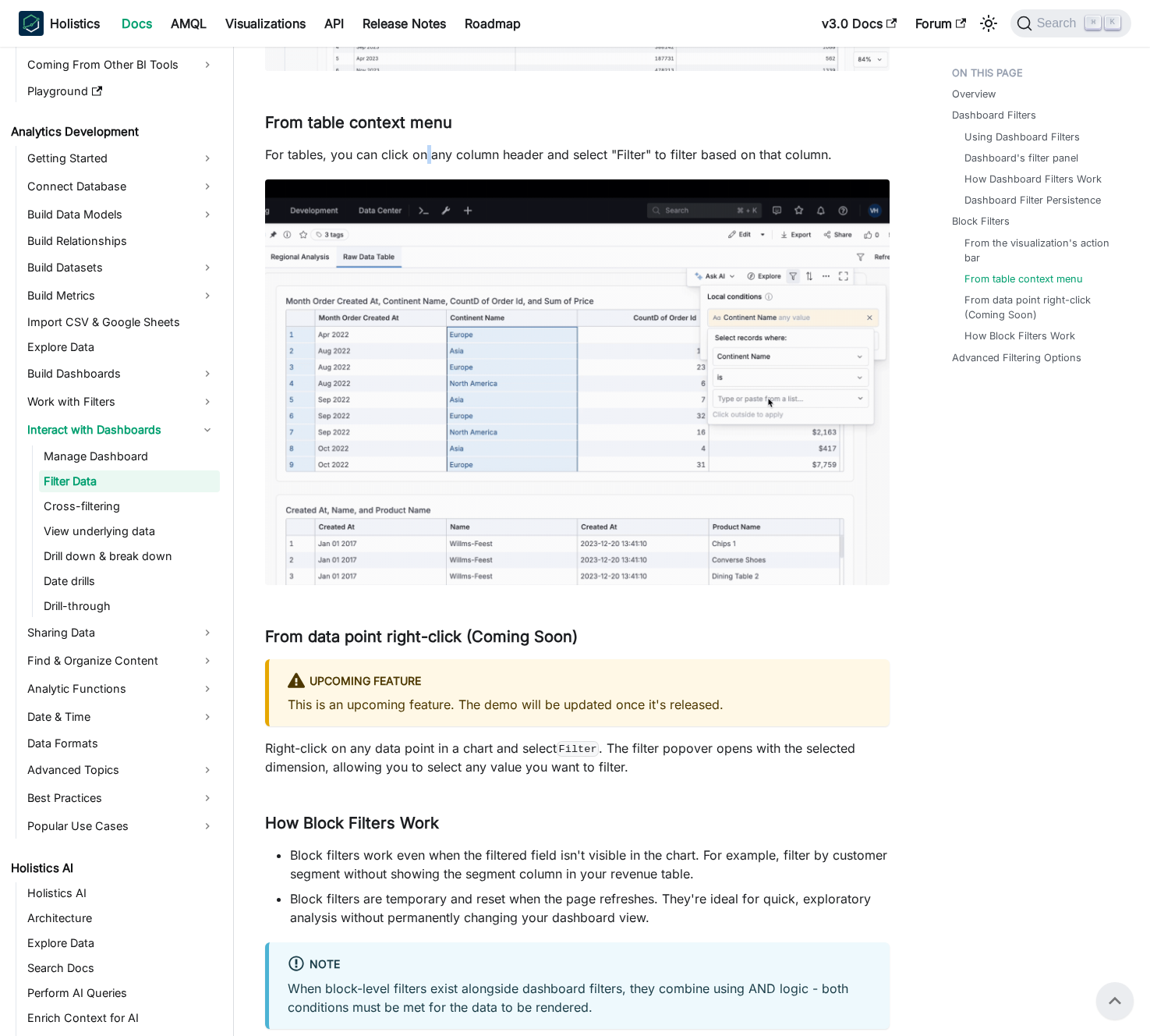
click at [425, 145] on p "For tables, you can click on any column header and select "Filter" to filter ba…" at bounding box center [577, 154] width 624 height 19
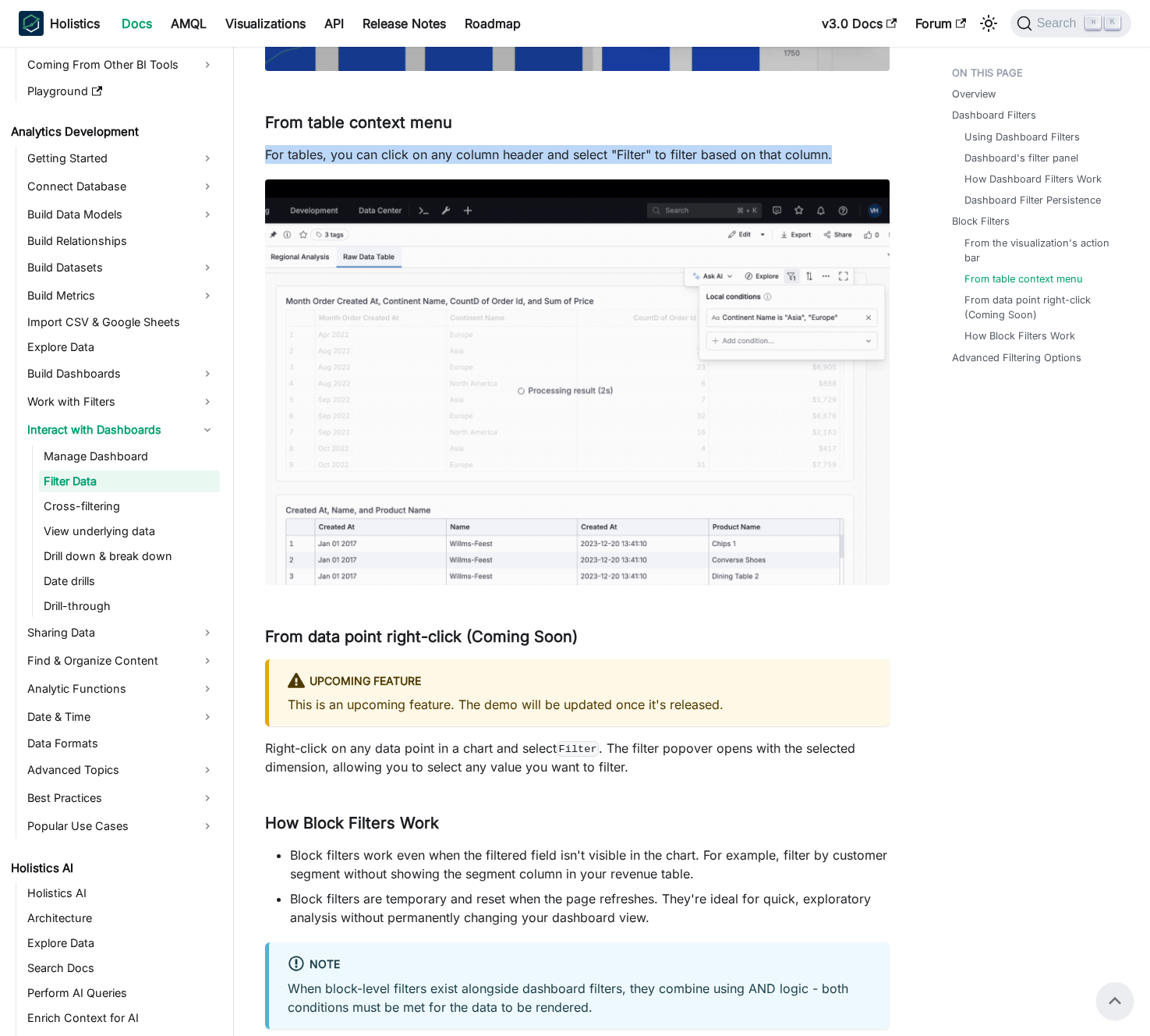
click at [425, 145] on p "For tables, you can click on any column header and select "Filter" to filter ba…" at bounding box center [577, 154] width 624 height 19
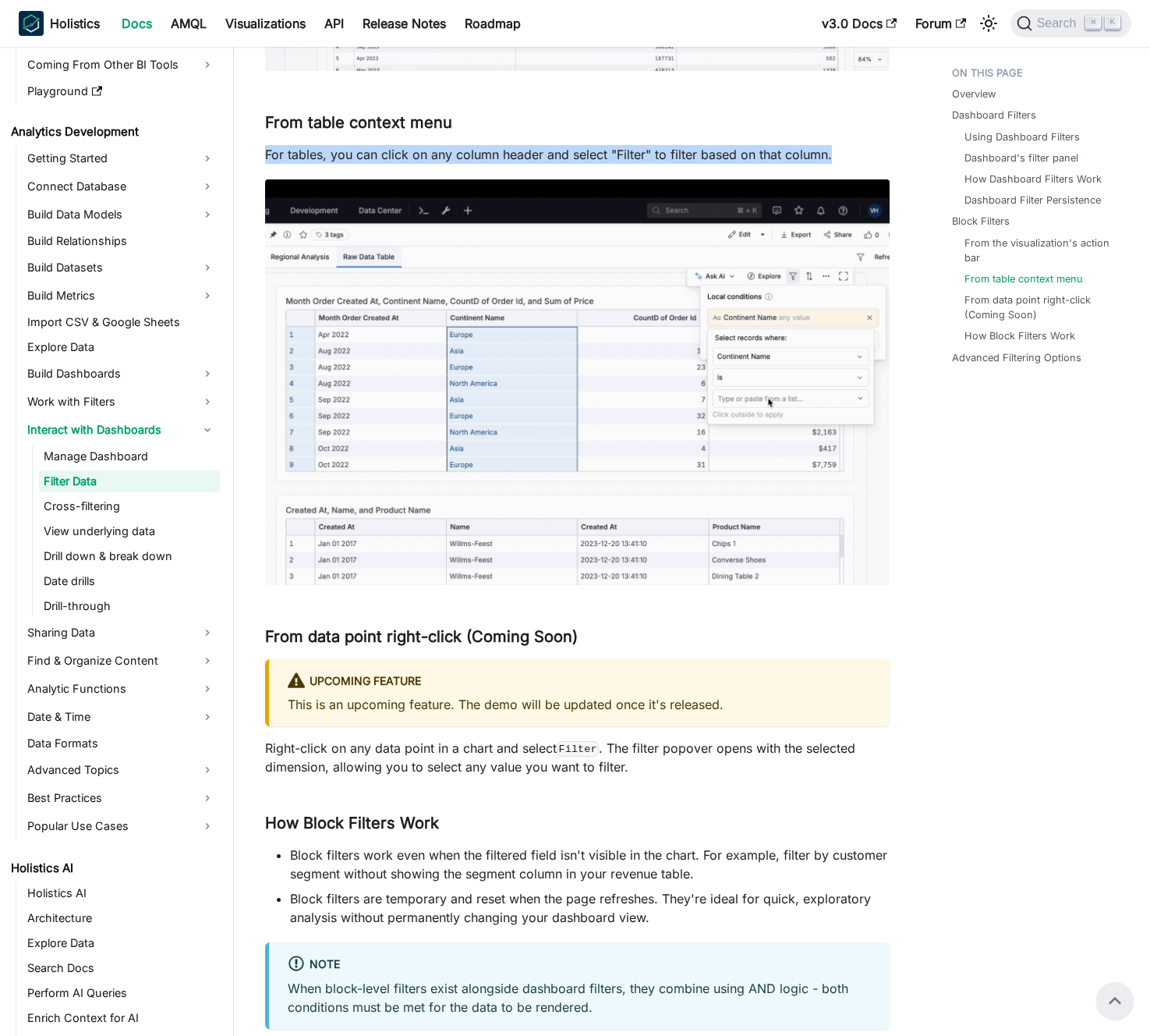
click at [415, 145] on p "For tables, you can click on any column header and select "Filter" to filter ba…" at bounding box center [577, 154] width 624 height 19
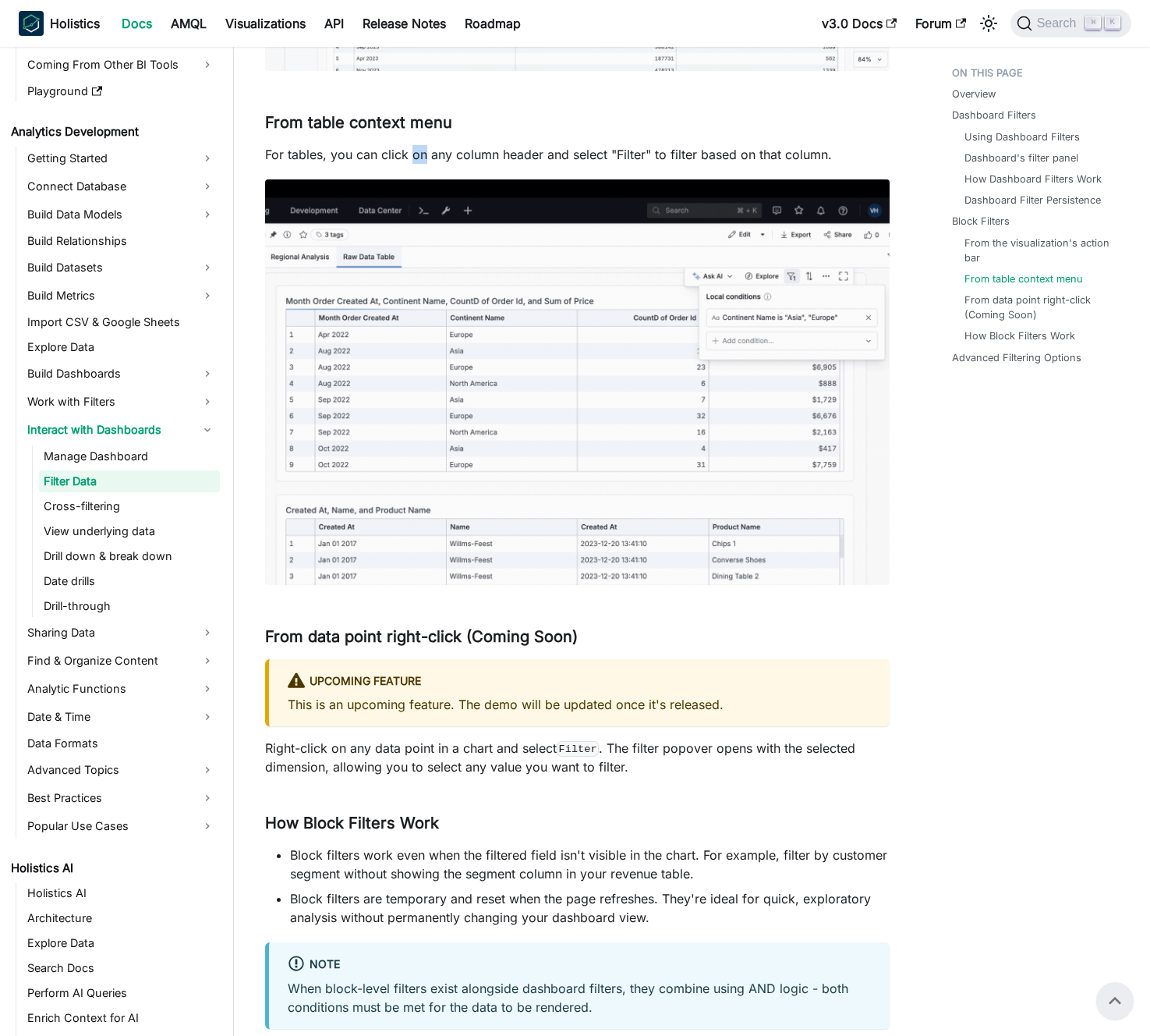
click at [415, 145] on p "For tables, you can click on any column header and select "Filter" to filter ba…" at bounding box center [577, 154] width 624 height 19
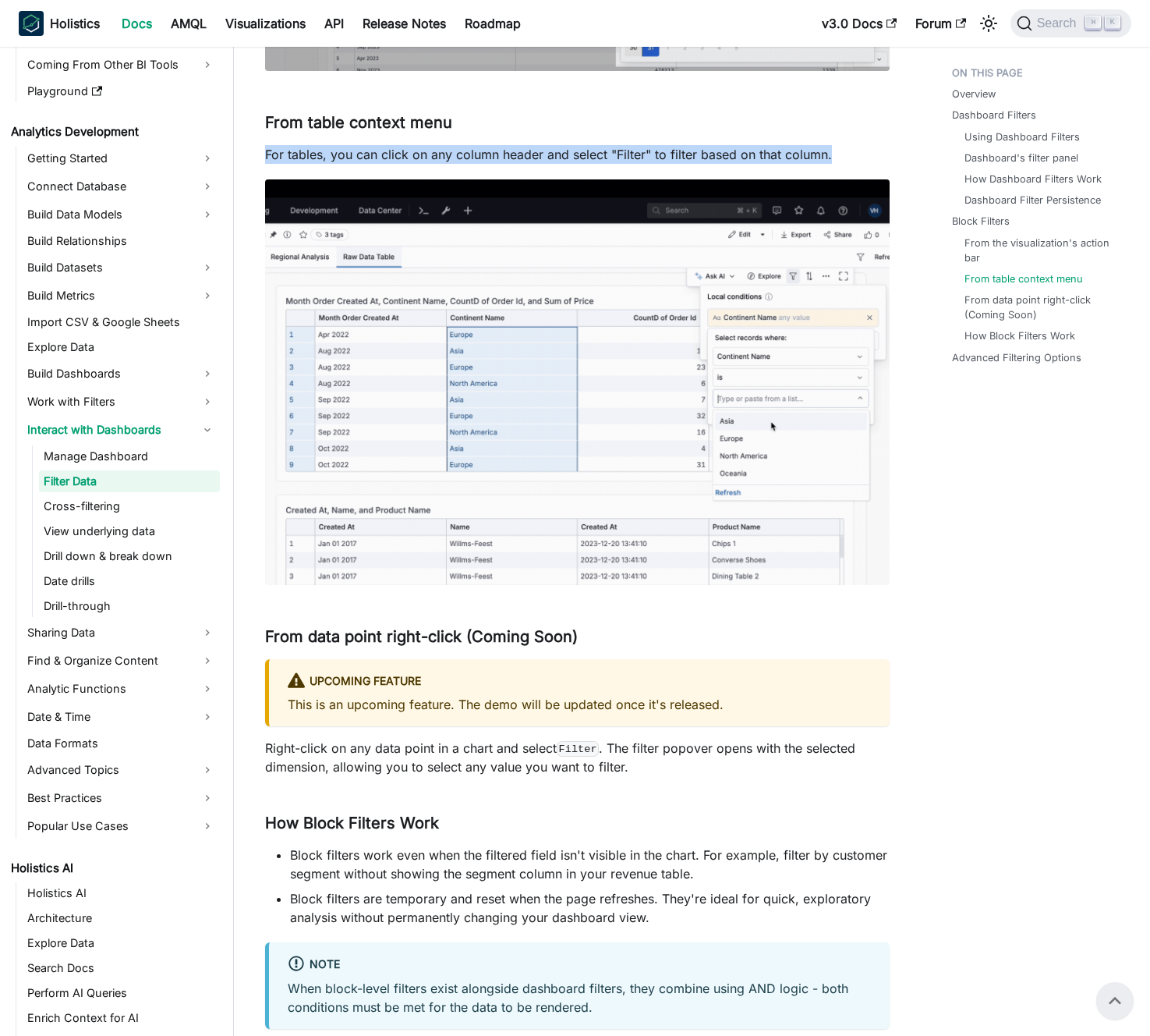
click at [415, 145] on p "For tables, you can click on any column header and select "Filter" to filter ba…" at bounding box center [577, 154] width 624 height 19
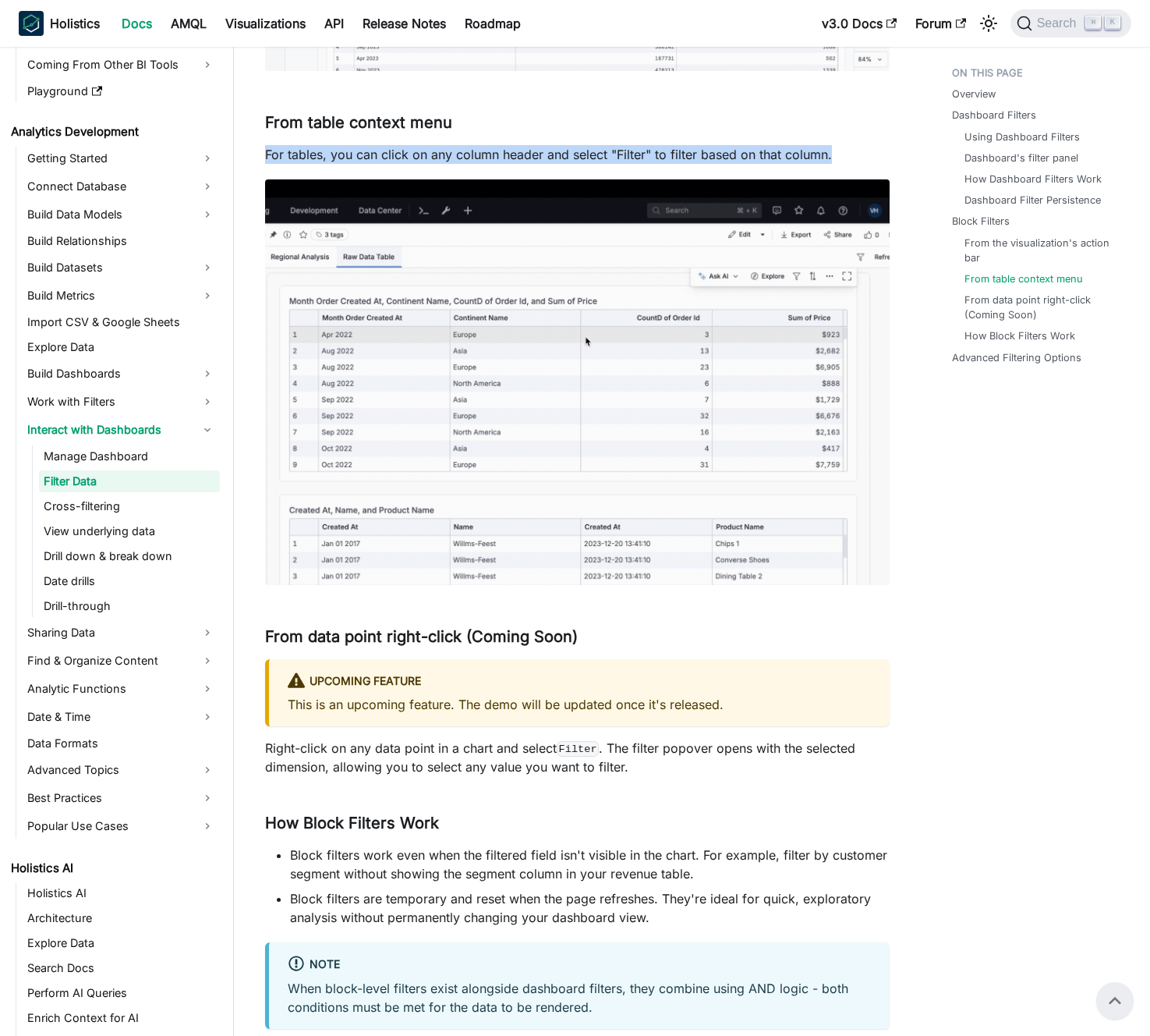
click at [414, 145] on p "For tables, you can click on any column header and select "Filter" to filter ba…" at bounding box center [577, 154] width 624 height 19
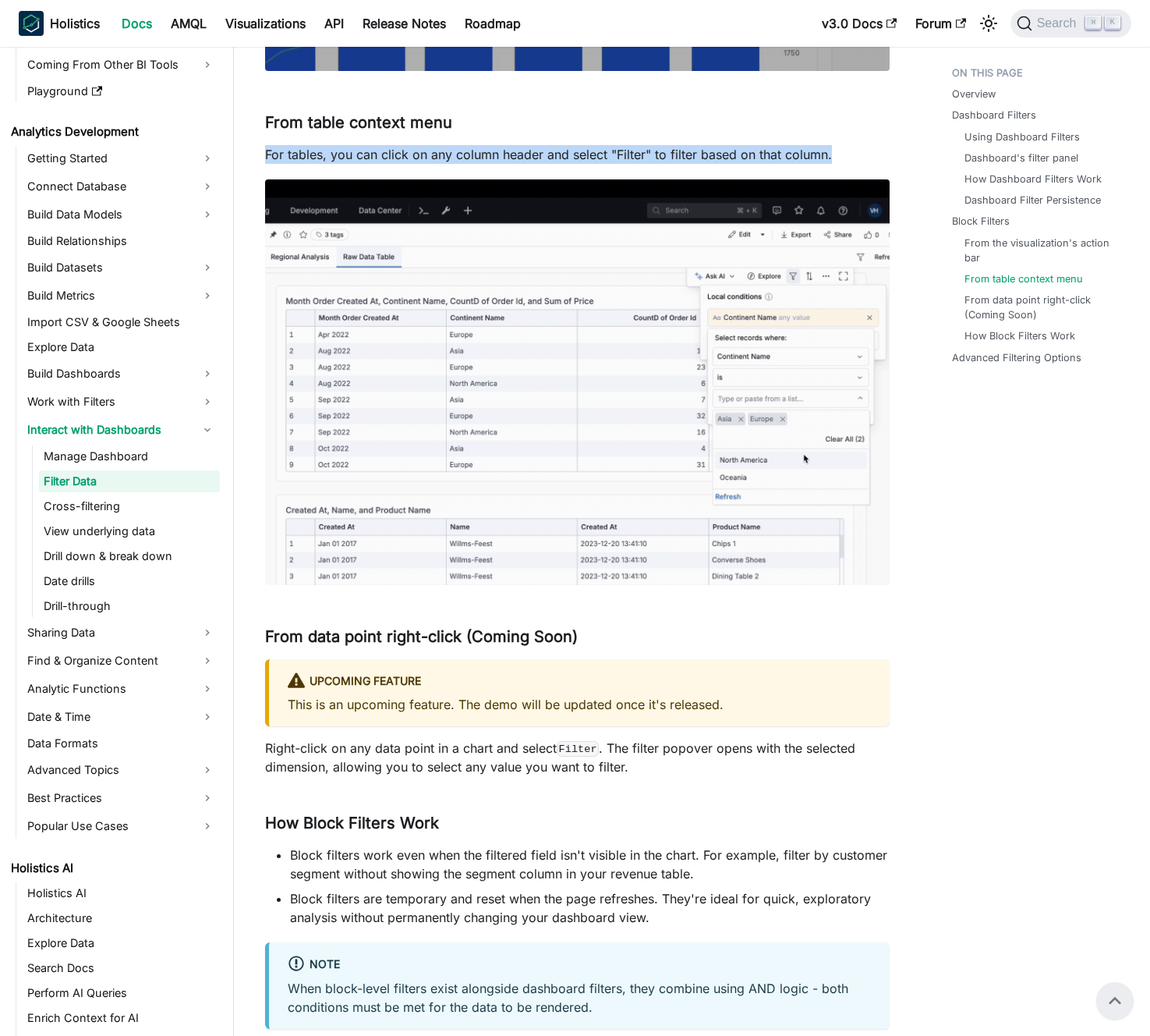
click at [414, 145] on p "For tables, you can click on any column header and select "Filter" to filter ba…" at bounding box center [577, 154] width 624 height 19
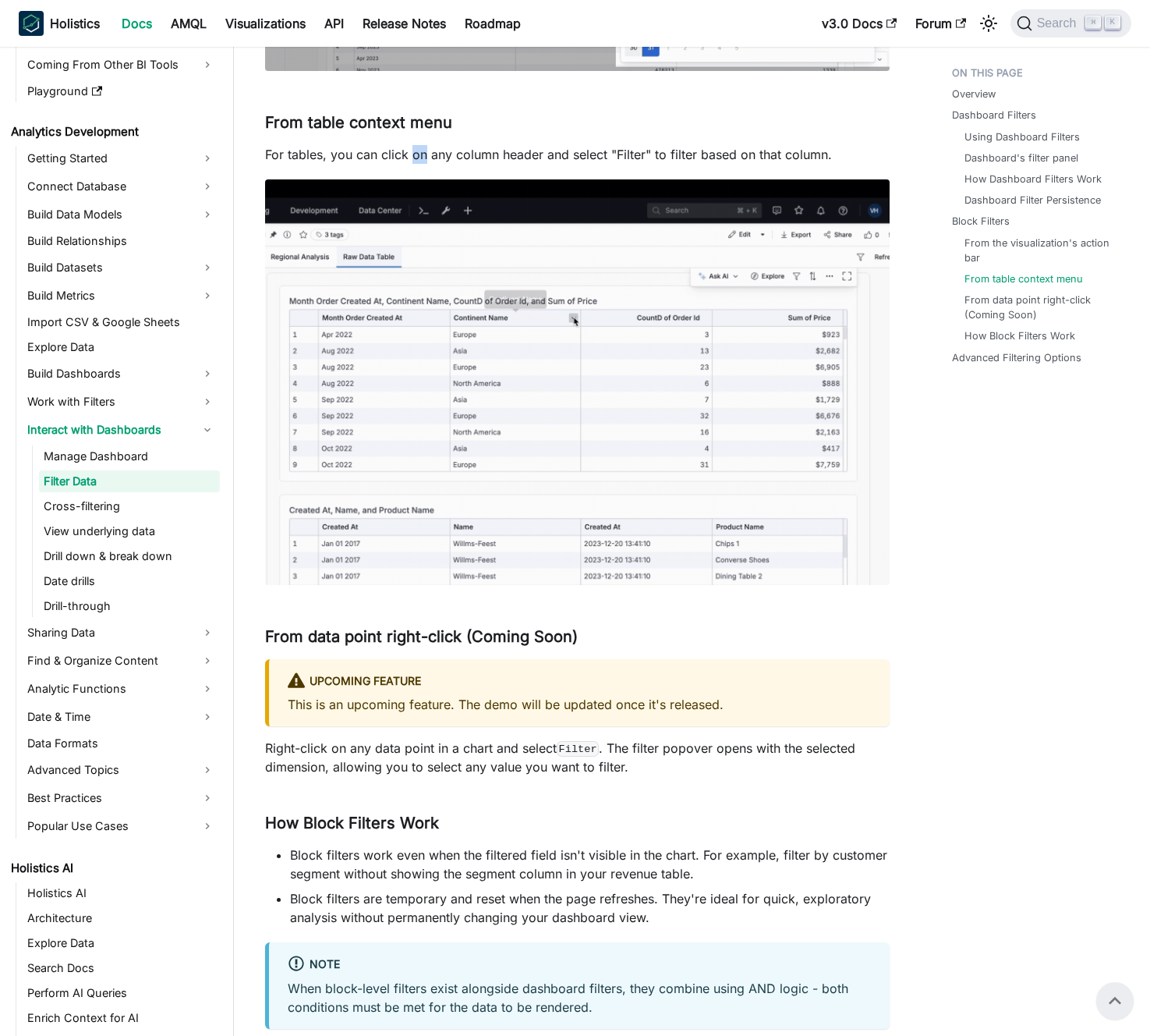
click at [414, 145] on p "For tables, you can click on any column header and select "Filter" to filter ba…" at bounding box center [577, 154] width 624 height 19
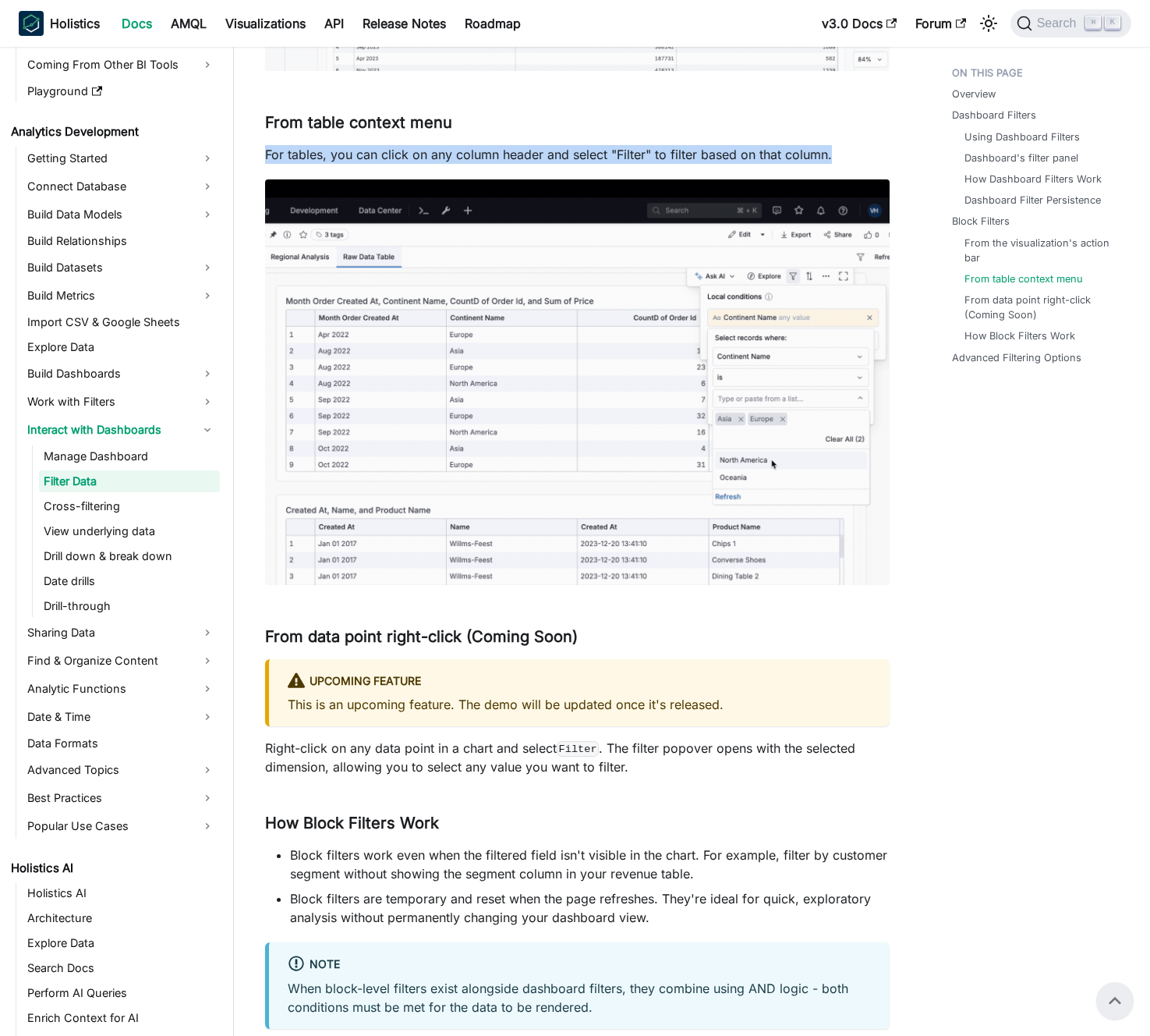
click at [414, 145] on p "For tables, you can click on any column header and select "Filter" to filter ba…" at bounding box center [577, 154] width 624 height 19
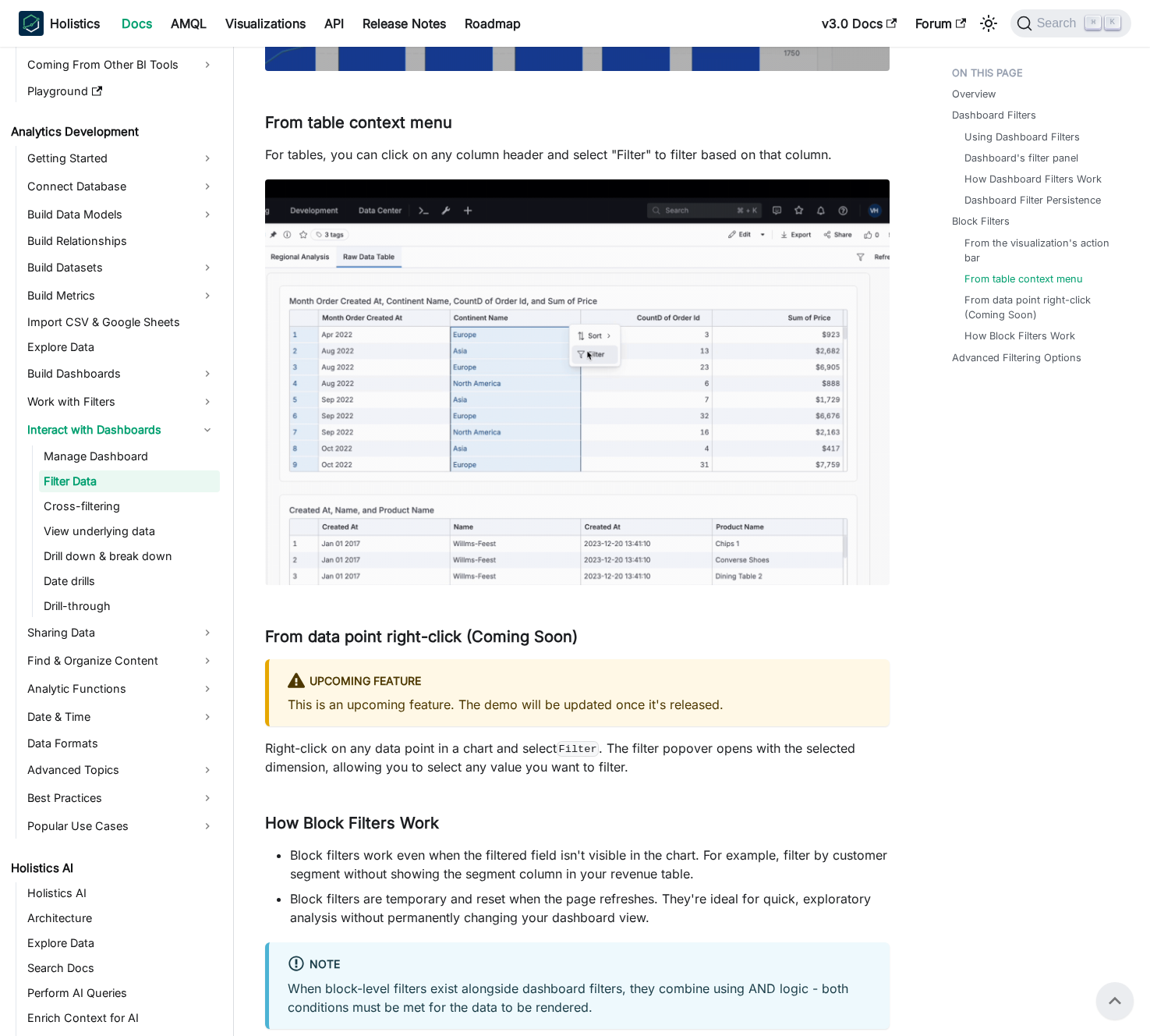
click at [425, 145] on p "For tables, you can click on any column header and select "Filter" to filter ba…" at bounding box center [577, 154] width 624 height 19
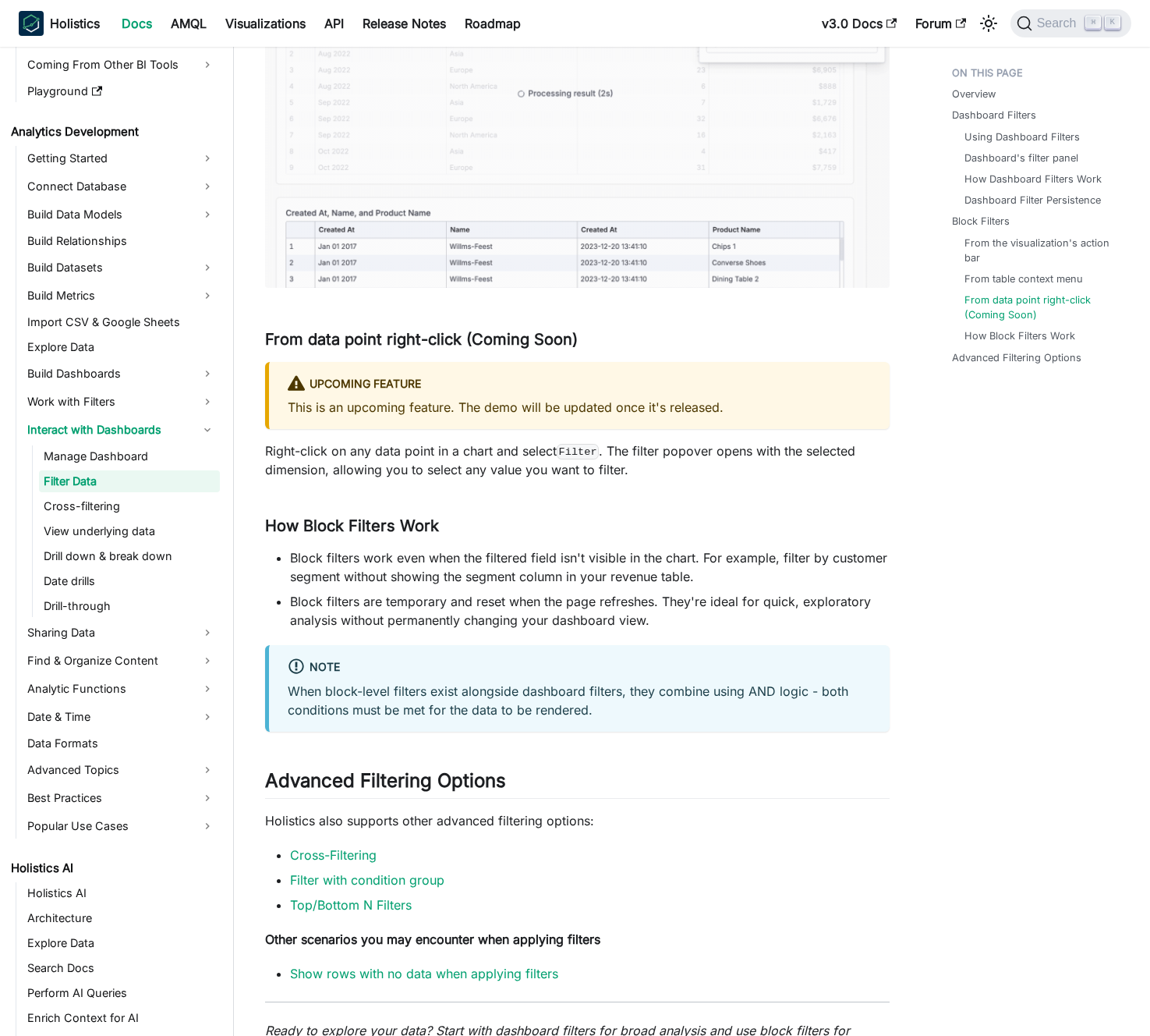
scroll to position [3312, 0]
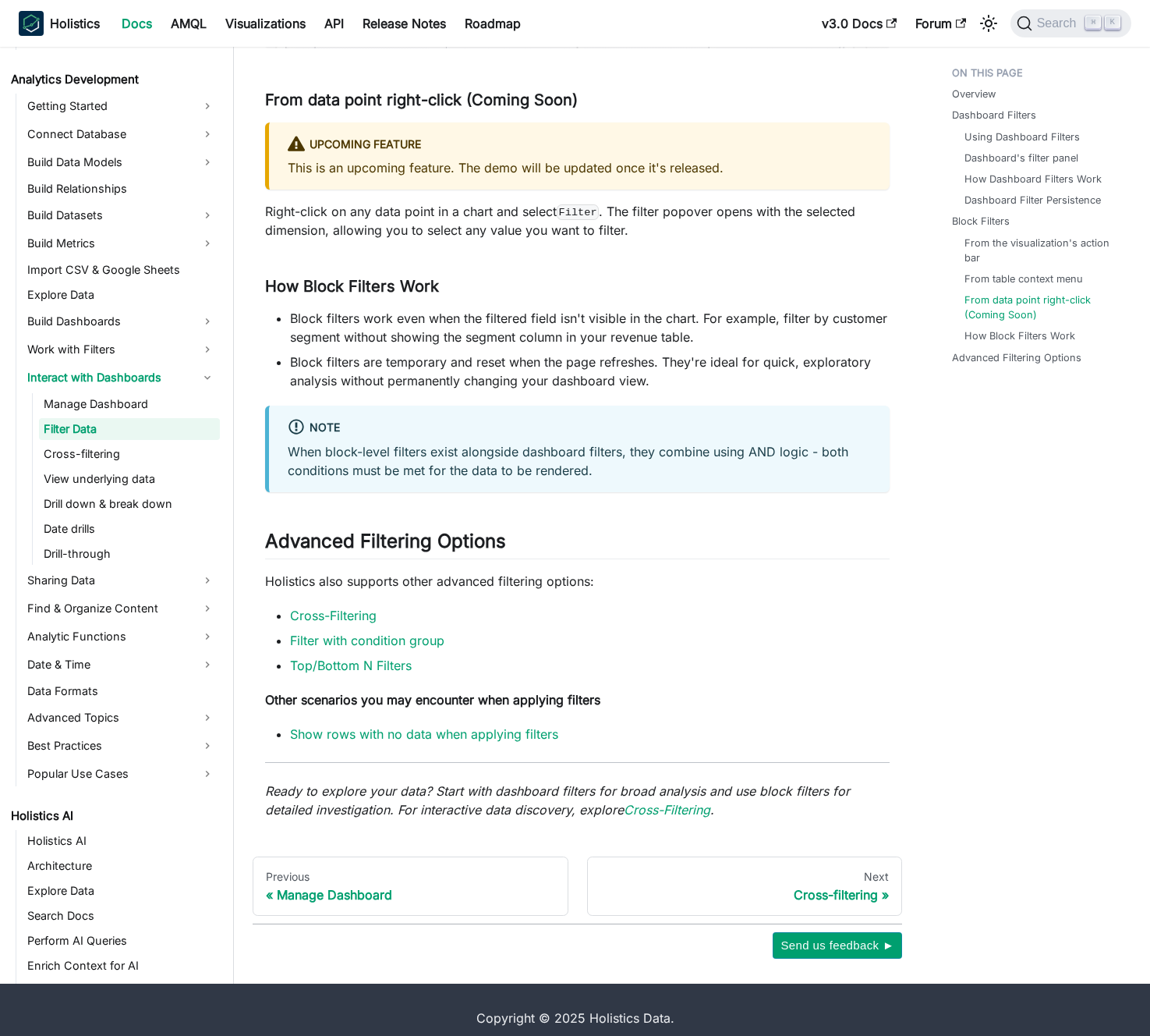
click at [524, 320] on li "Block filters work even when the filtered field isn't visible in the chart. For…" at bounding box center [590, 328] width 600 height 37
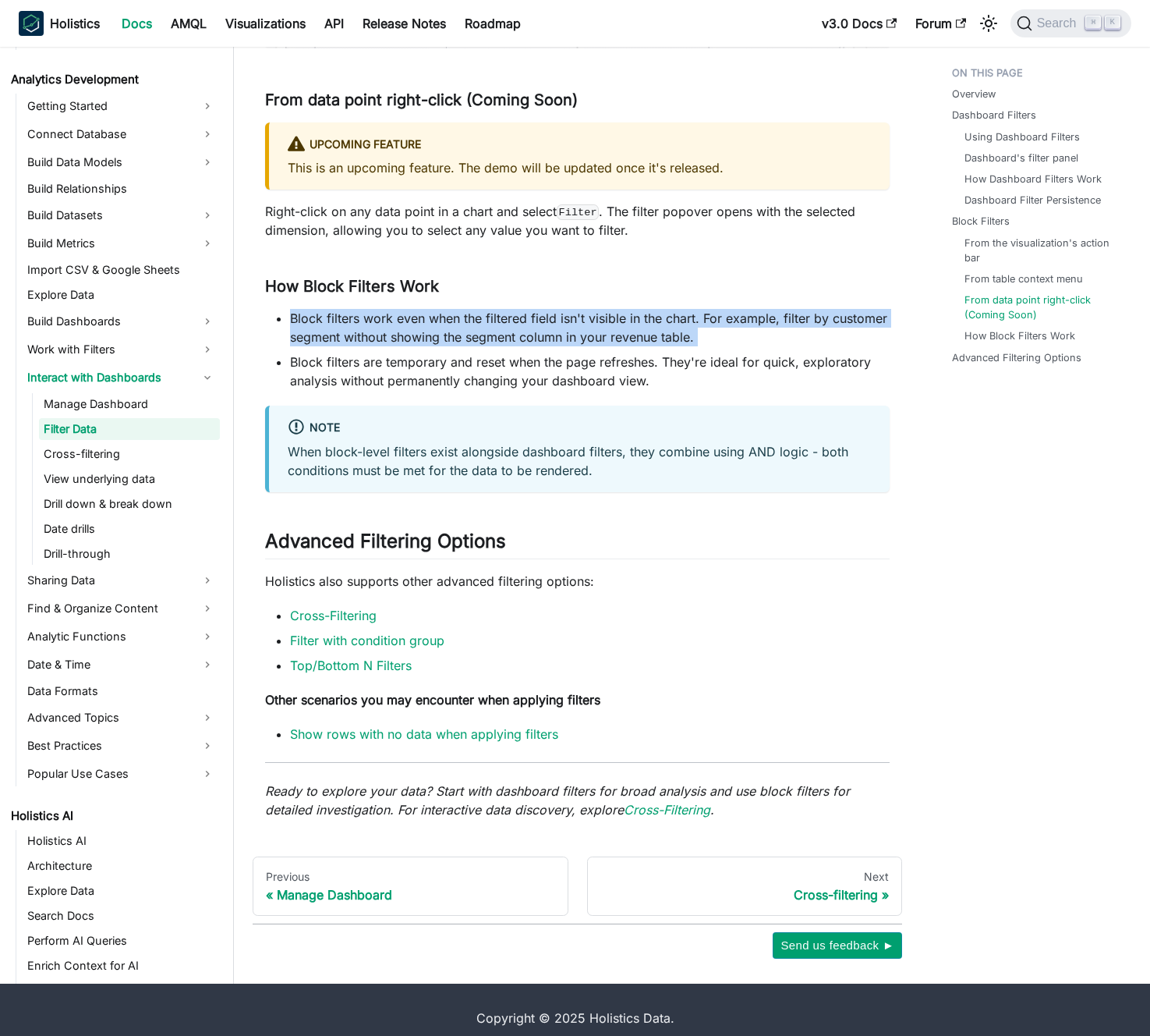
click at [524, 320] on li "Block filters work even when the filtered field isn't visible in the chart. For…" at bounding box center [590, 328] width 600 height 37
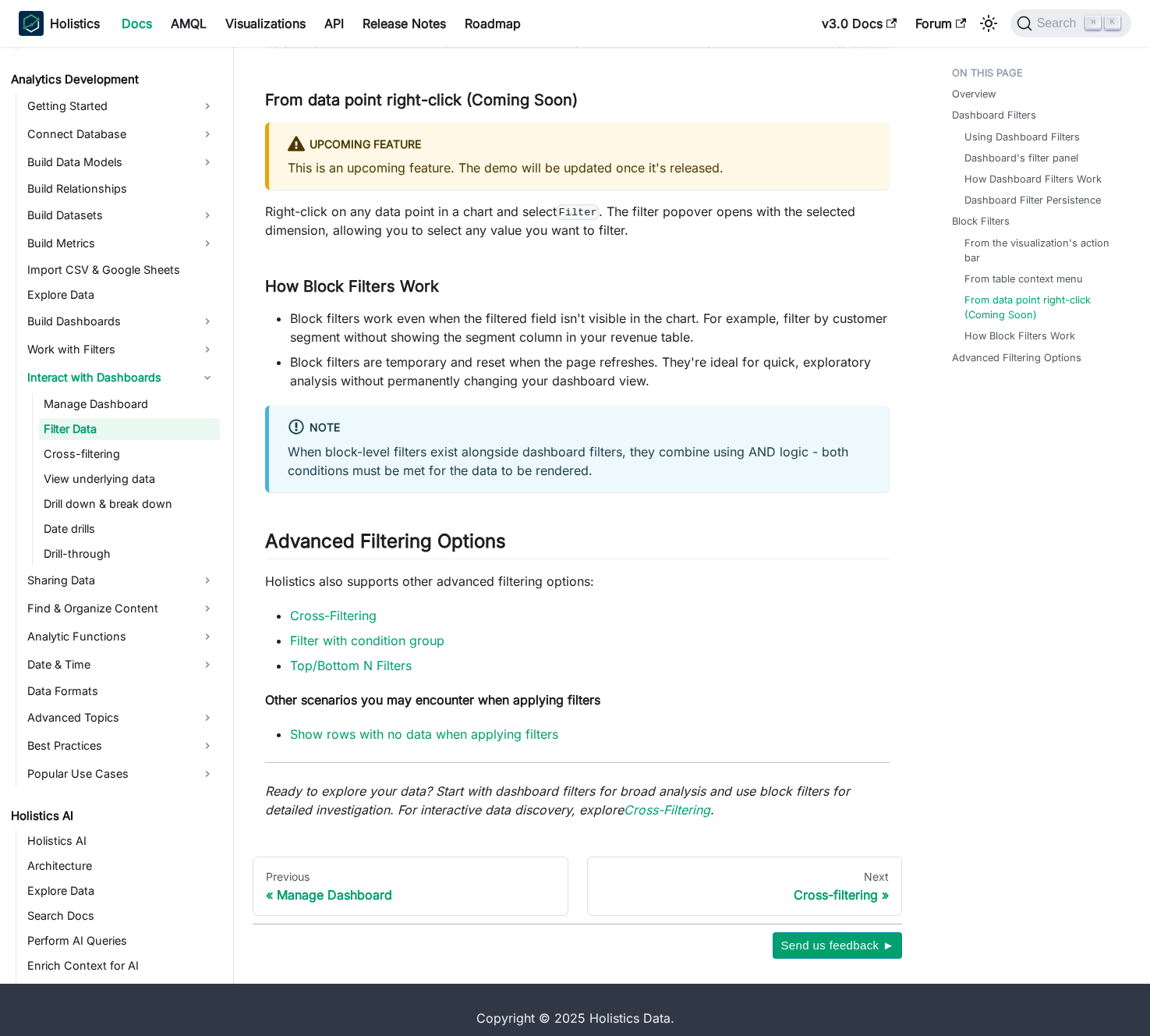
click at [519, 320] on li "Block filters work even when the filtered field isn't visible in the chart. For…" at bounding box center [590, 328] width 600 height 37
